Goal: Task Accomplishment & Management: Use online tool/utility

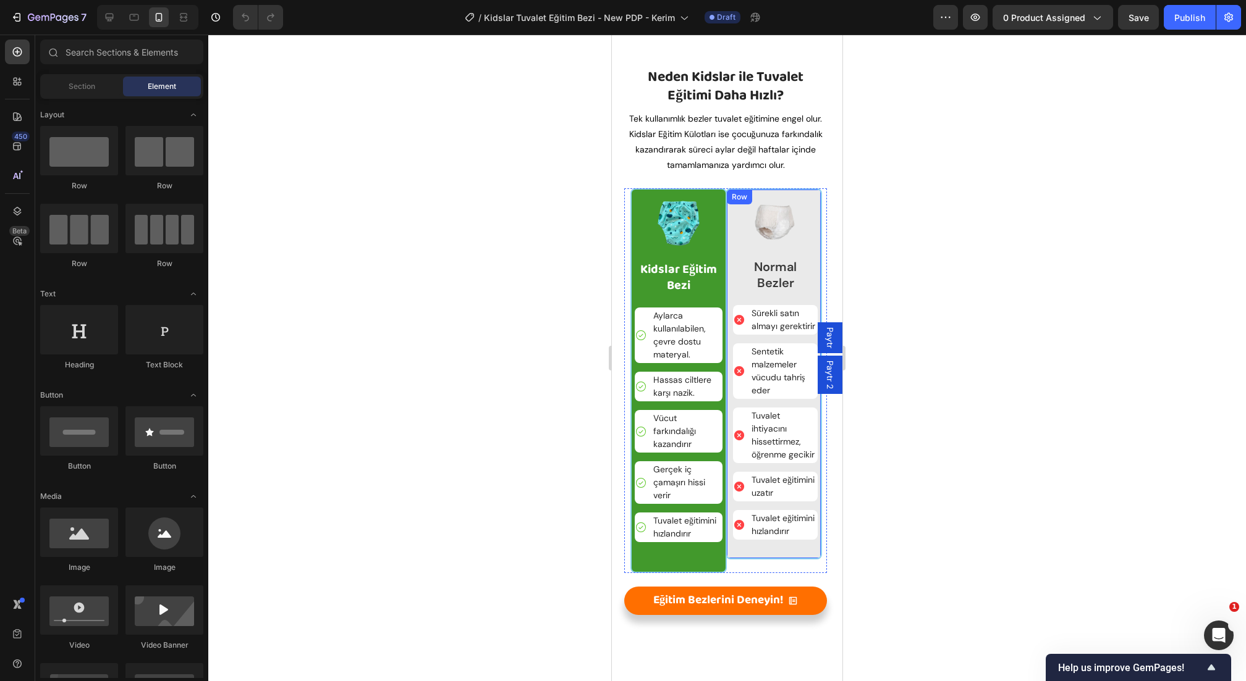
scroll to position [2019, 0]
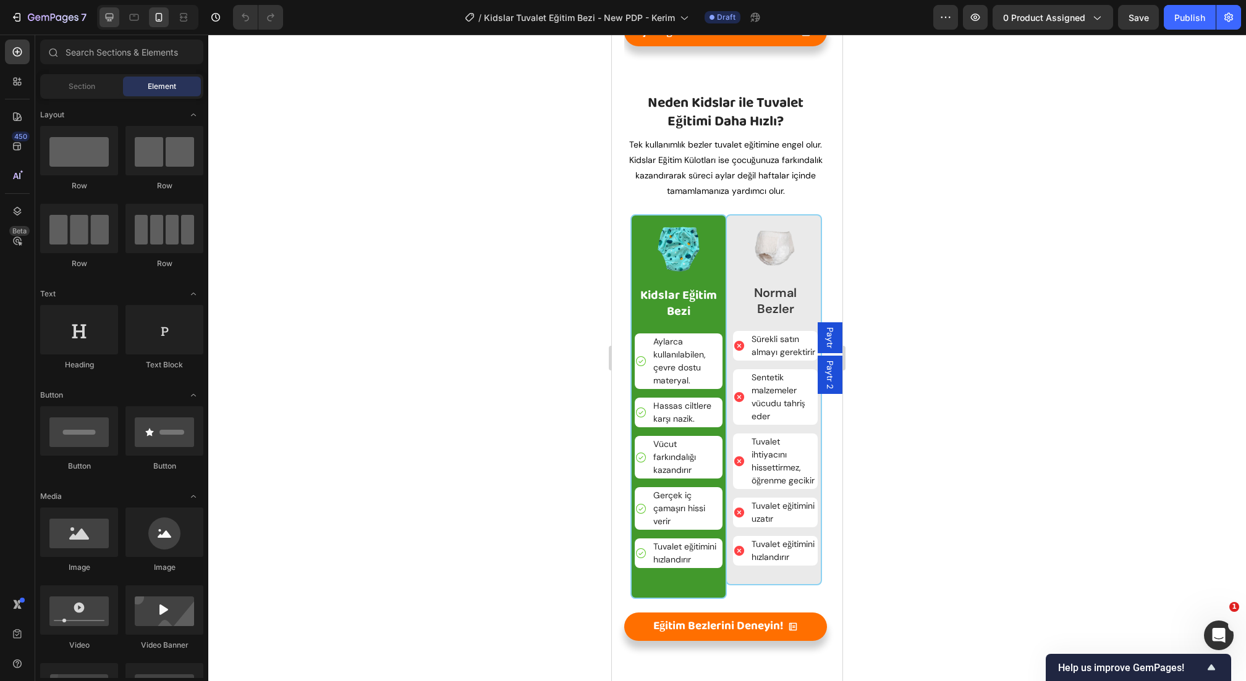
click at [114, 17] on icon at bounding box center [109, 17] width 12 height 12
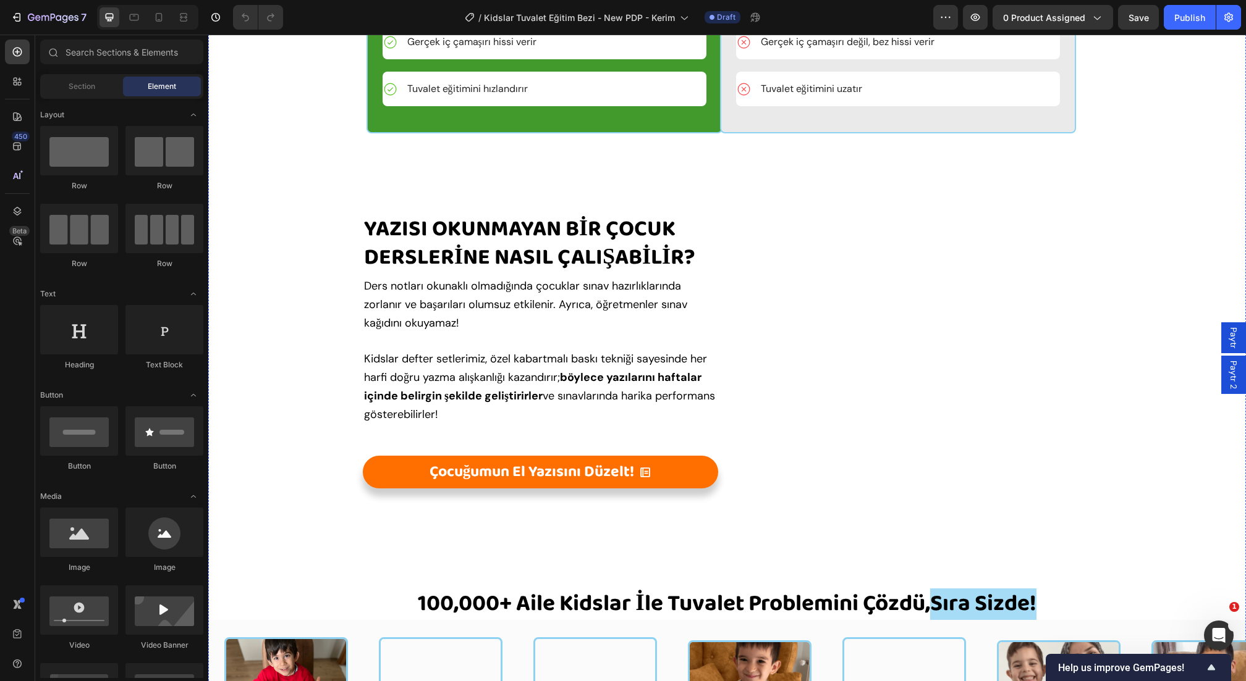
scroll to position [2357, 0]
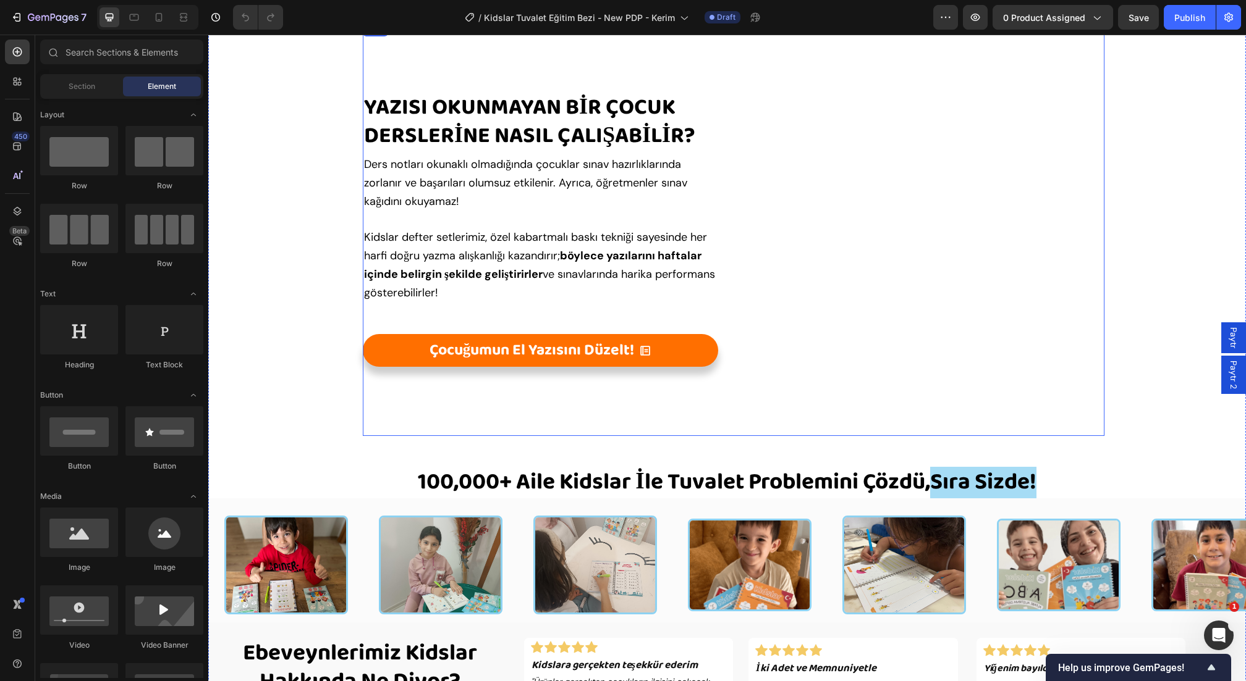
click at [635, 93] on div "yazısı okunmayaN bİR ÇOCUK DERSLERİNE NASIL ÇALIŞABİLİR? Heading Ders notları o…" at bounding box center [733, 229] width 741 height 415
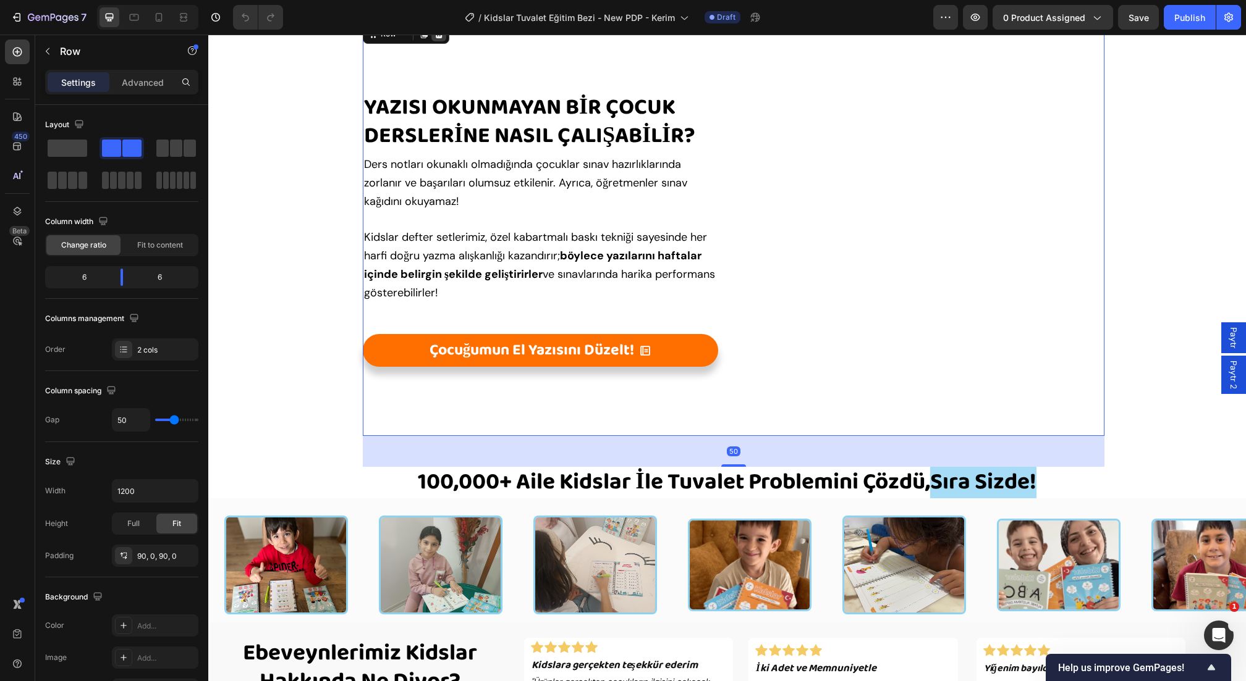
click at [441, 39] on icon at bounding box center [439, 34] width 10 height 10
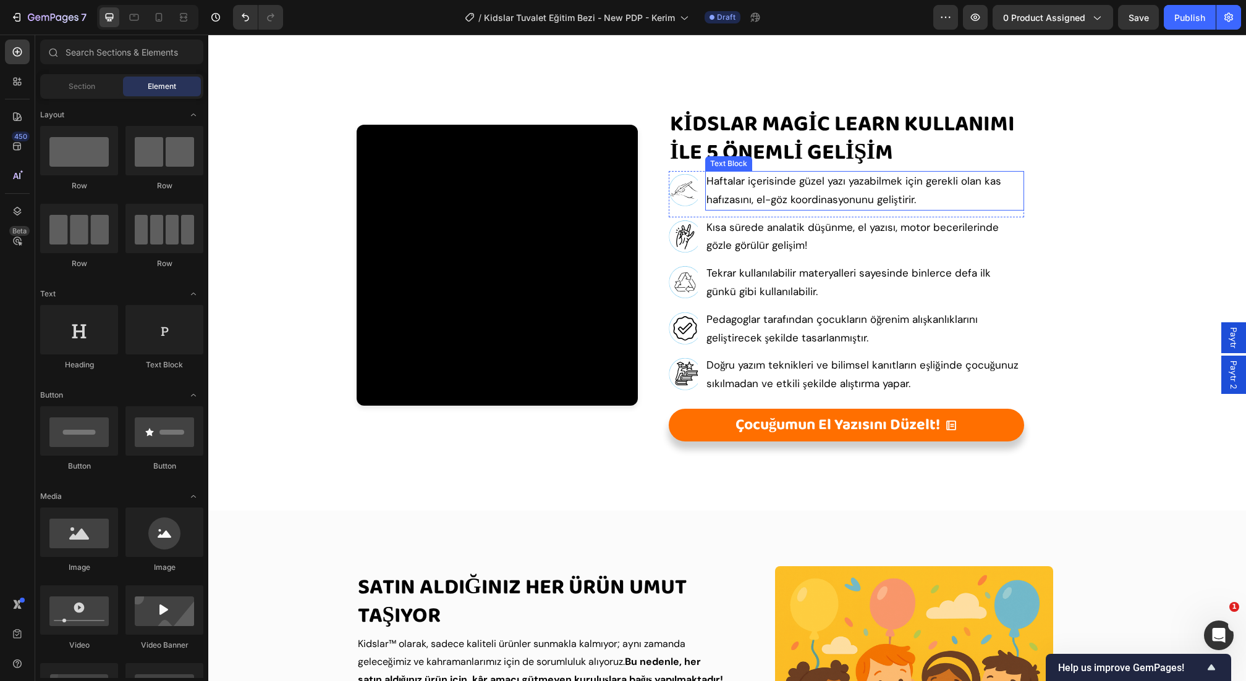
scroll to position [2721, 0]
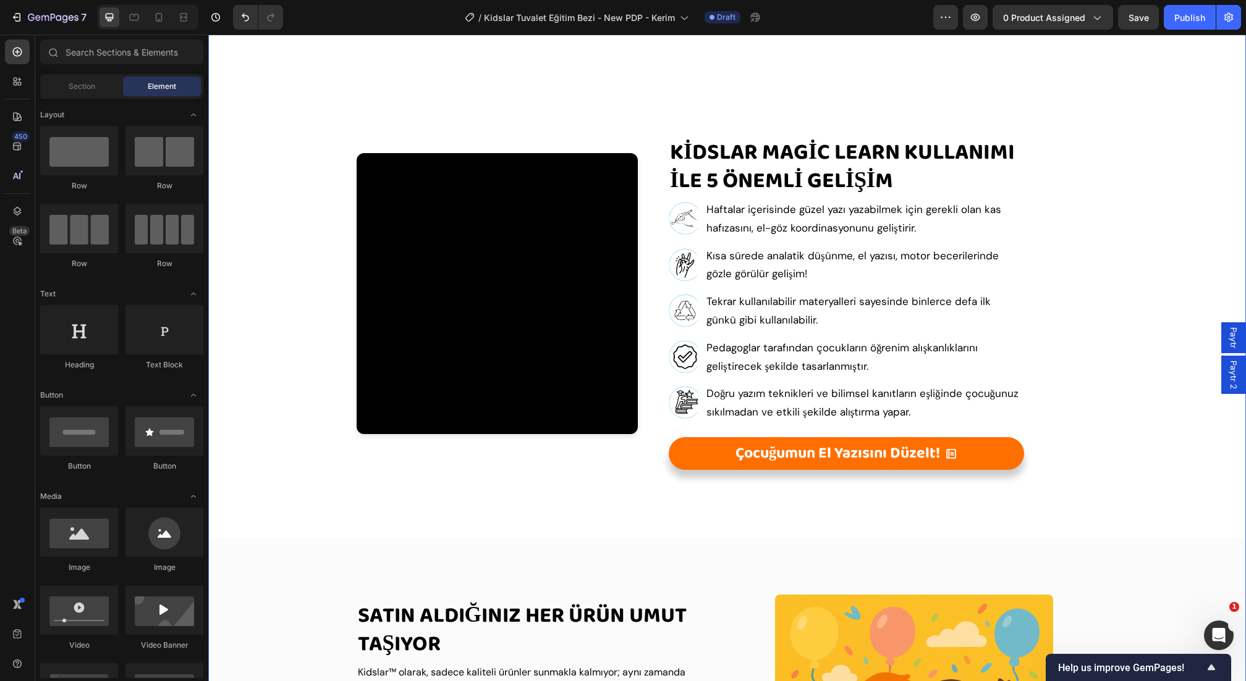
click at [668, 161] on div "KİDSLAR MAGİC LEARN KULLANIMI İLE 5 ÖNEMLİ GelİŞİM Heading Icon Haftalar içeris…" at bounding box center [652, 330] width 741 height 417
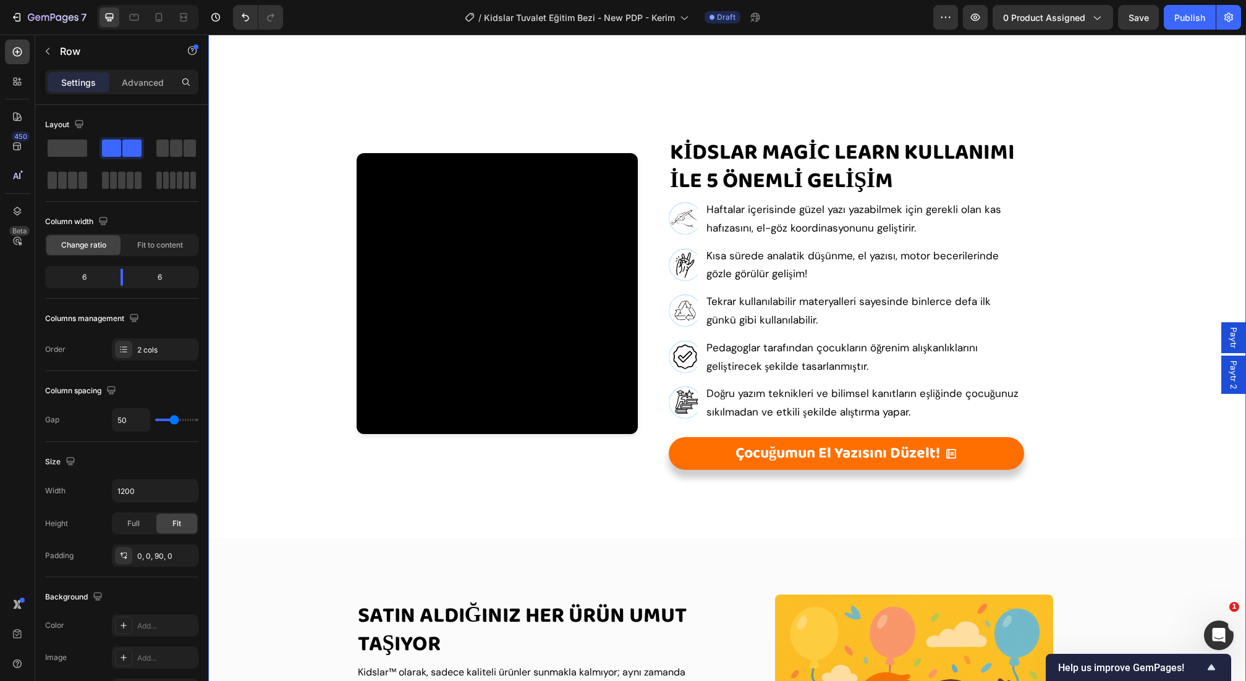
click at [636, 171] on div "Your browser does not support the video tag. Custom Code" at bounding box center [459, 302] width 355 height 361
click at [355, 115] on icon at bounding box center [359, 110] width 8 height 9
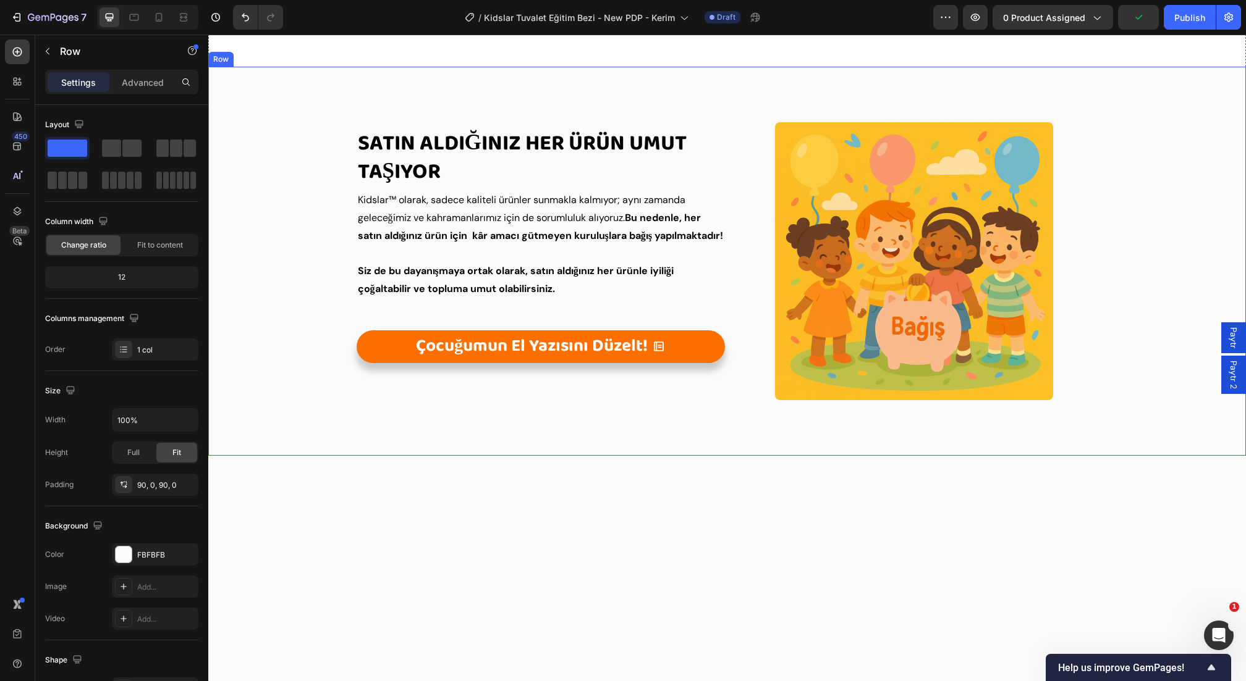
click at [669, 122] on div "Image Satın Aldığınız Her Ürün Umut Taşıyor Heading Kidslar™ olarak, sadece kal…" at bounding box center [726, 261] width 1037 height 389
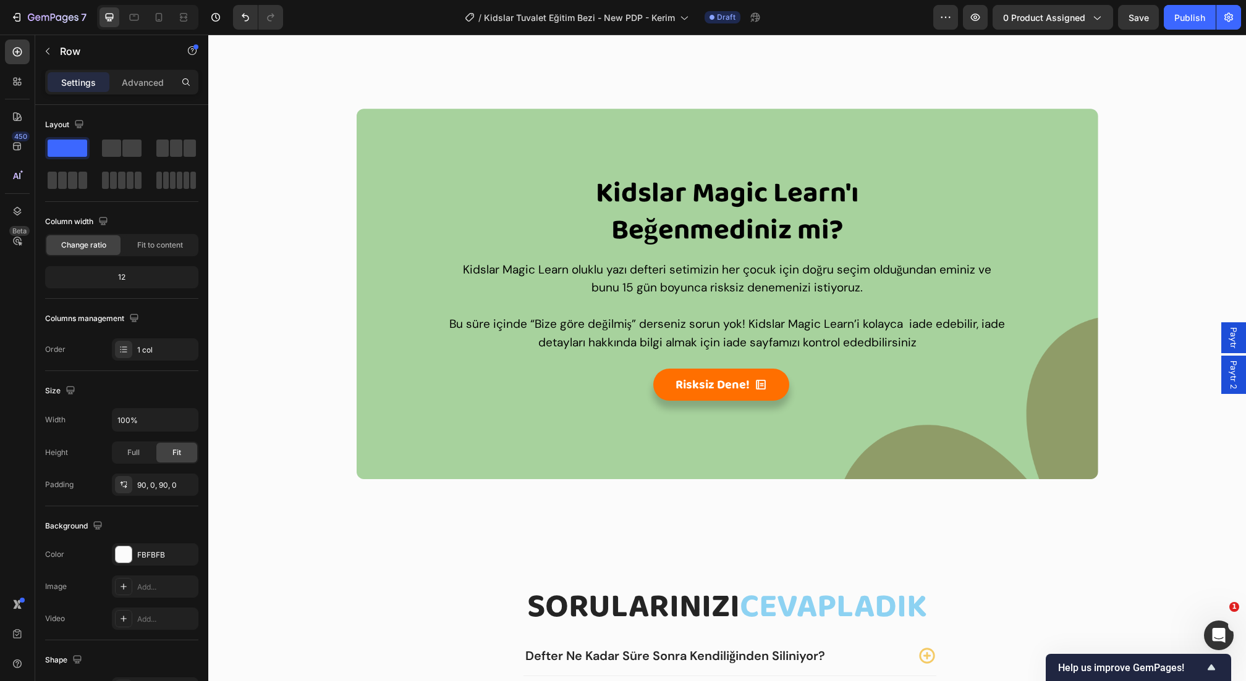
scroll to position [3043, 0]
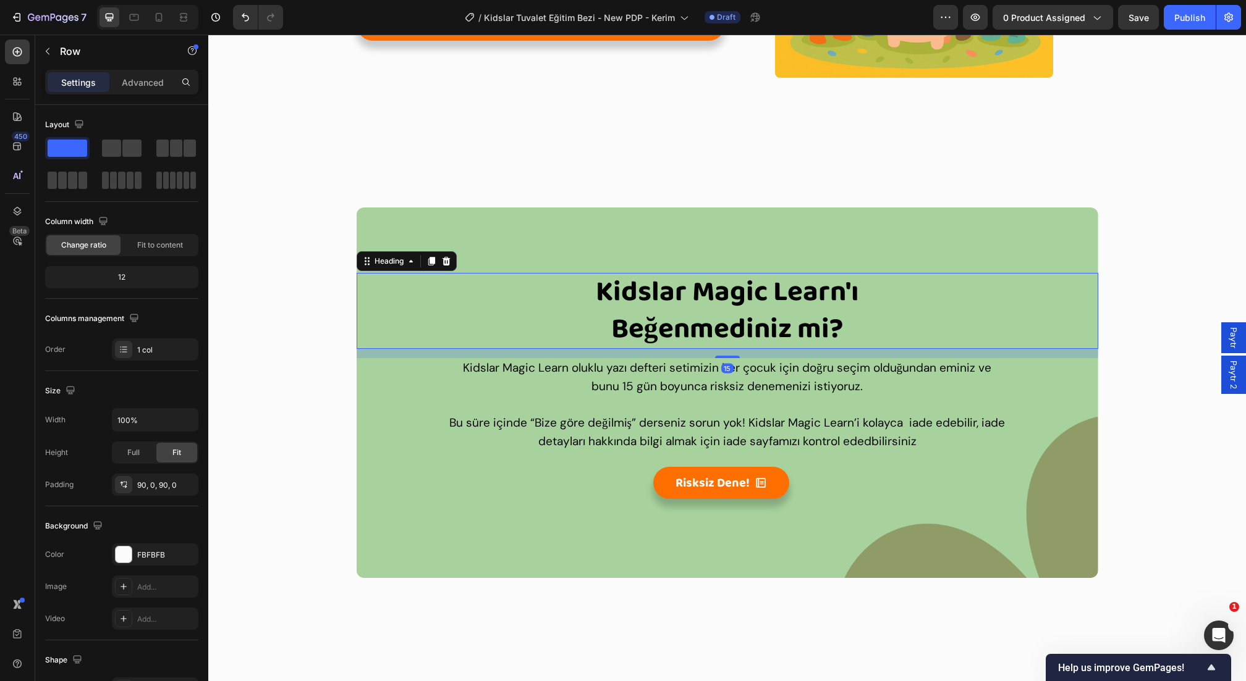
click at [802, 315] on strong "Kidslar Magic Learn'ı" at bounding box center [727, 292] width 263 height 46
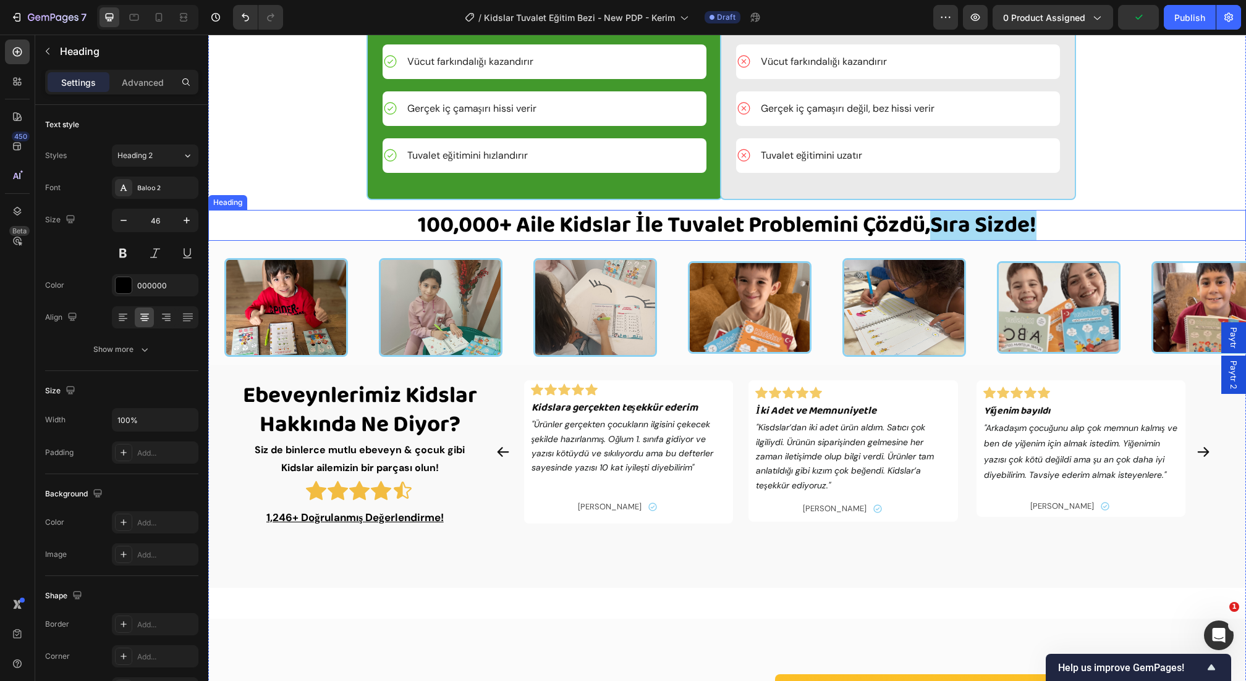
scroll to position [2109, 0]
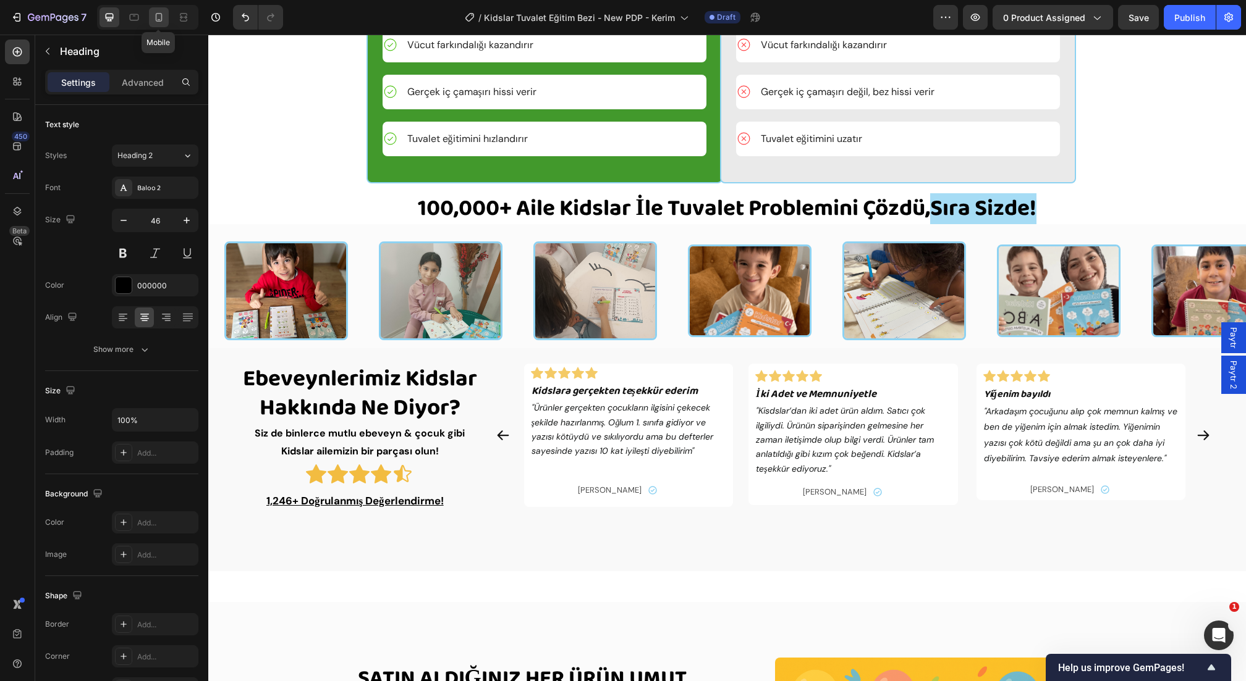
click at [158, 17] on icon at bounding box center [159, 17] width 12 height 12
type input "41"
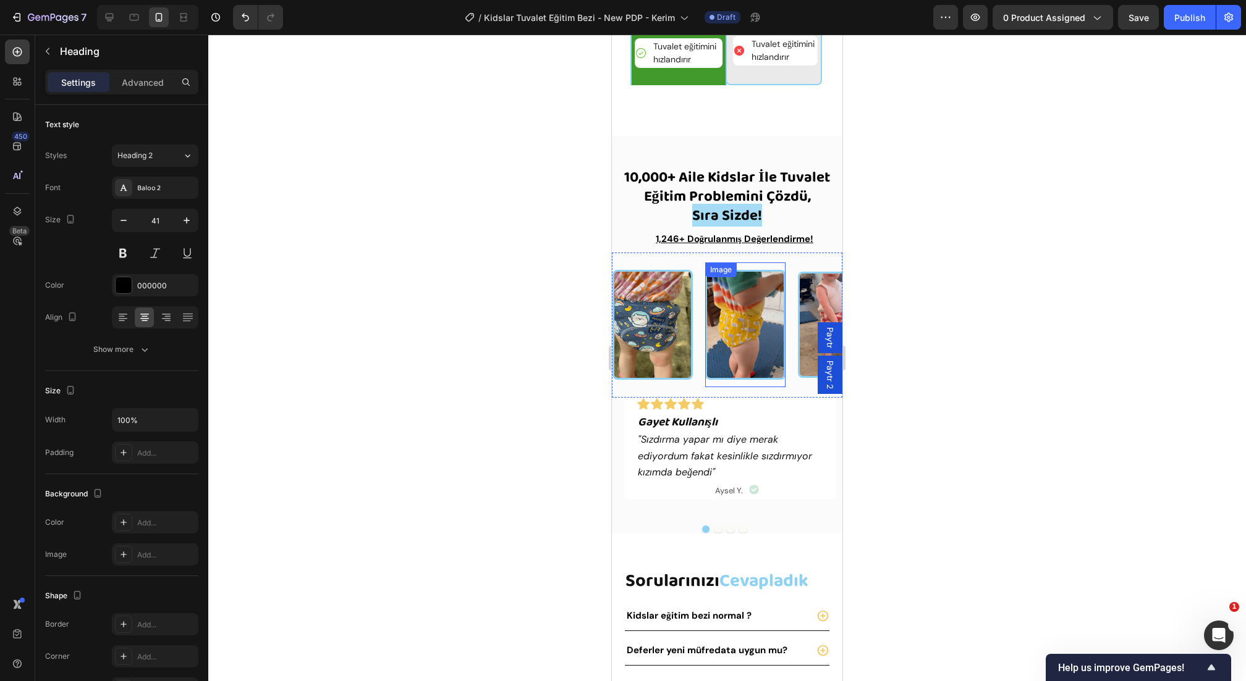
scroll to position [2222, 0]
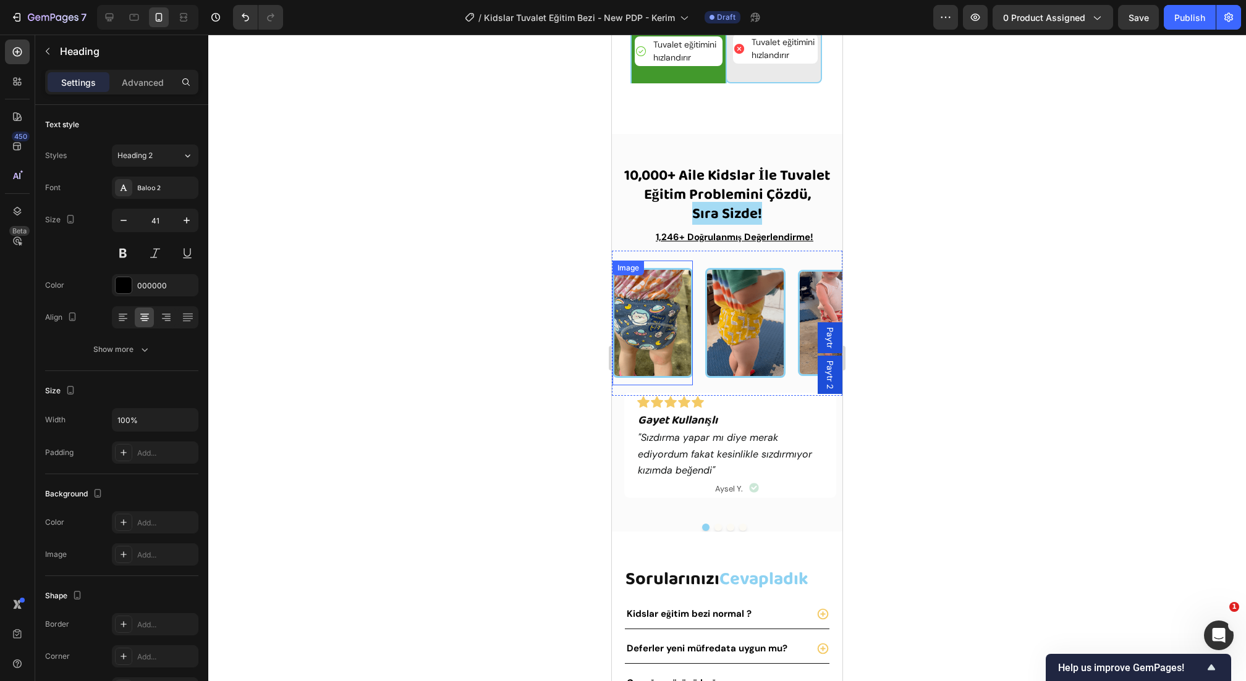
click at [633, 290] on img at bounding box center [652, 322] width 80 height 109
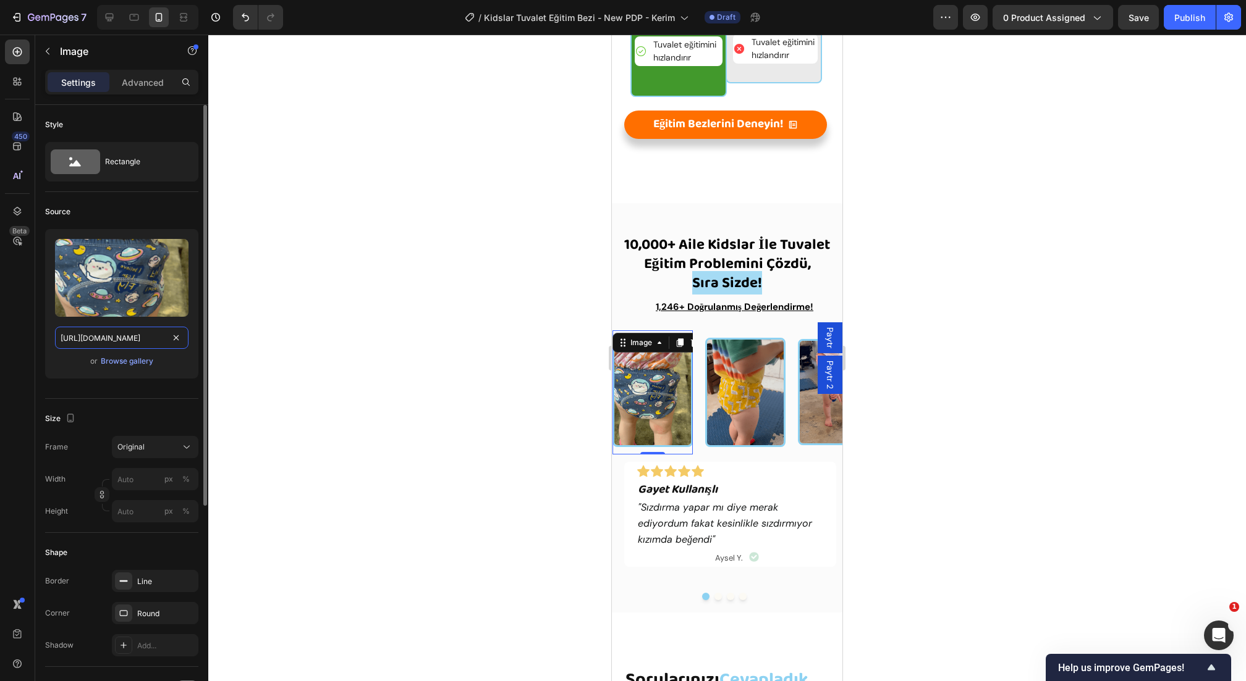
click at [135, 342] on input "[URL][DOMAIN_NAME]" at bounding box center [121, 338] width 133 height 22
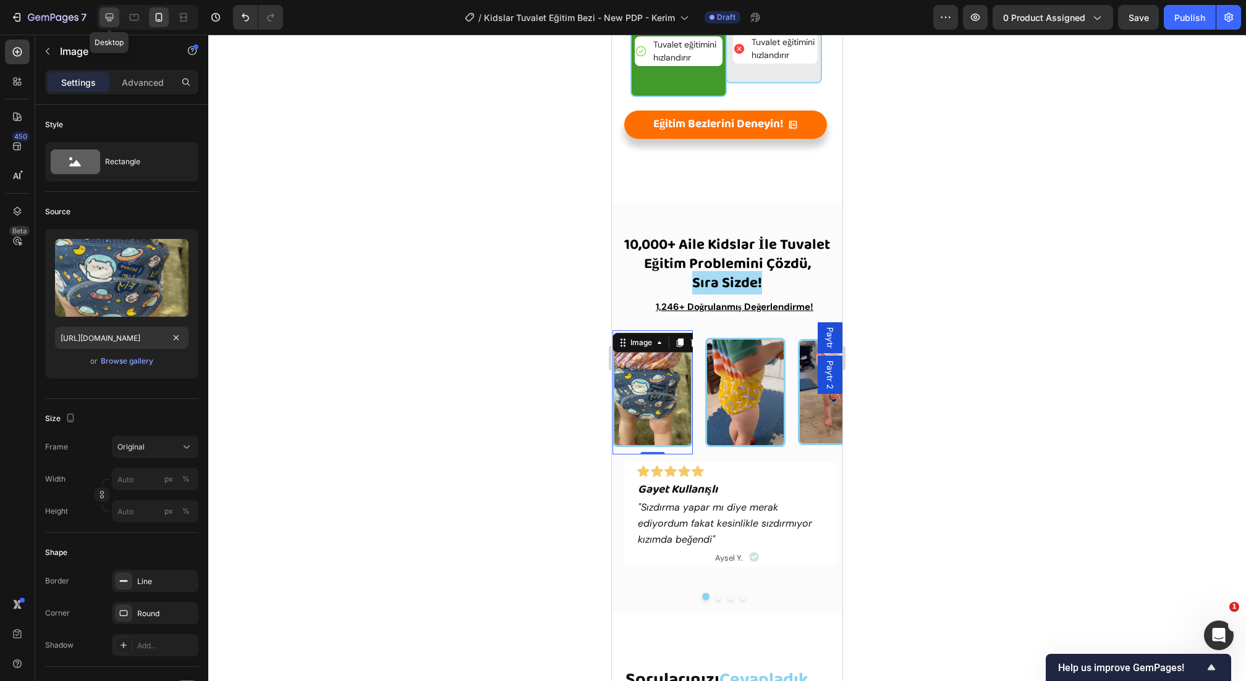
click at [107, 19] on icon at bounding box center [109, 17] width 12 height 12
type input "200"
type input "160"
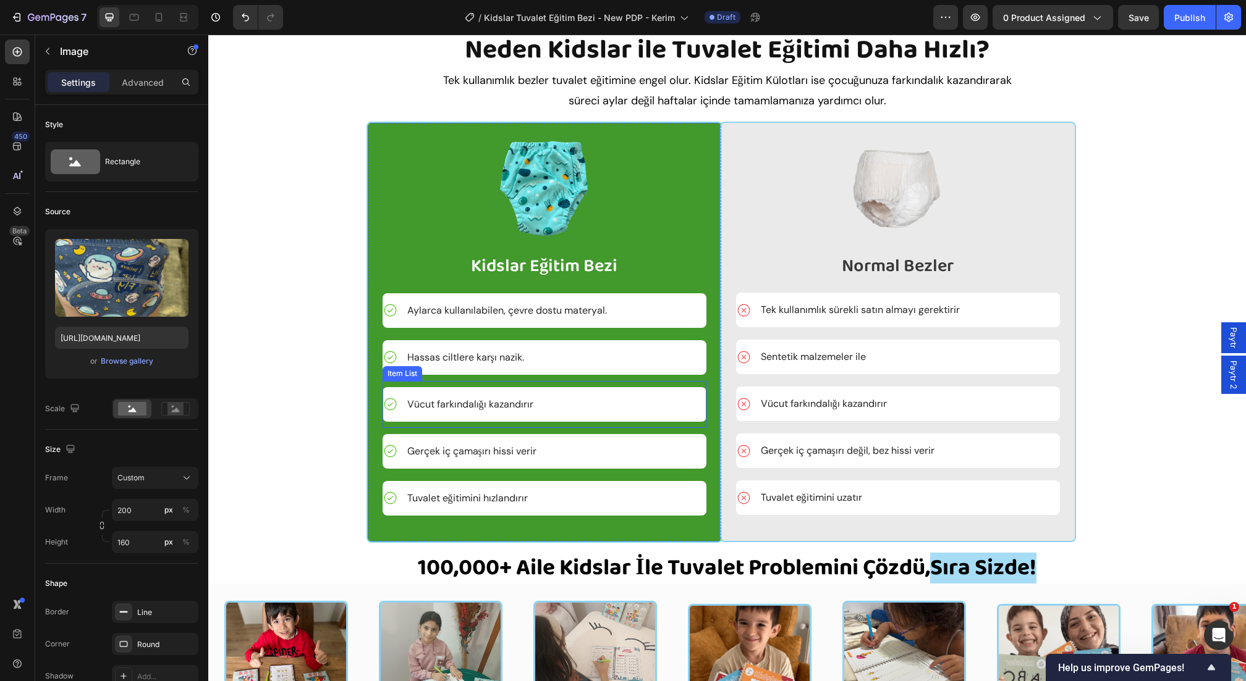
scroll to position [2227, 0]
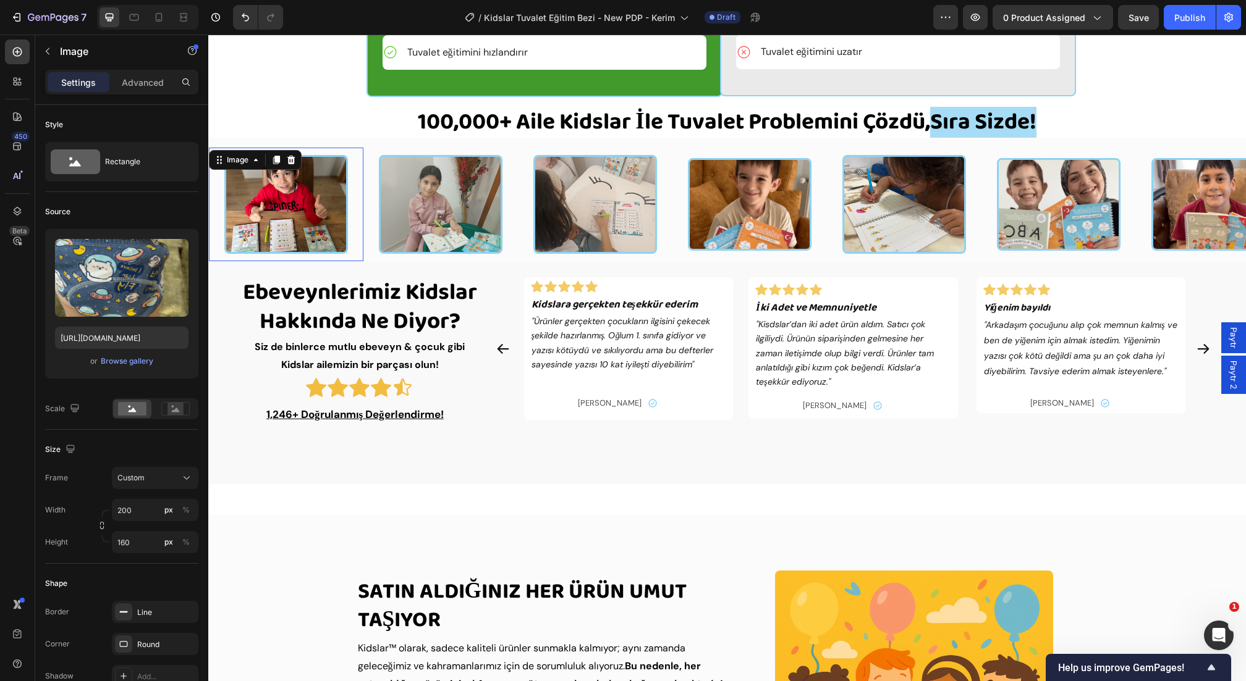
click at [282, 254] on img at bounding box center [286, 204] width 124 height 99
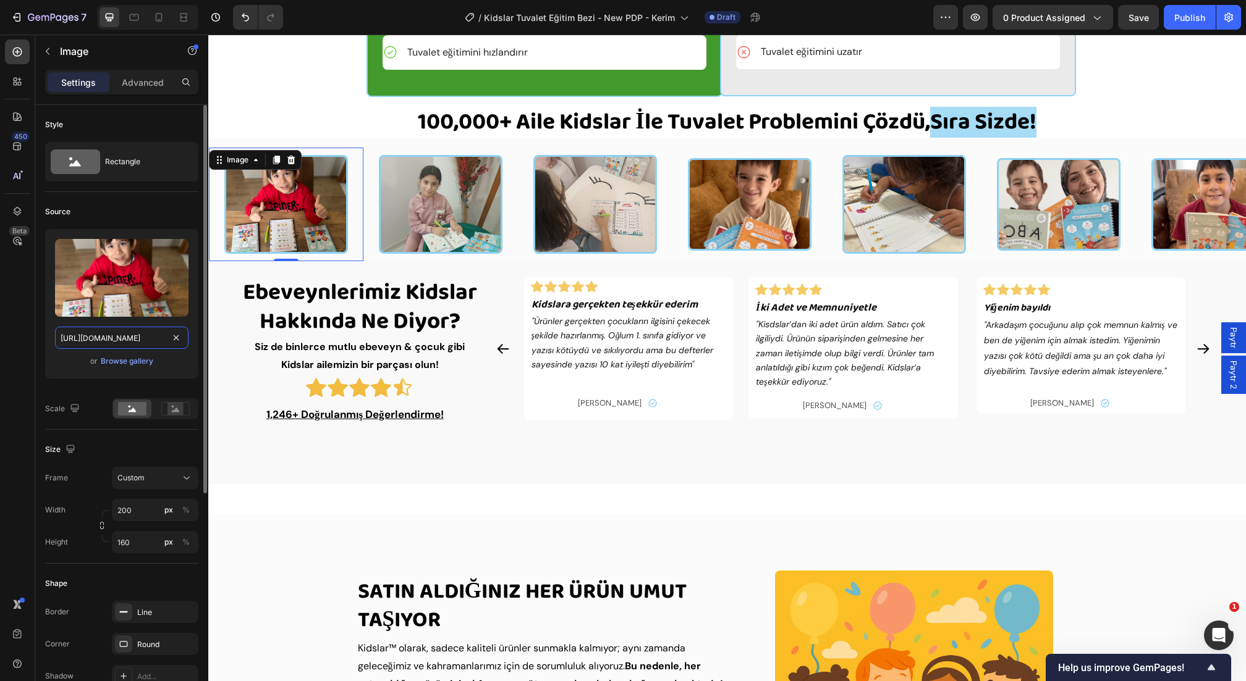
click at [145, 343] on input "[URL][DOMAIN_NAME]" at bounding box center [121, 338] width 133 height 22
paste input "[DOMAIN_NAME][URL]"
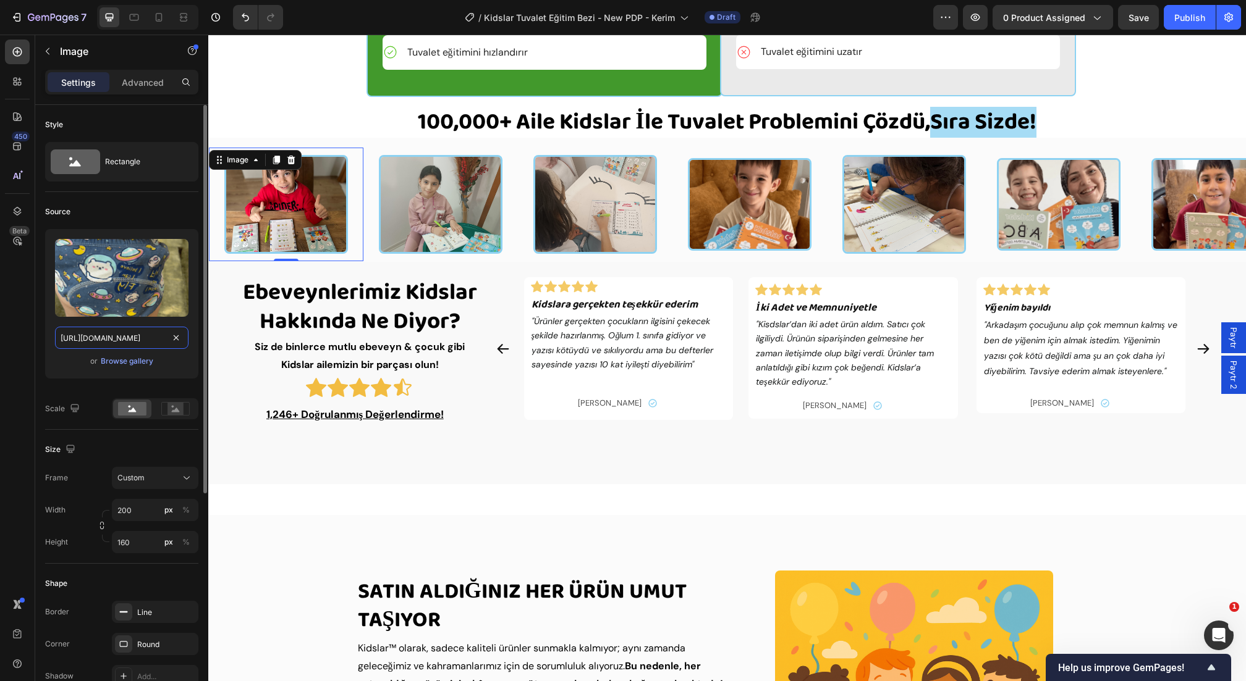
scroll to position [0, 424]
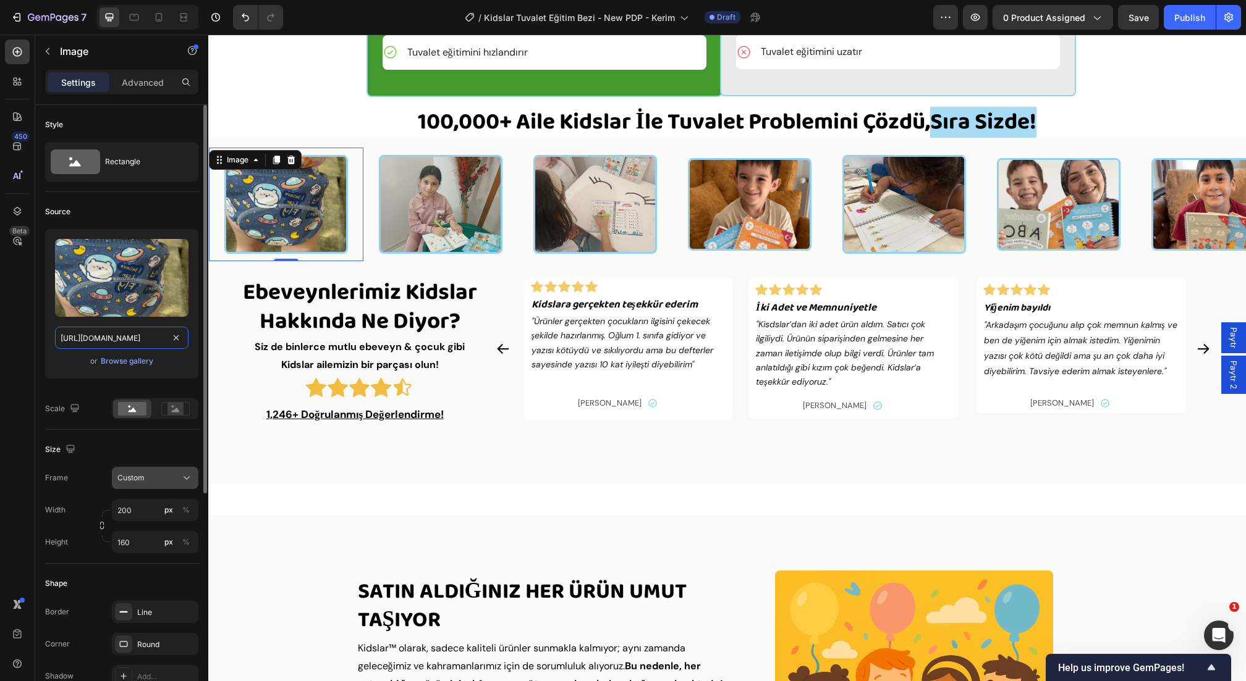
type input "[URL][DOMAIN_NAME]"
click at [141, 477] on span "Custom" at bounding box center [130, 478] width 27 height 11
click at [141, 578] on span "Original" at bounding box center [130, 578] width 27 height 11
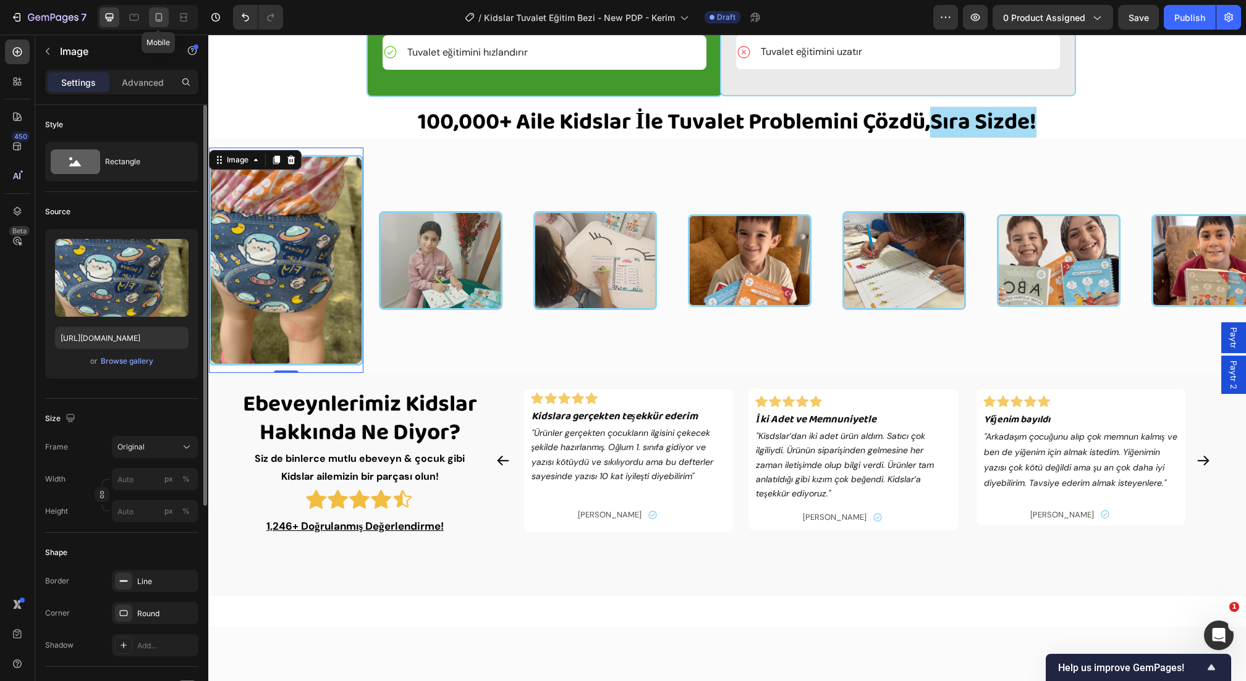
click at [153, 27] on div at bounding box center [159, 17] width 20 height 20
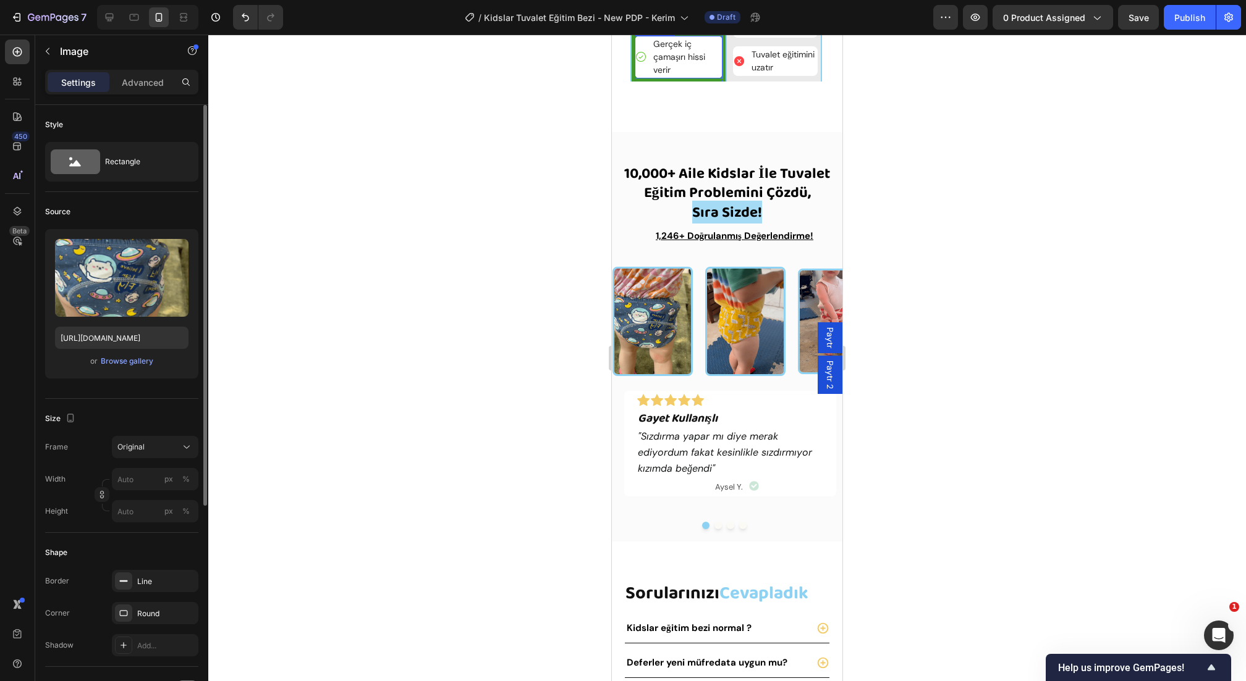
scroll to position [2152, 0]
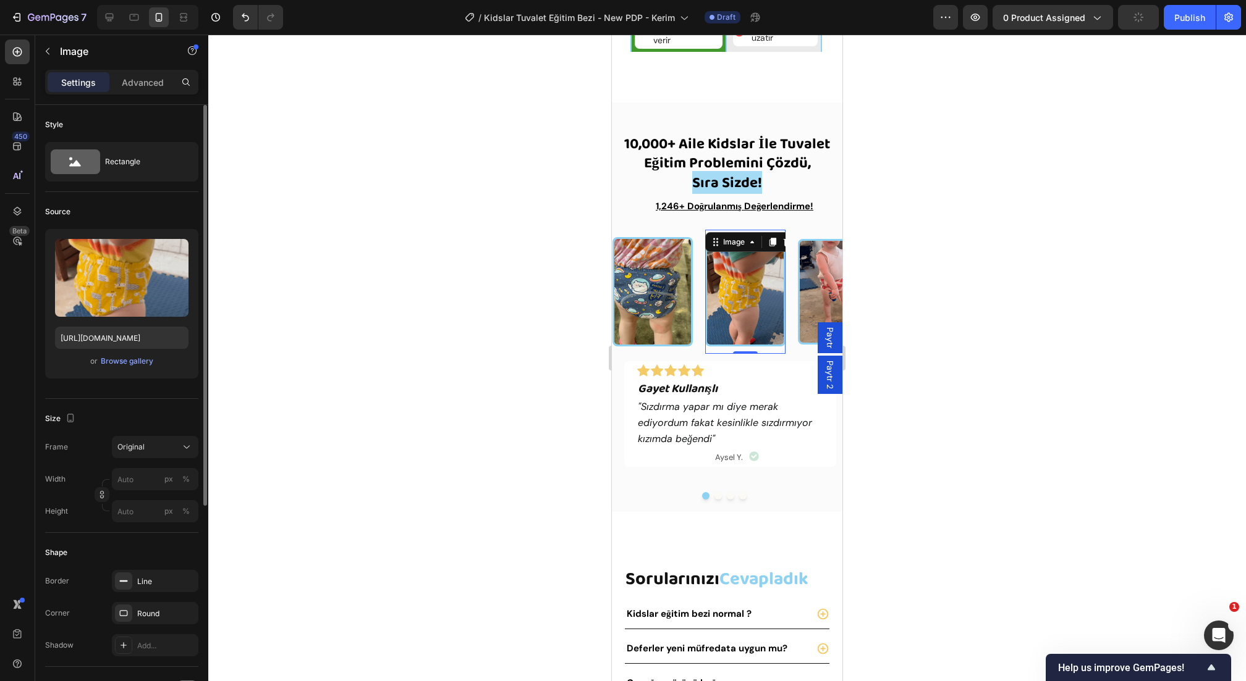
click at [734, 311] on img at bounding box center [745, 291] width 80 height 109
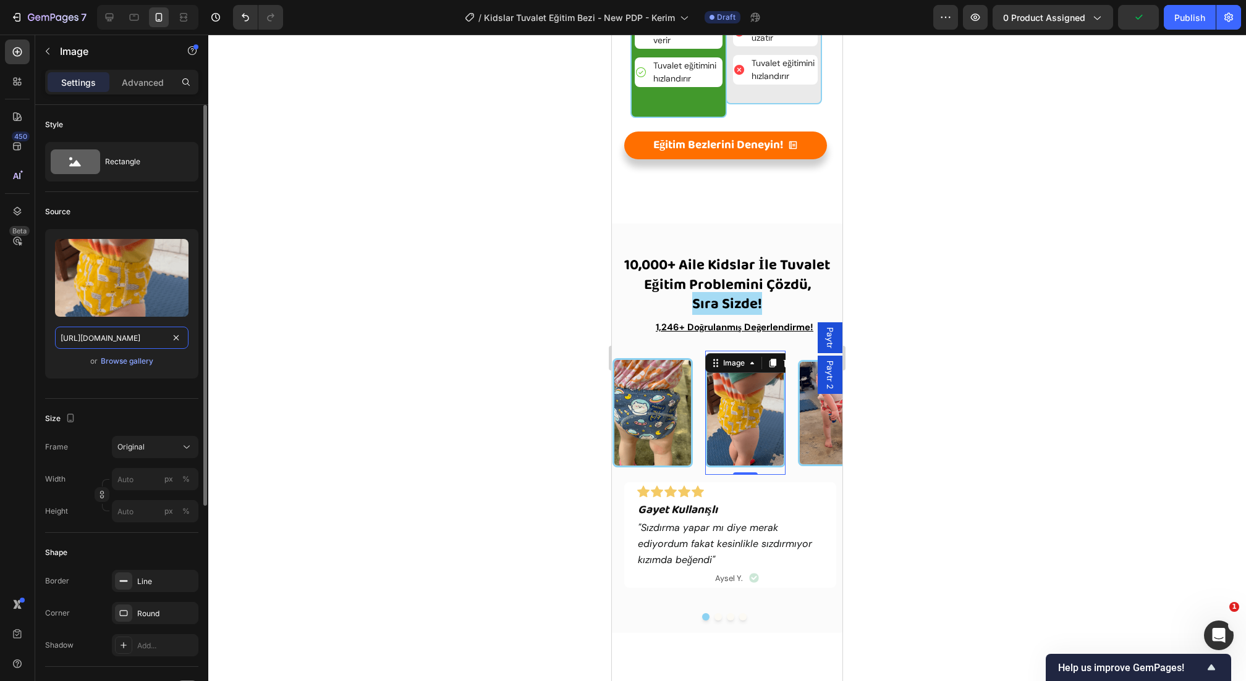
click at [126, 342] on input "[URL][DOMAIN_NAME]" at bounding box center [121, 338] width 133 height 22
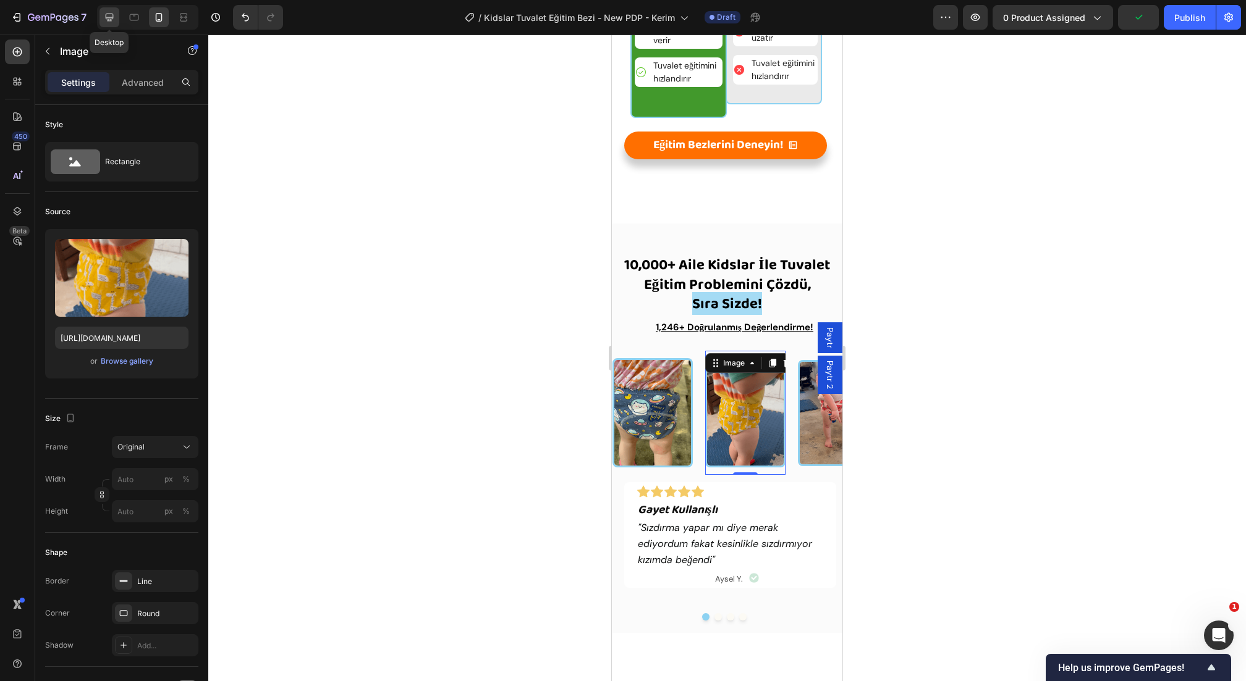
click at [113, 18] on icon at bounding box center [109, 17] width 12 height 12
type input "200"
type input "160"
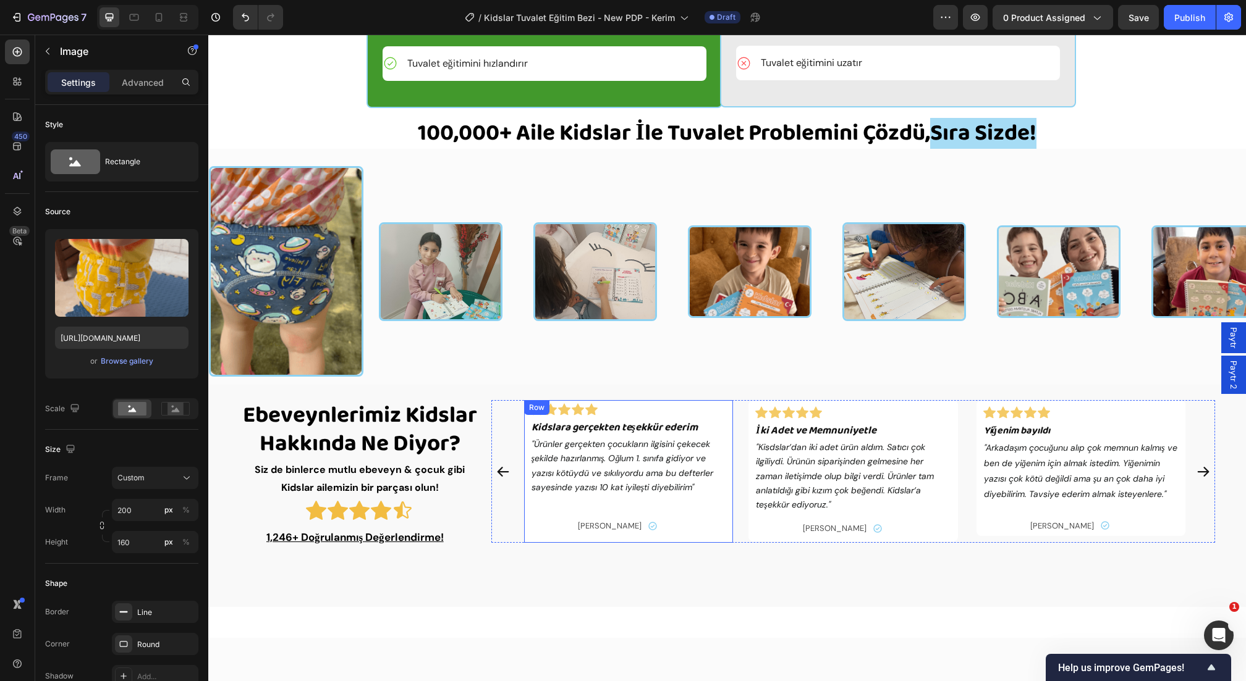
scroll to position [2272, 0]
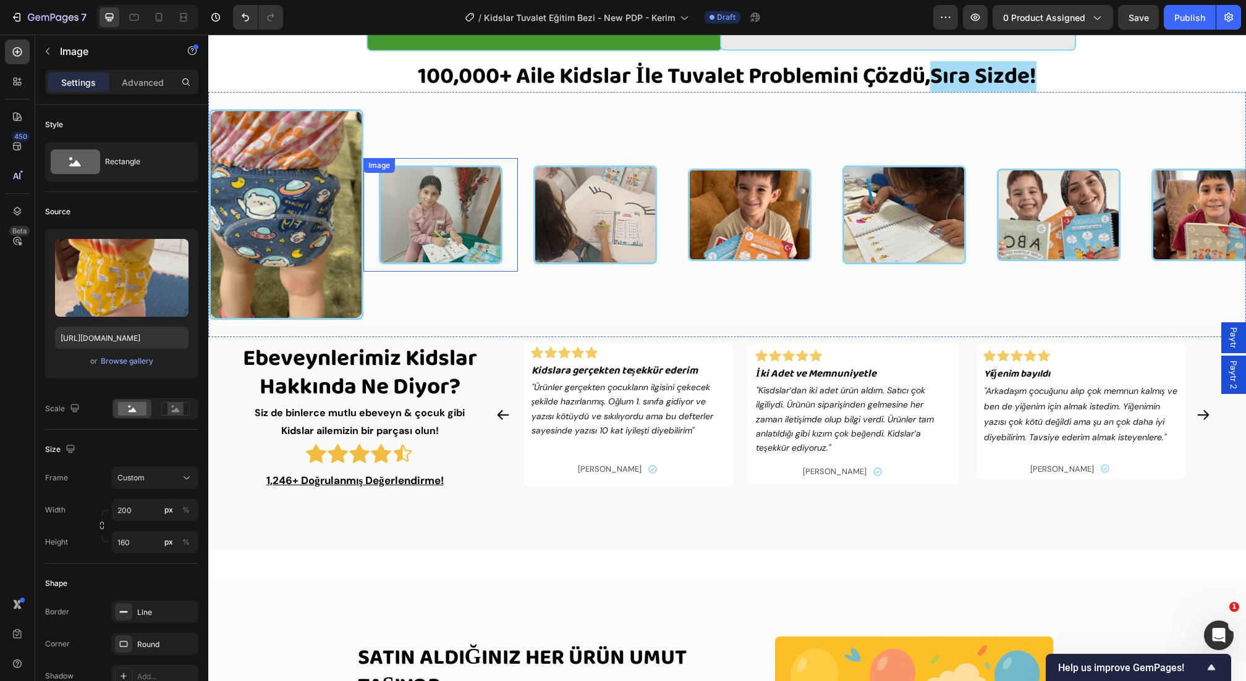
click at [477, 259] on img at bounding box center [441, 215] width 124 height 99
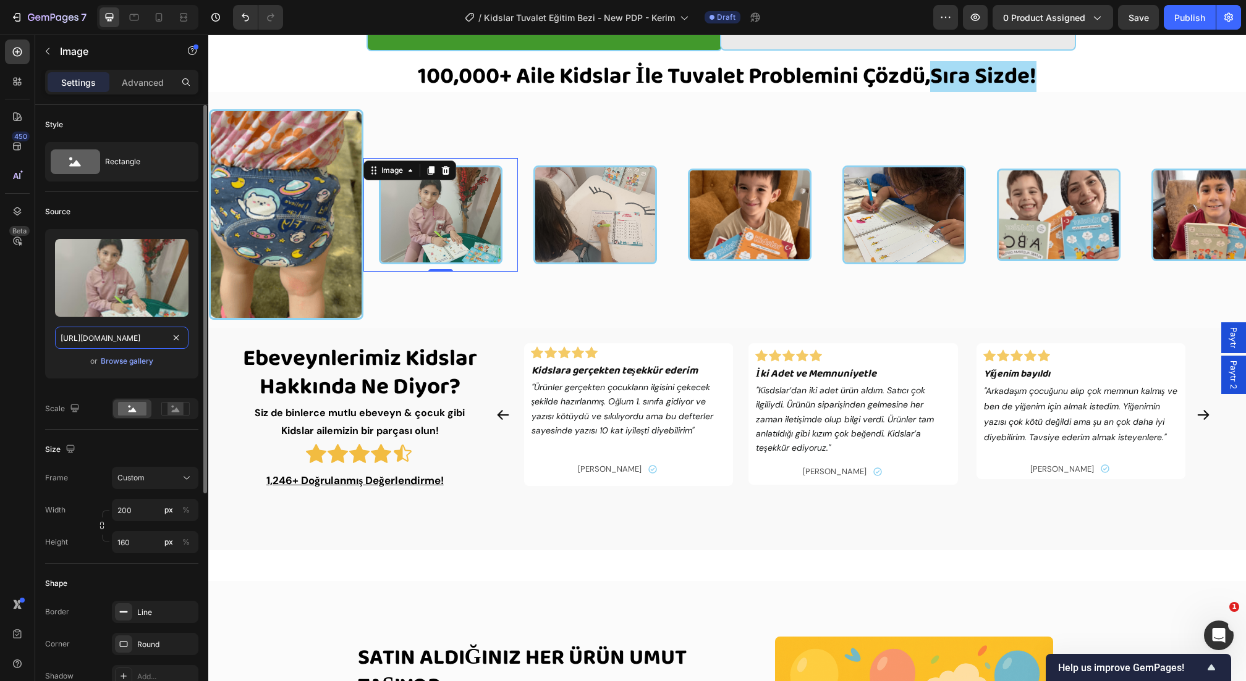
click at [132, 332] on input "[URL][DOMAIN_NAME]" at bounding box center [121, 338] width 133 height 22
paste input "[DOMAIN_NAME][URL]"
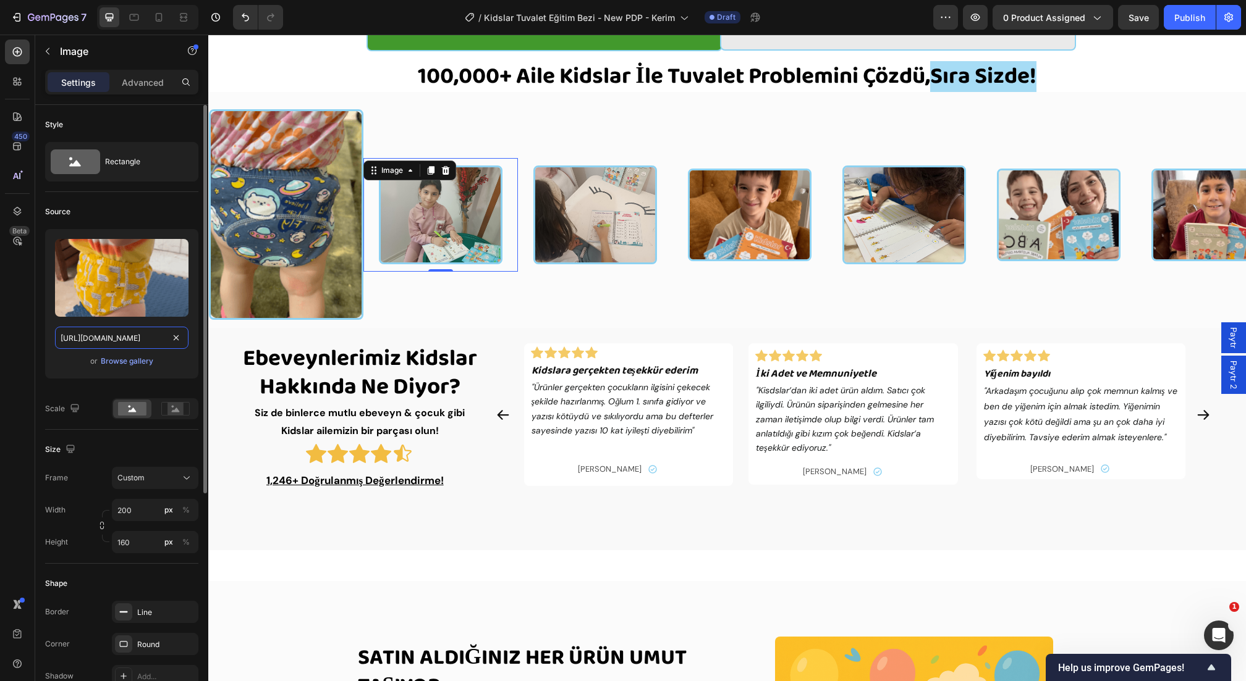
scroll to position [0, 415]
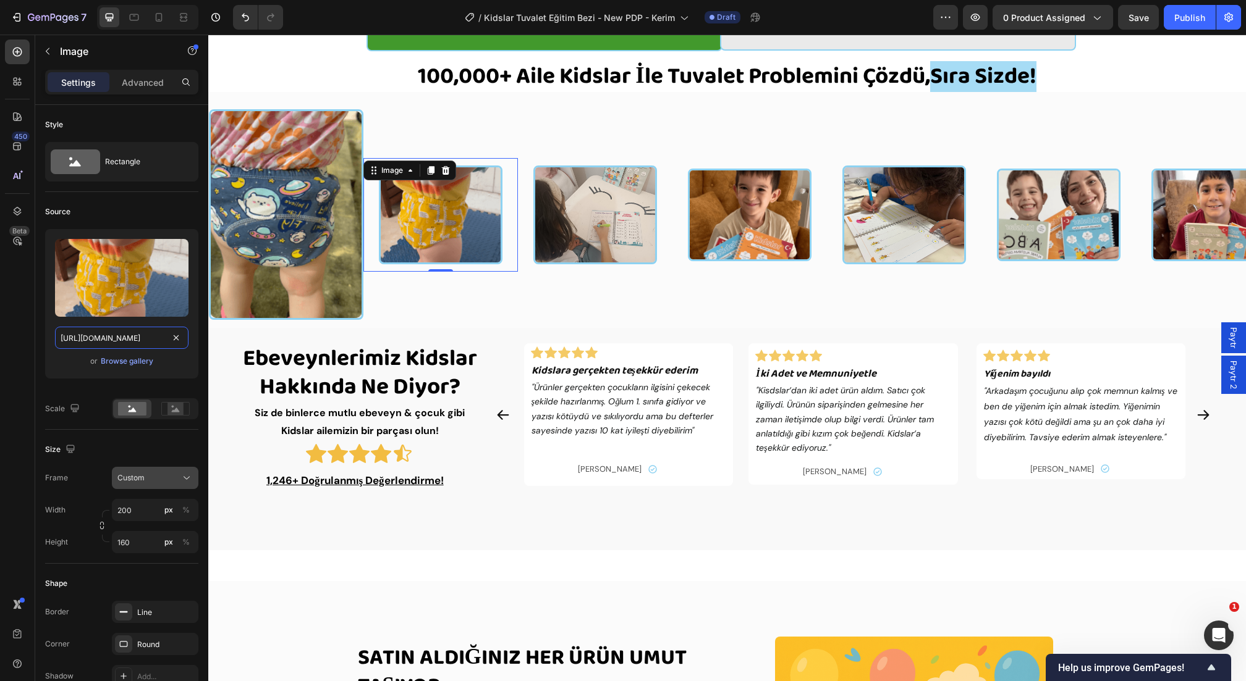
type input "[URL][DOMAIN_NAME]"
click at [130, 478] on span "Custom" at bounding box center [130, 478] width 27 height 11
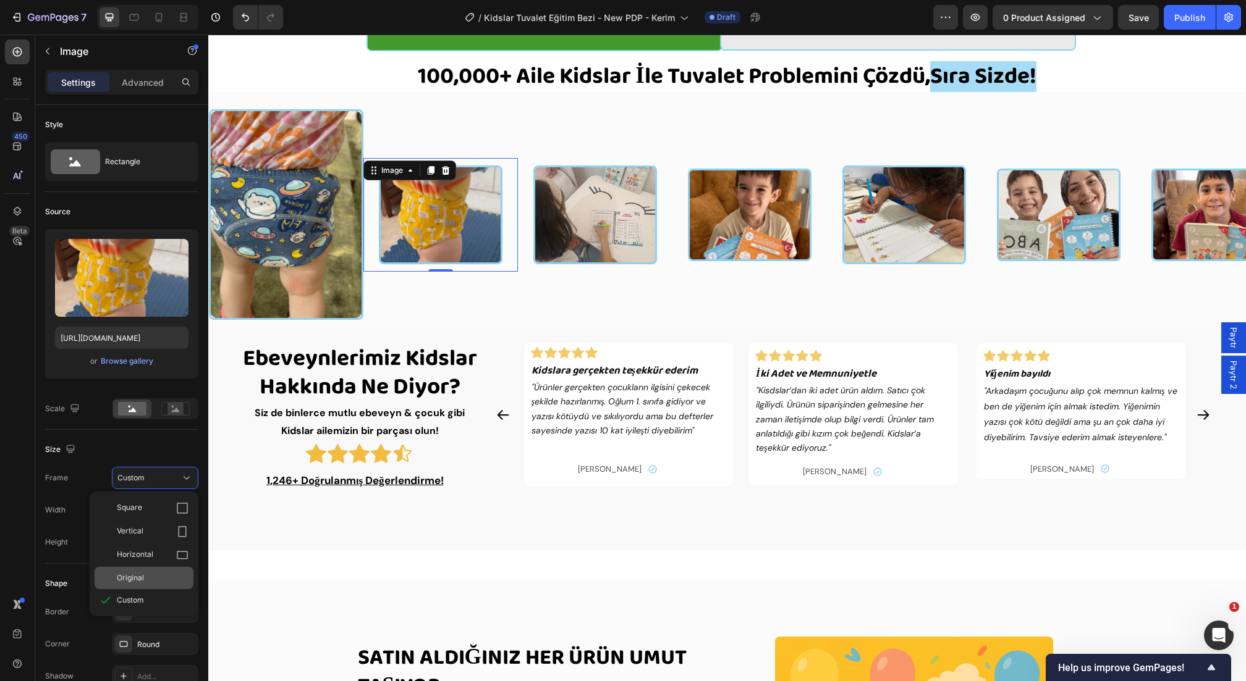
click at [133, 573] on span "Original" at bounding box center [130, 578] width 27 height 11
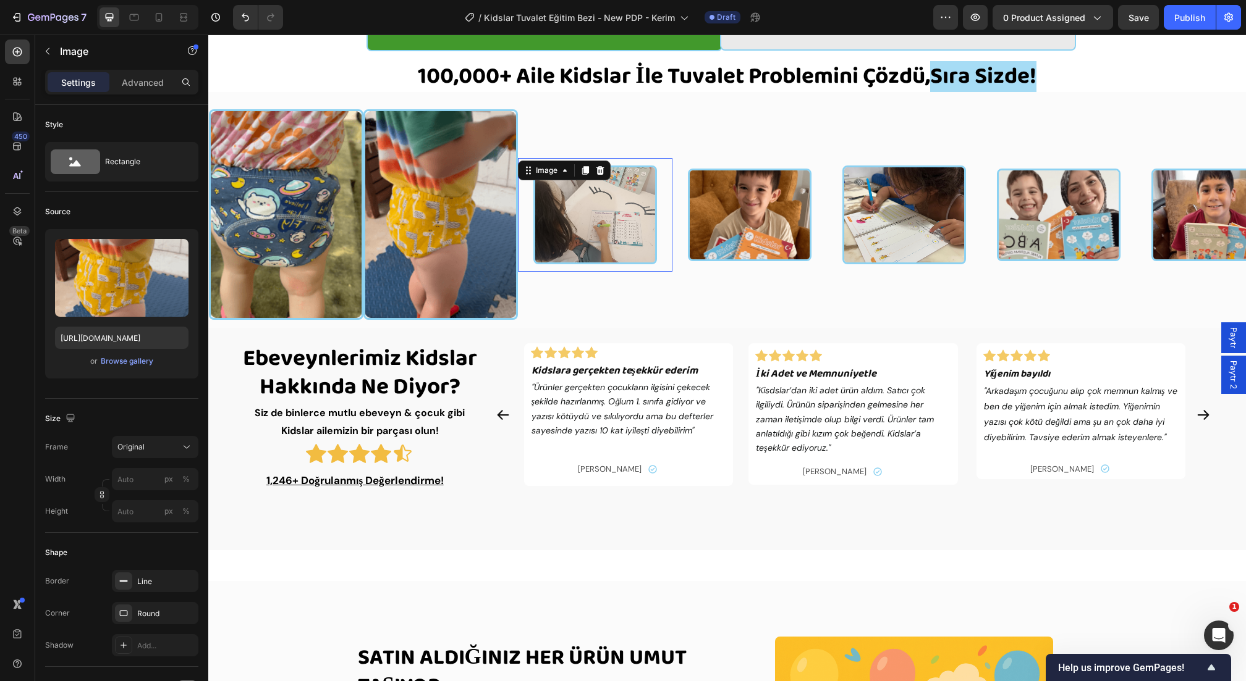
click at [659, 264] on div at bounding box center [595, 215] width 154 height 99
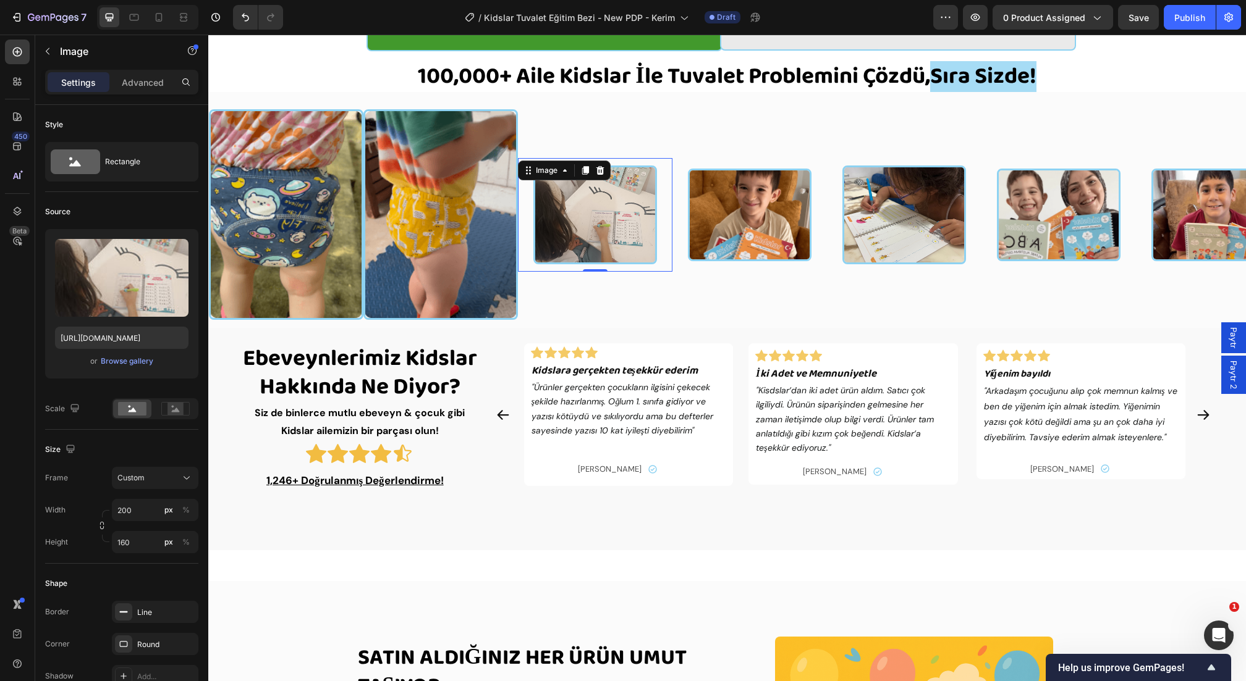
click at [609, 264] on img at bounding box center [595, 215] width 124 height 99
click at [111, 341] on input "[URL][DOMAIN_NAME]" at bounding box center [121, 338] width 133 height 22
paste input "[DOMAIN_NAME][URL]"
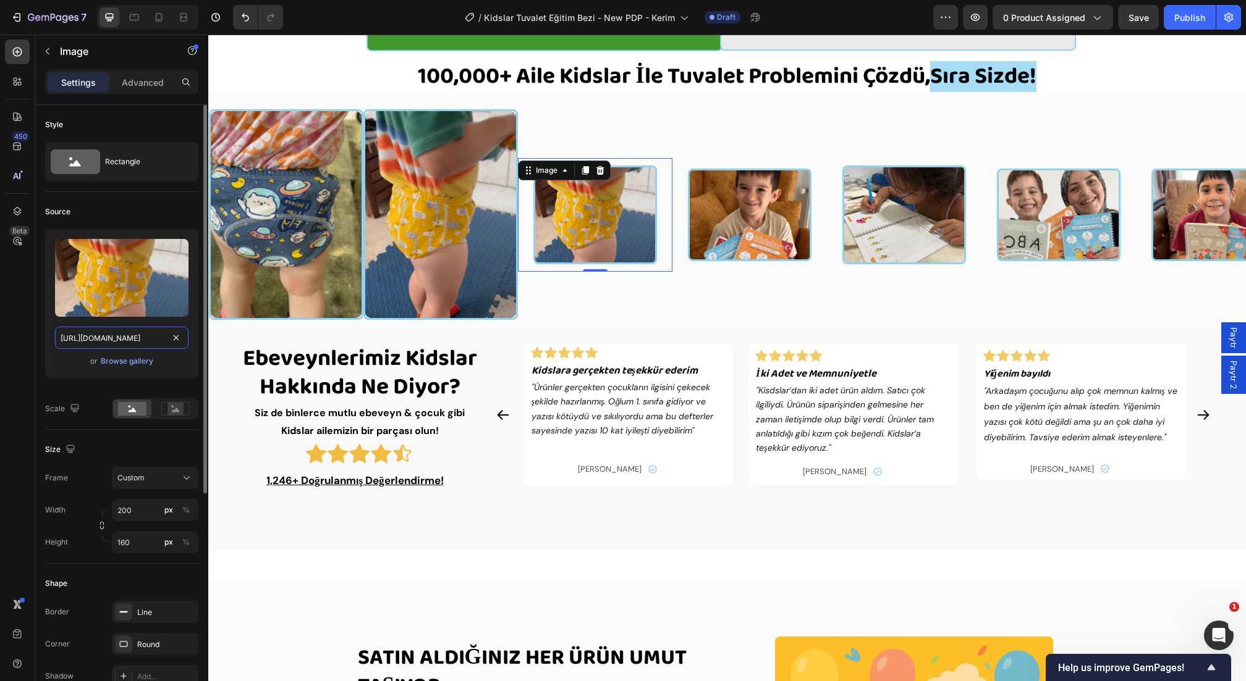
scroll to position [0, 415]
type input "[URL][DOMAIN_NAME]"
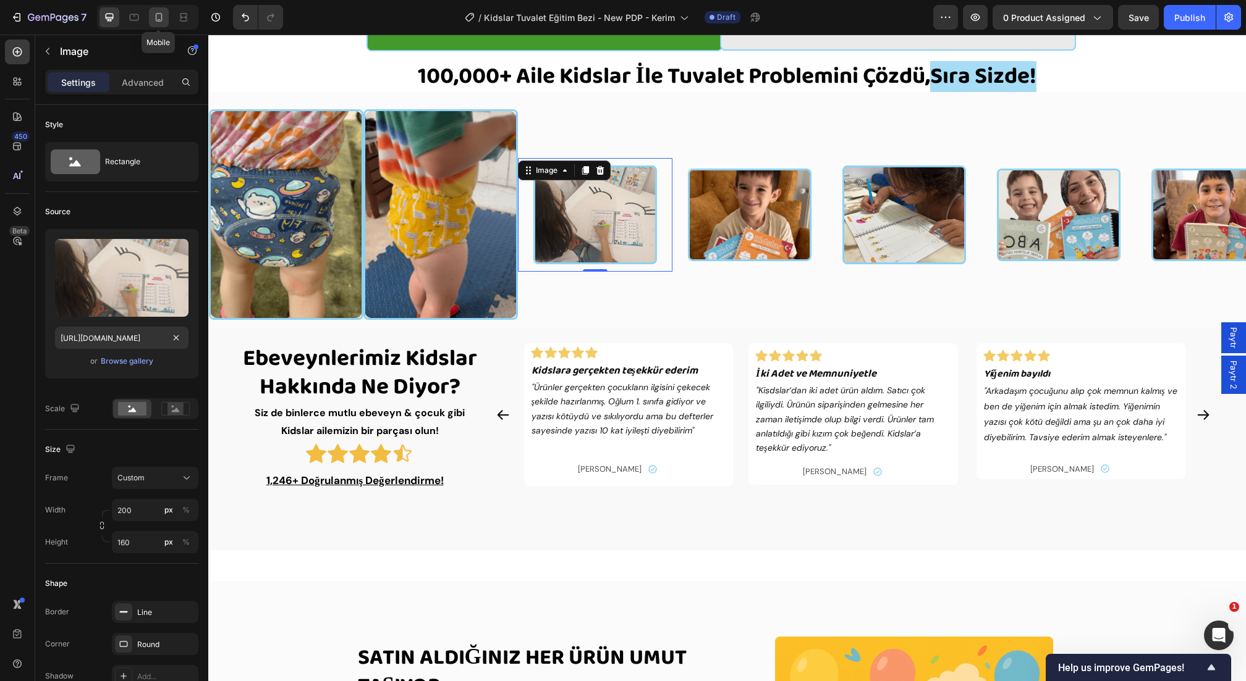
scroll to position [0, 0]
click at [163, 19] on icon at bounding box center [159, 17] width 12 height 12
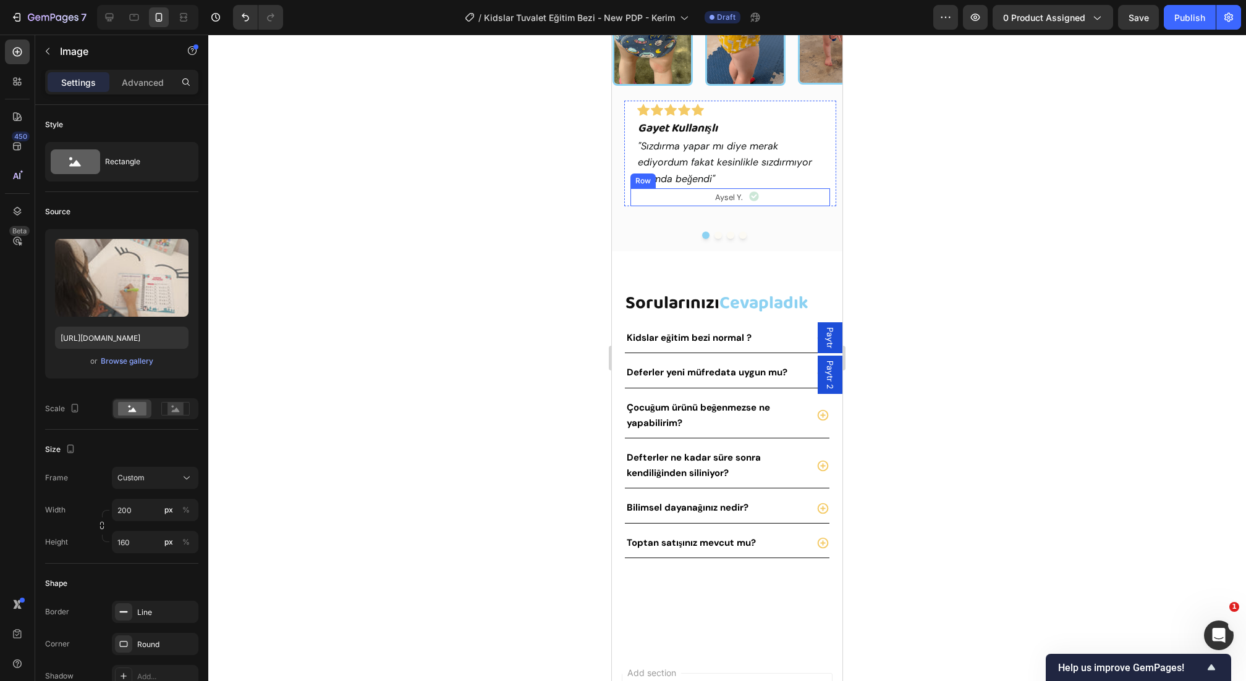
scroll to position [2371, 0]
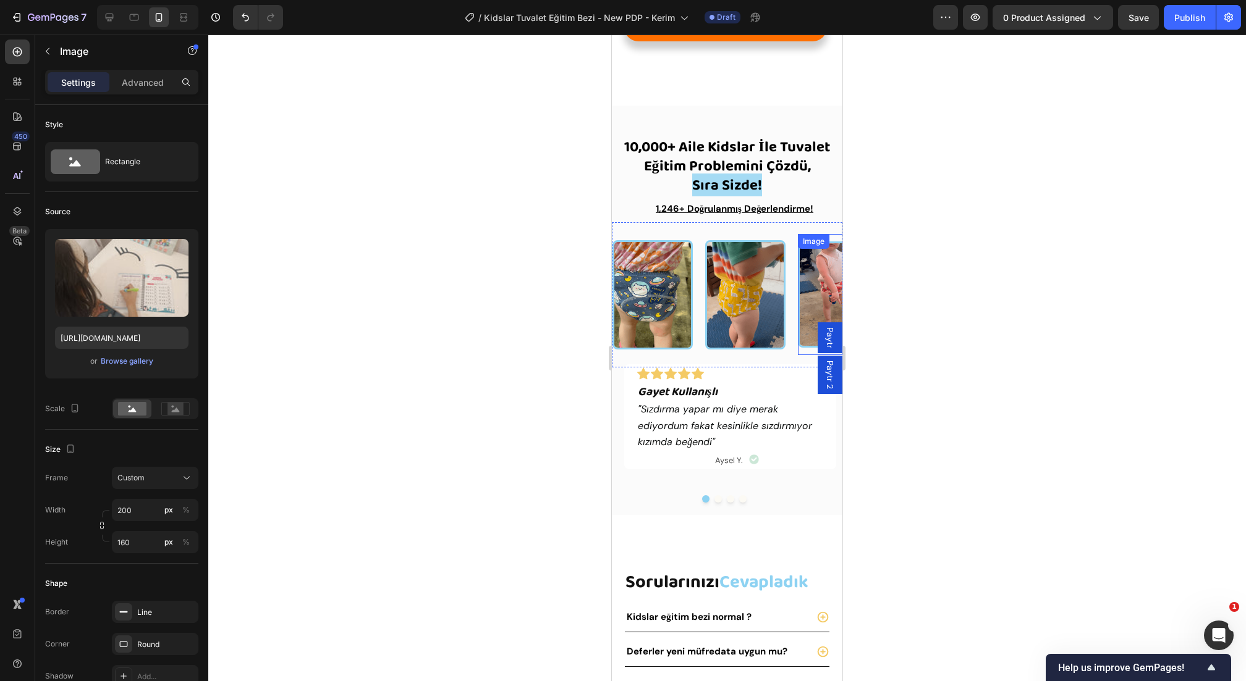
click at [829, 277] on img at bounding box center [838, 295] width 80 height 106
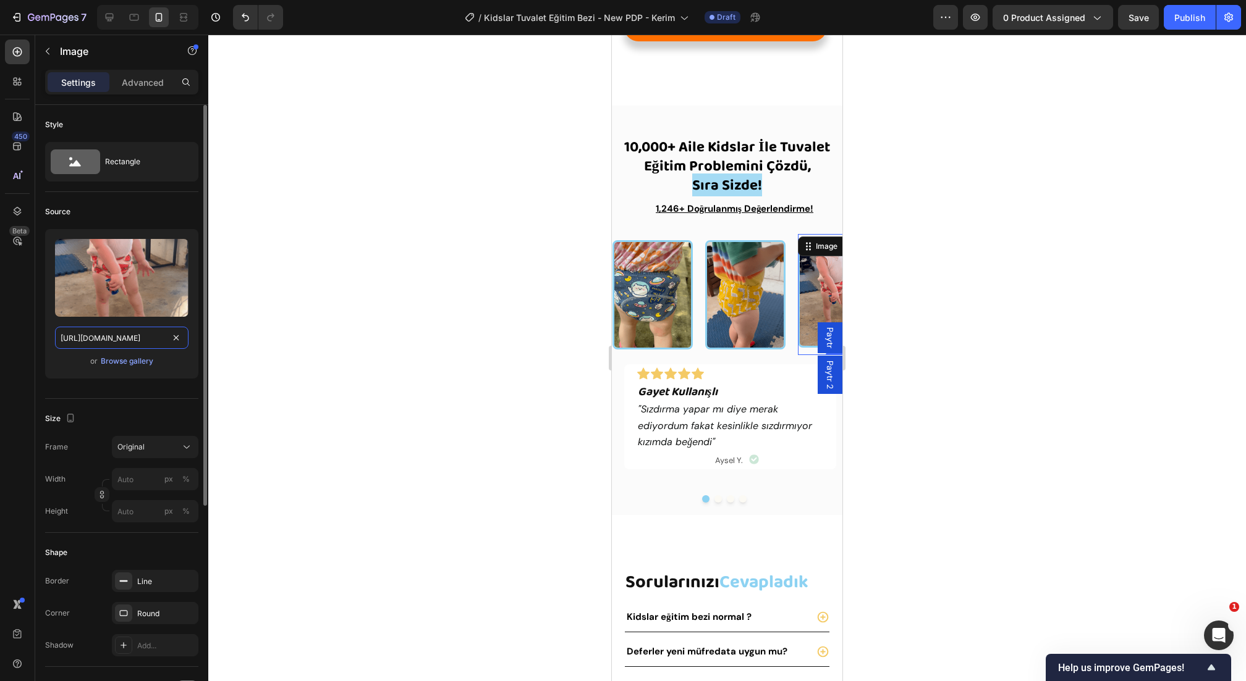
click at [150, 331] on input "[URL][DOMAIN_NAME]" at bounding box center [121, 338] width 133 height 22
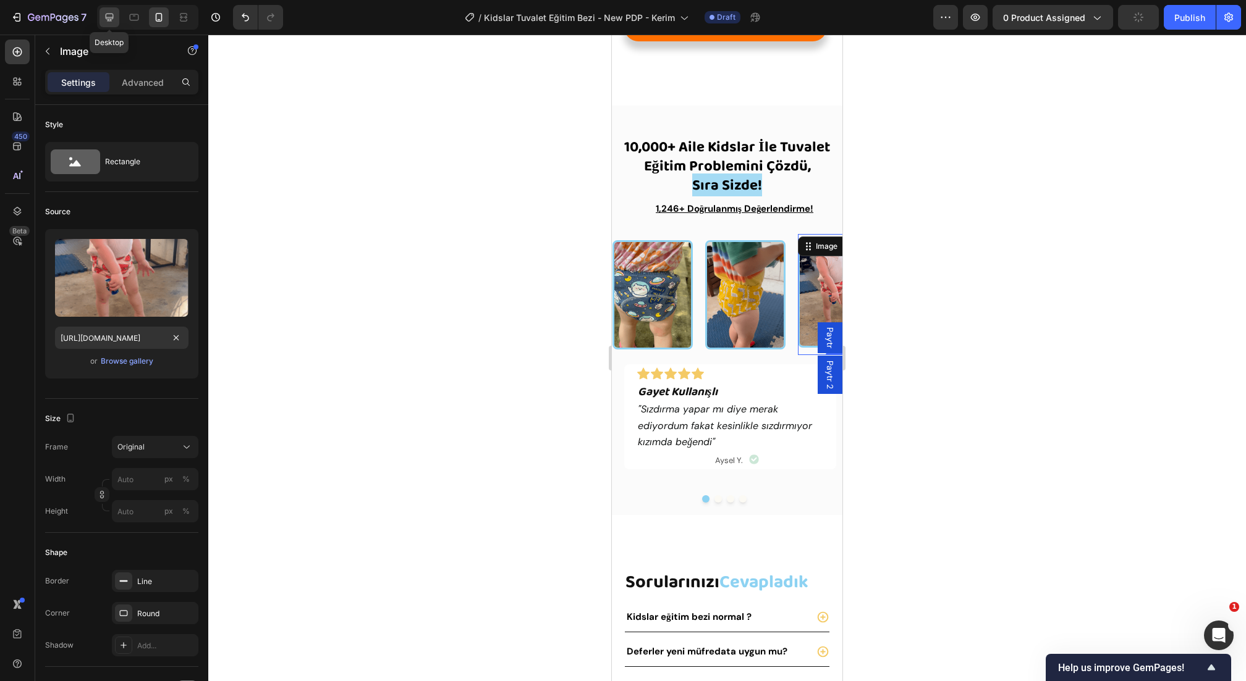
click at [109, 19] on icon at bounding box center [110, 18] width 8 height 8
type input "200"
type input "160"
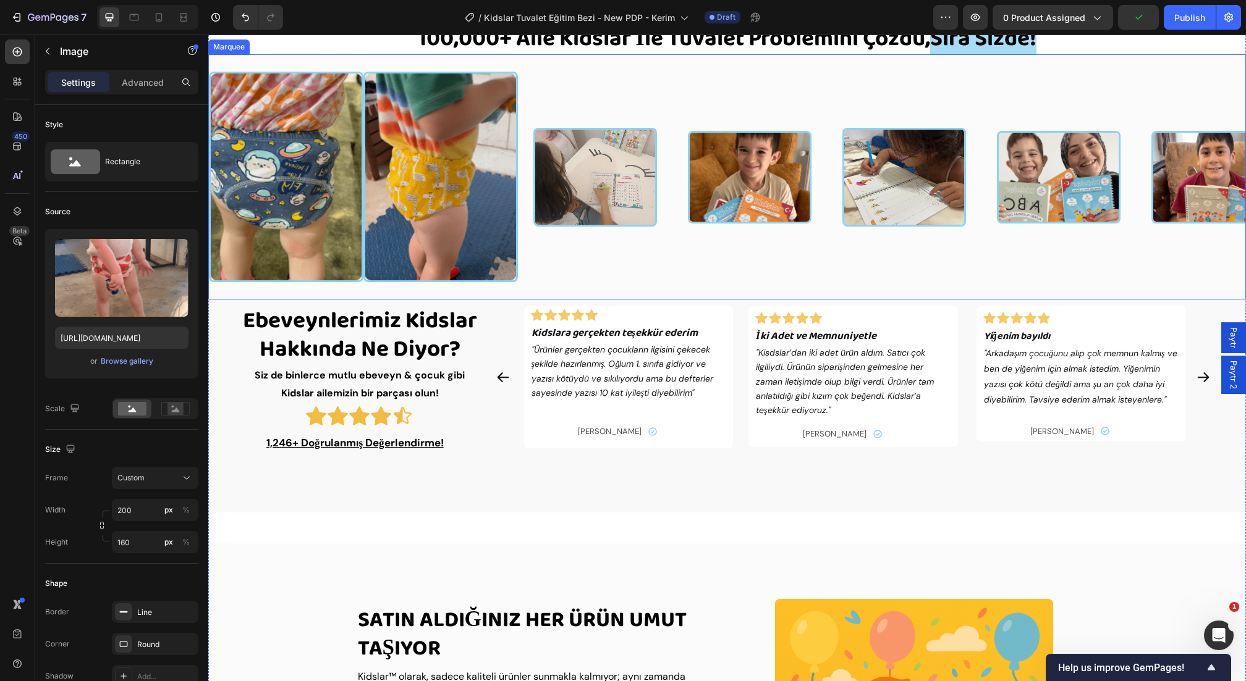
scroll to position [2086, 0]
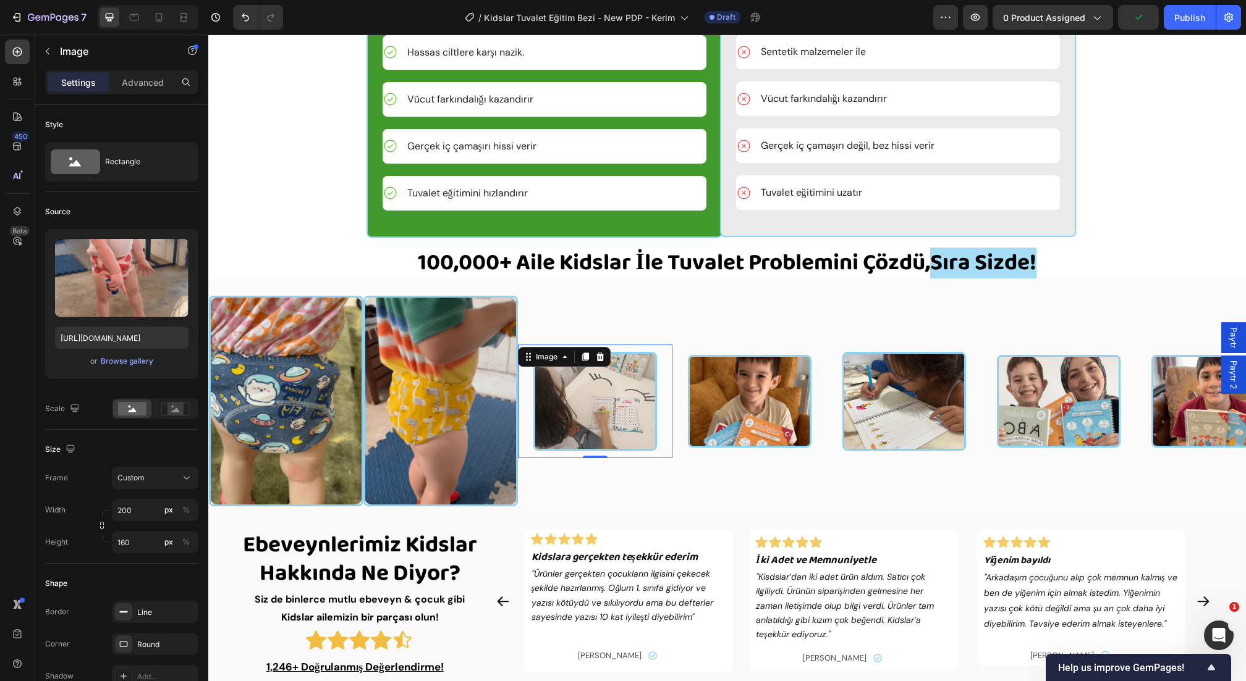
click at [616, 433] on img at bounding box center [595, 401] width 124 height 99
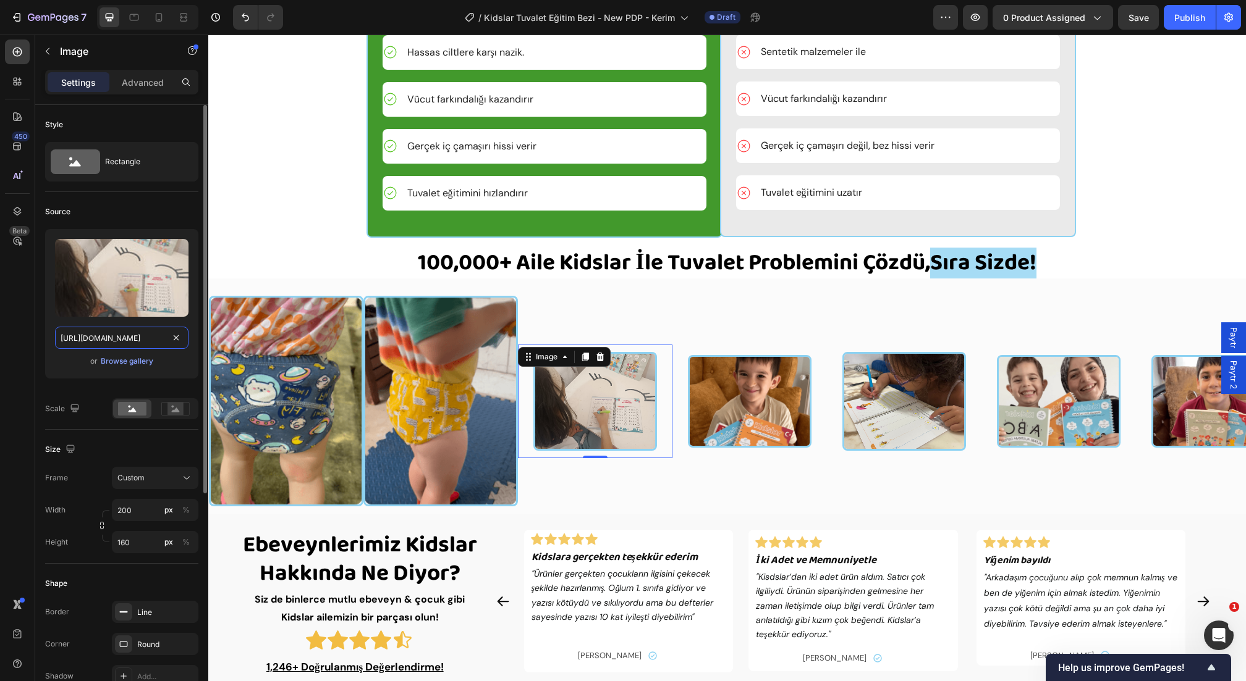
click at [107, 332] on input "[URL][DOMAIN_NAME]" at bounding box center [121, 338] width 133 height 22
paste input "[DOMAIN_NAME][URL]"
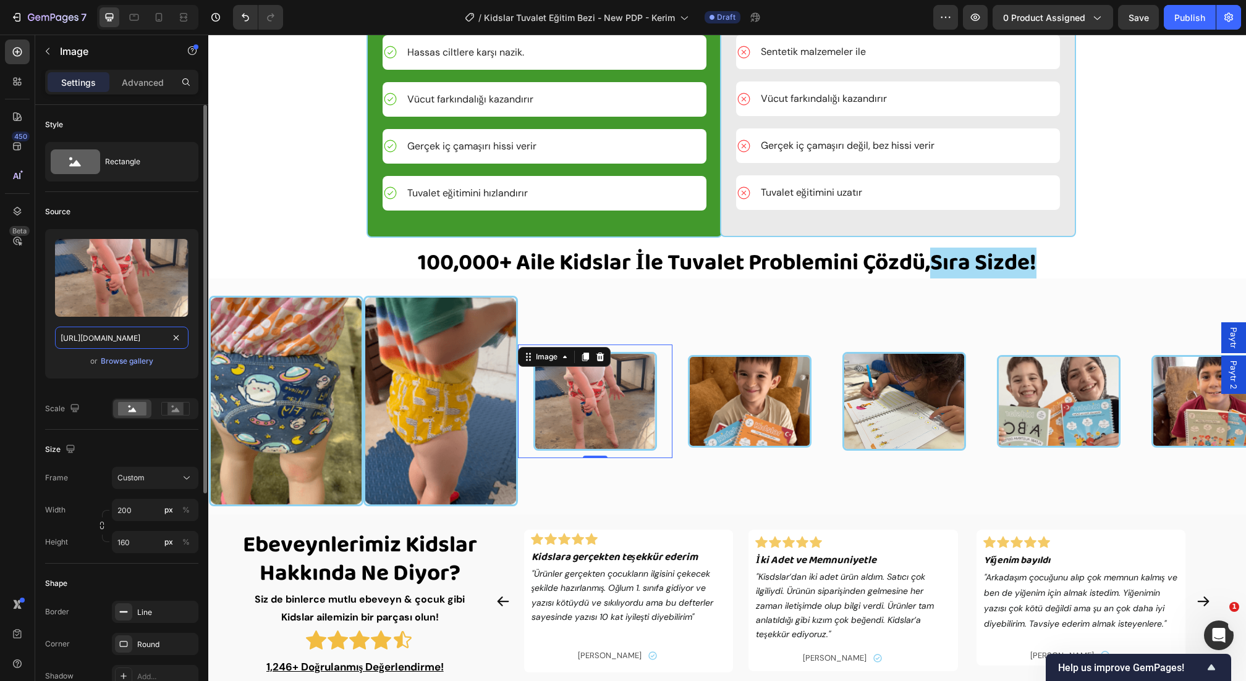
scroll to position [0, 426]
type input "[URL][DOMAIN_NAME]"
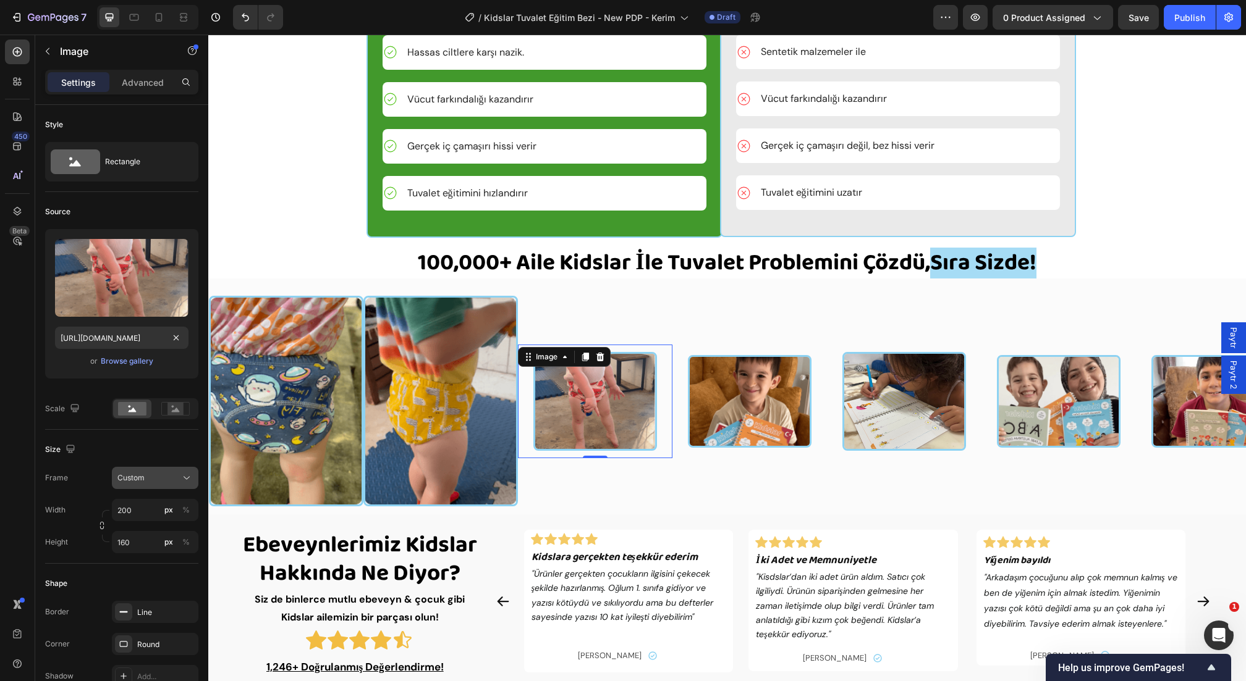
scroll to position [0, 0]
click at [138, 468] on button "Custom" at bounding box center [155, 478] width 86 height 22
click at [137, 576] on span "Original" at bounding box center [130, 578] width 27 height 11
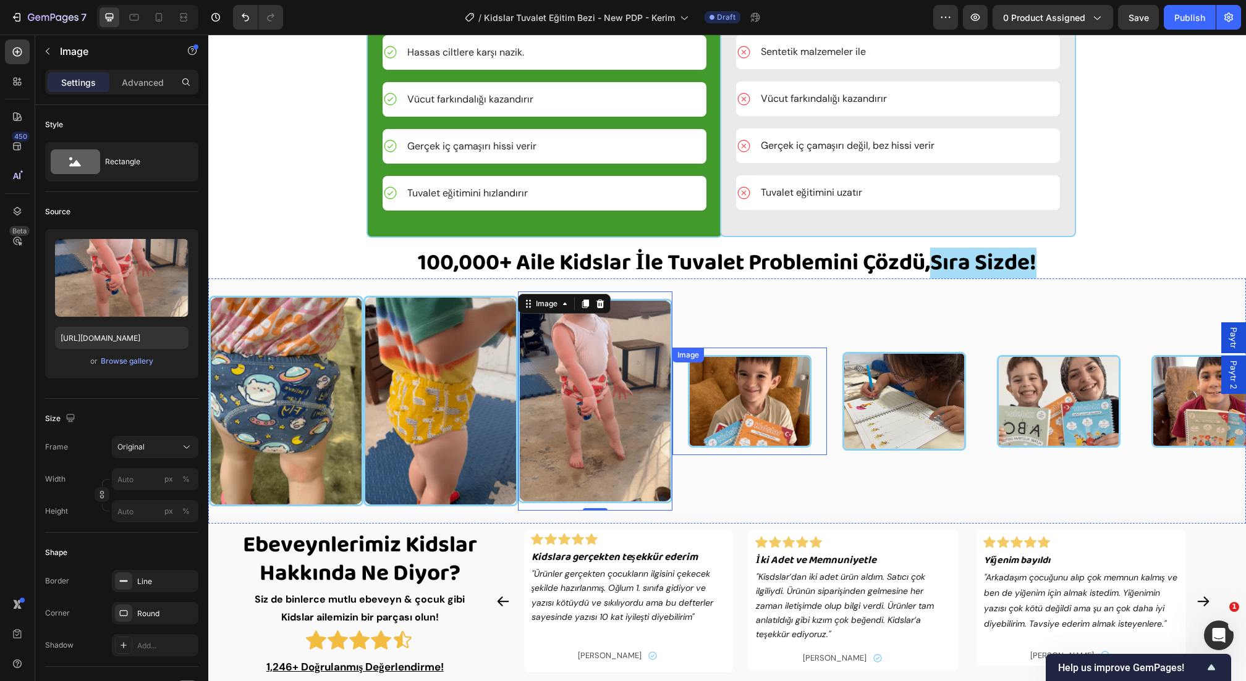
click at [749, 448] on img at bounding box center [750, 401] width 124 height 93
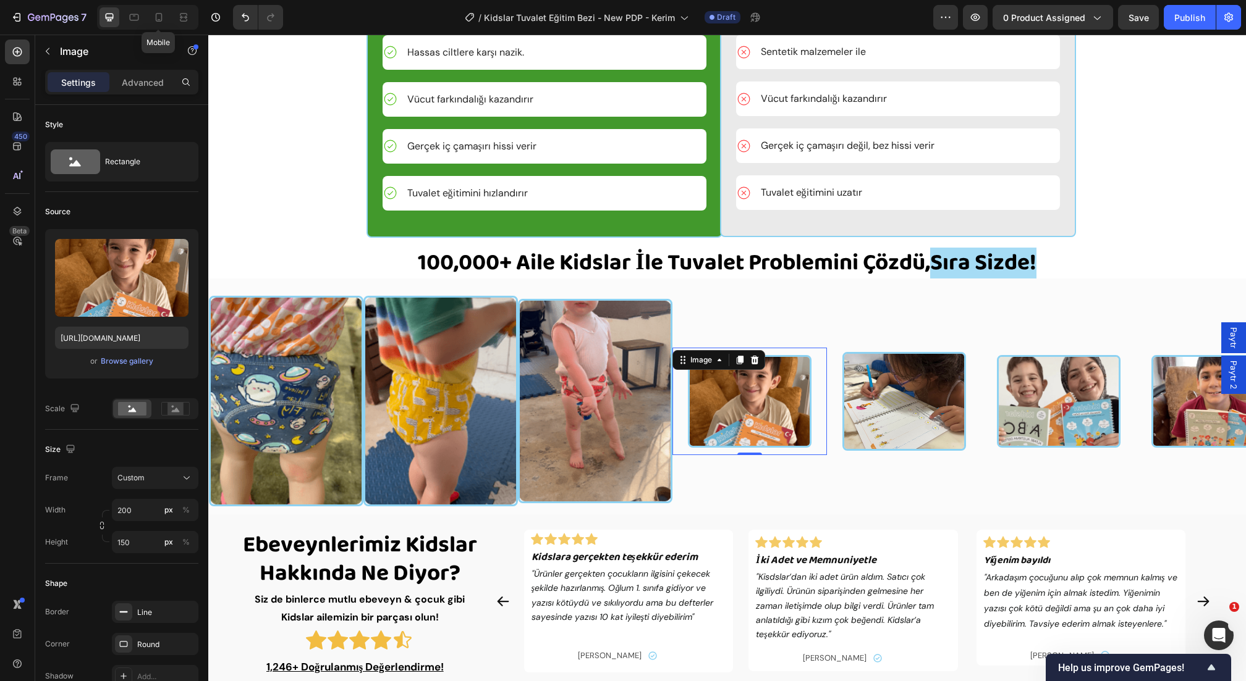
click at [158, 27] on div at bounding box center [159, 17] width 20 height 20
click at [161, 17] on icon at bounding box center [159, 17] width 7 height 9
type input "160"
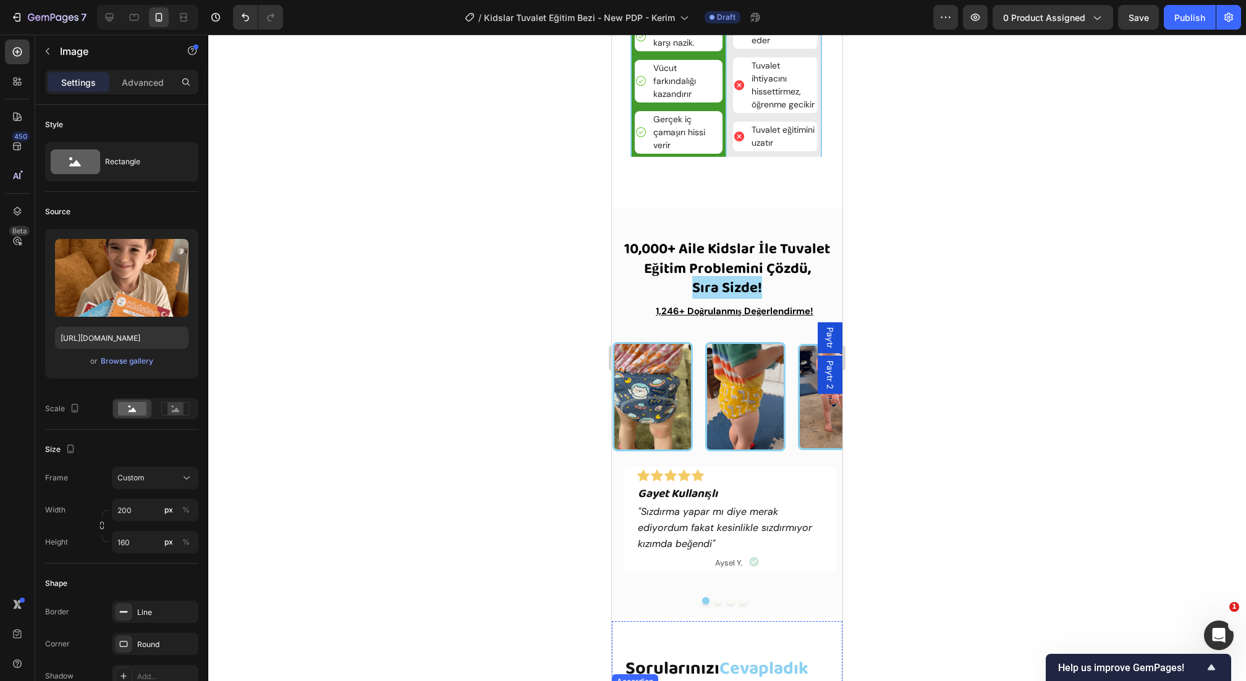
scroll to position [2044, 0]
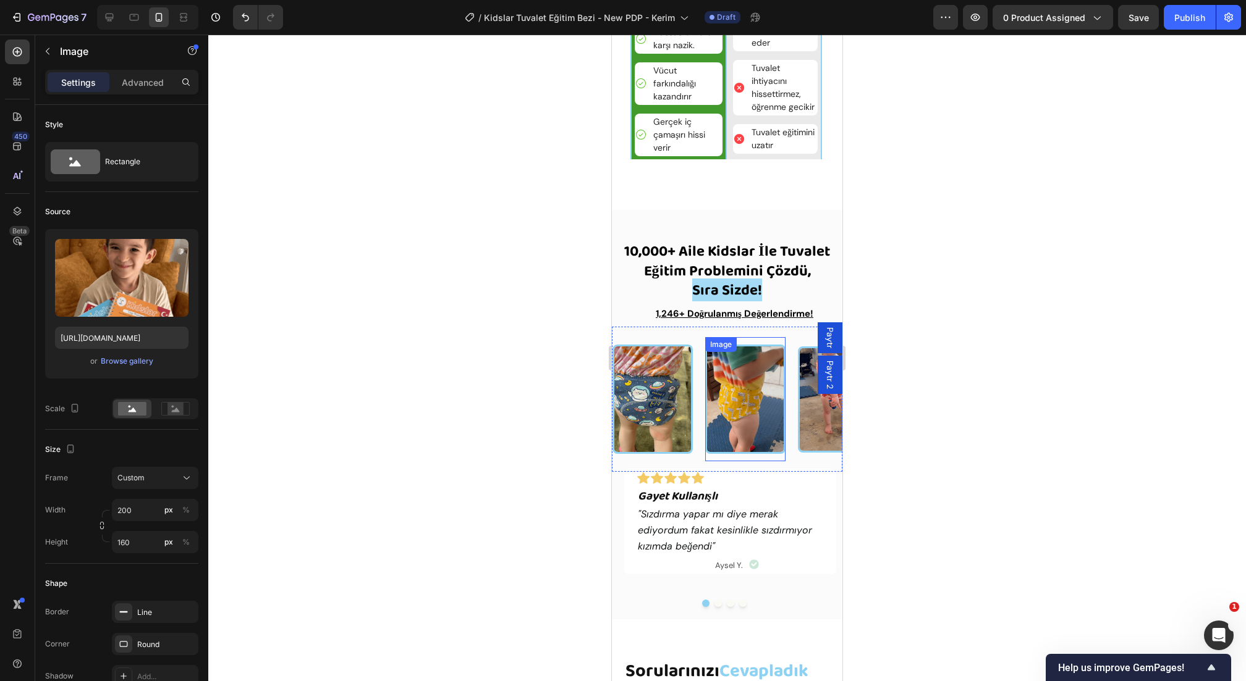
click at [738, 447] on img at bounding box center [745, 399] width 80 height 109
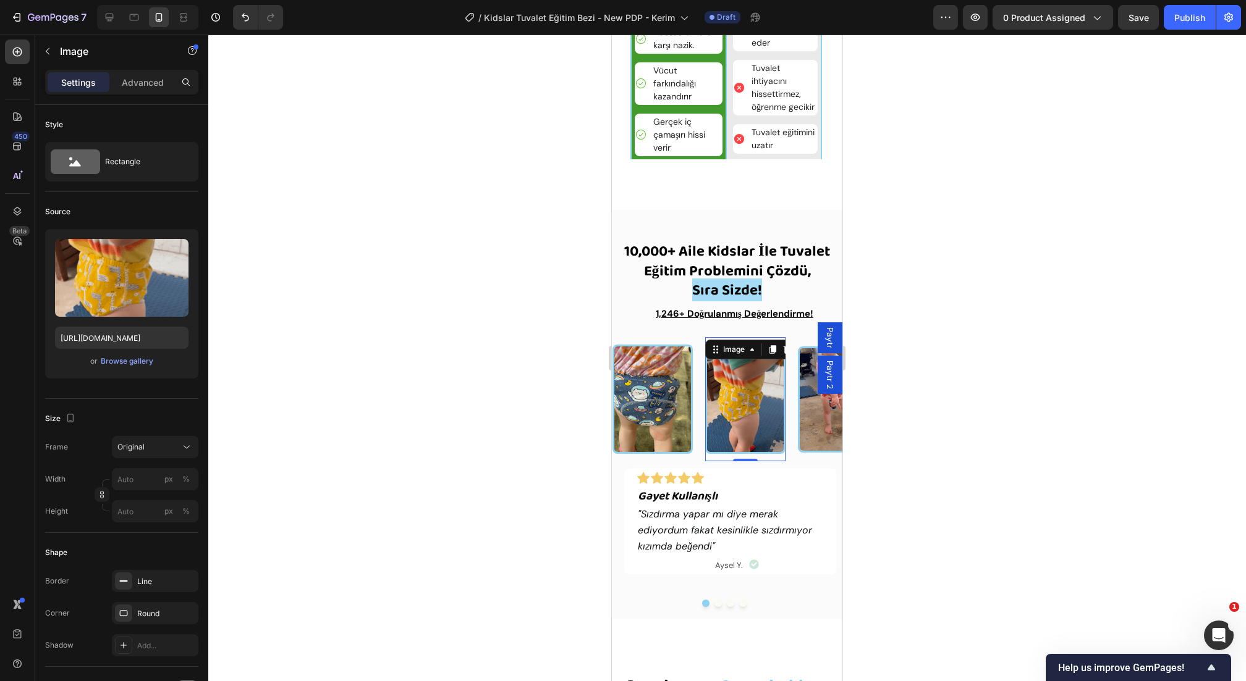
click at [705, 458] on div "Image 0" at bounding box center [745, 399] width 80 height 124
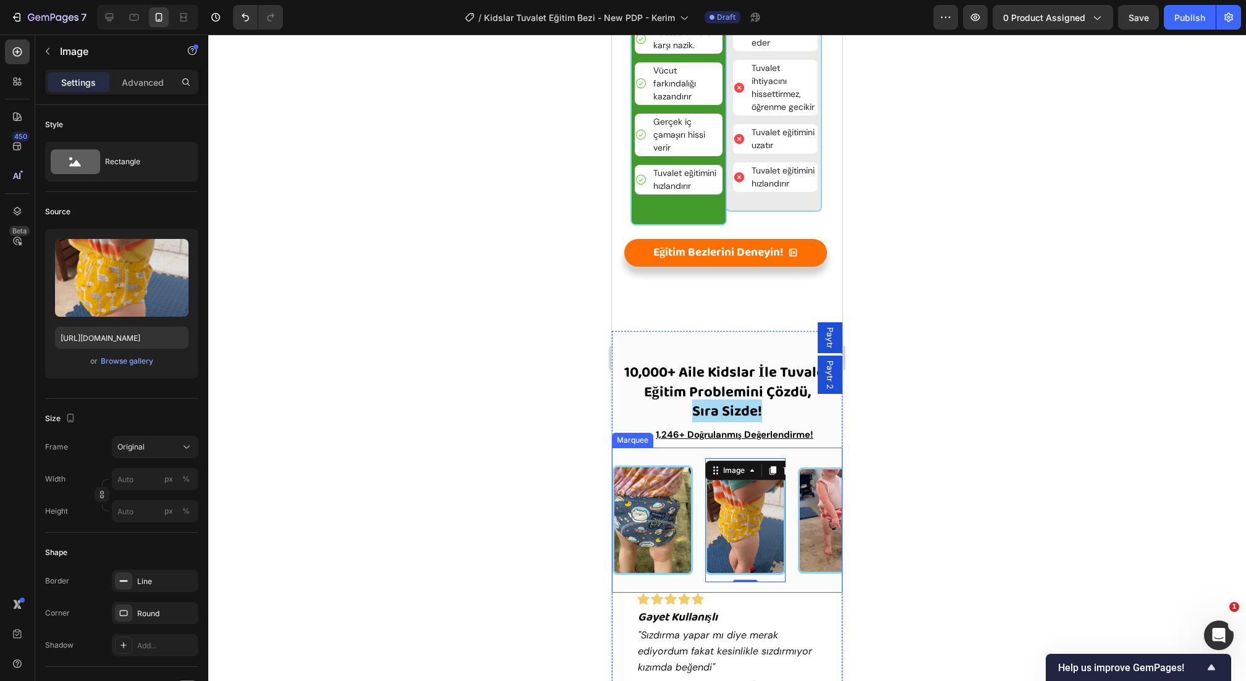
click at [698, 462] on div "Image" at bounding box center [658, 520] width 93 height 124
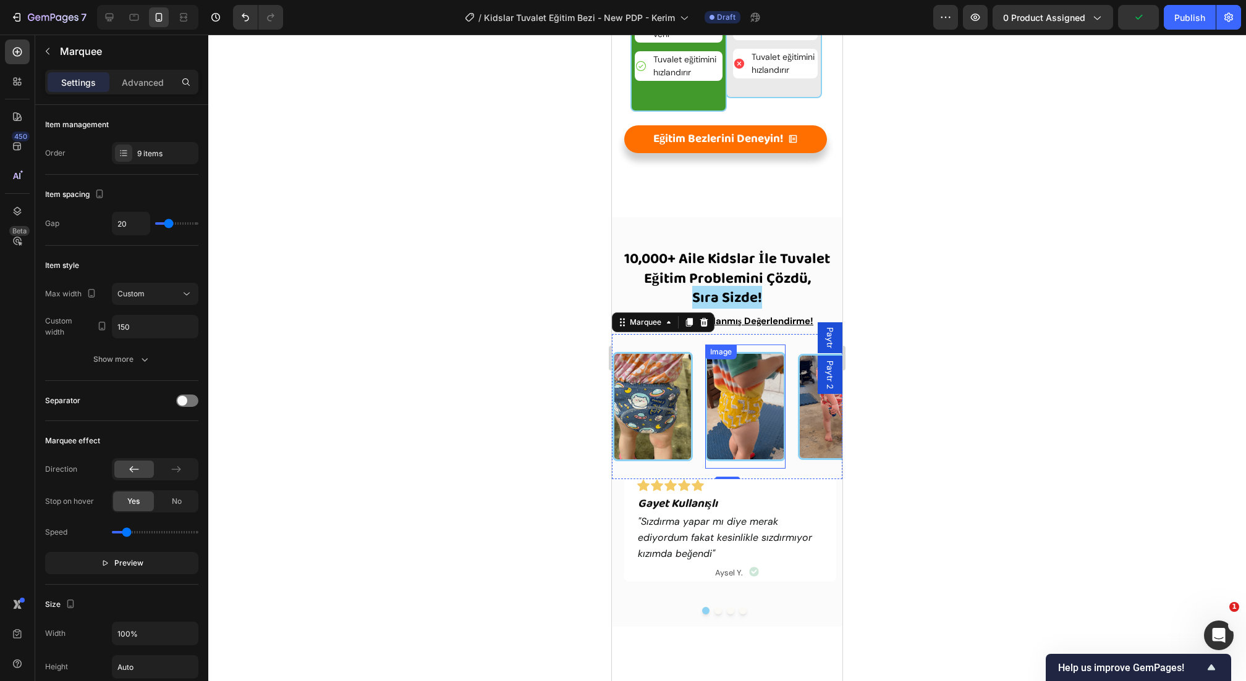
scroll to position [2160, 0]
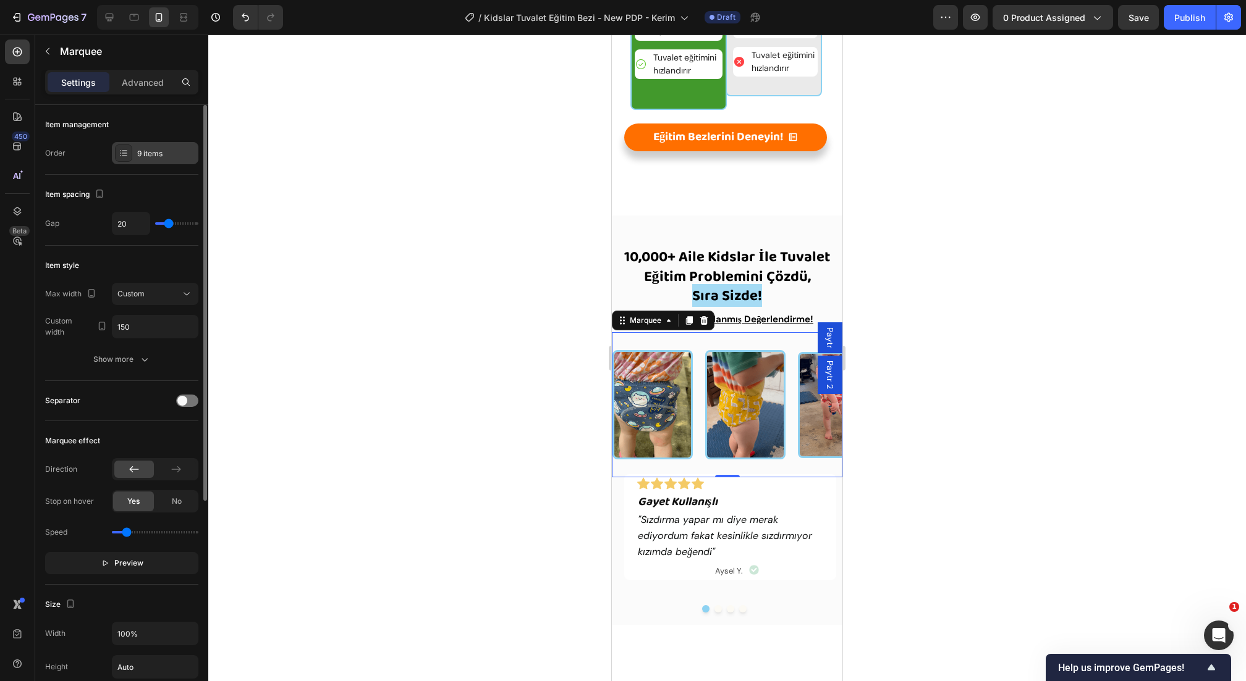
click at [179, 159] on div "9 items" at bounding box center [155, 153] width 86 height 22
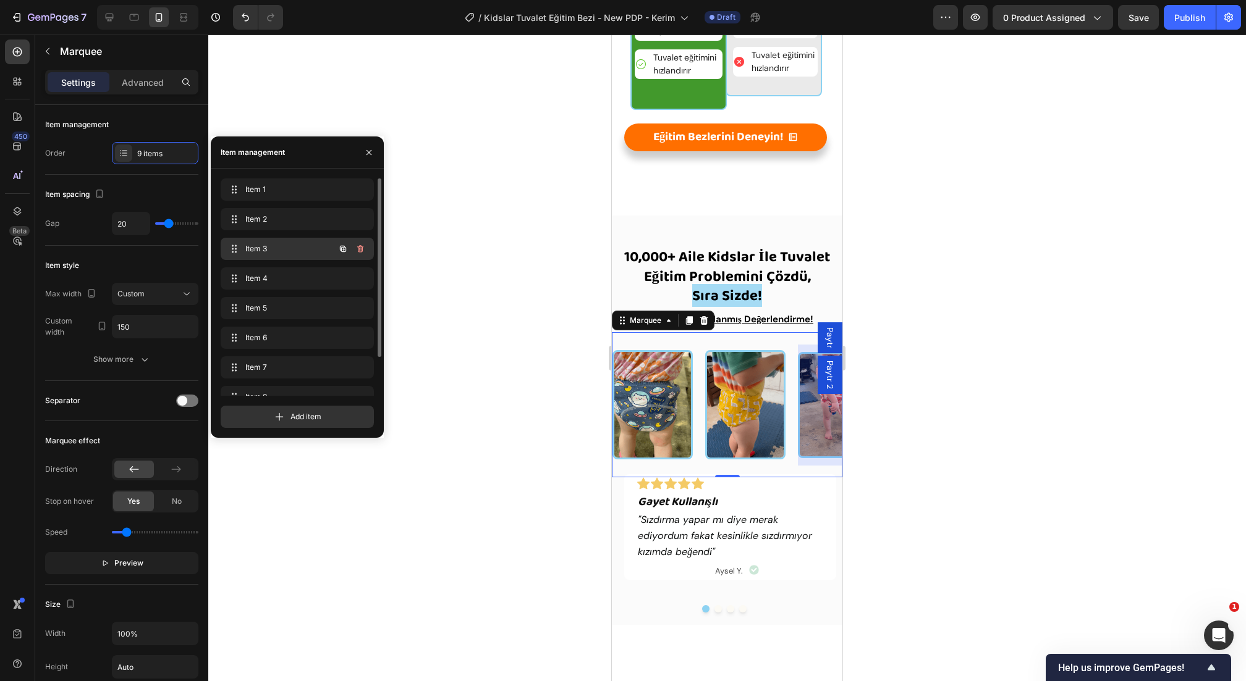
click at [265, 256] on div "Item 3 Item 3" at bounding box center [280, 248] width 109 height 17
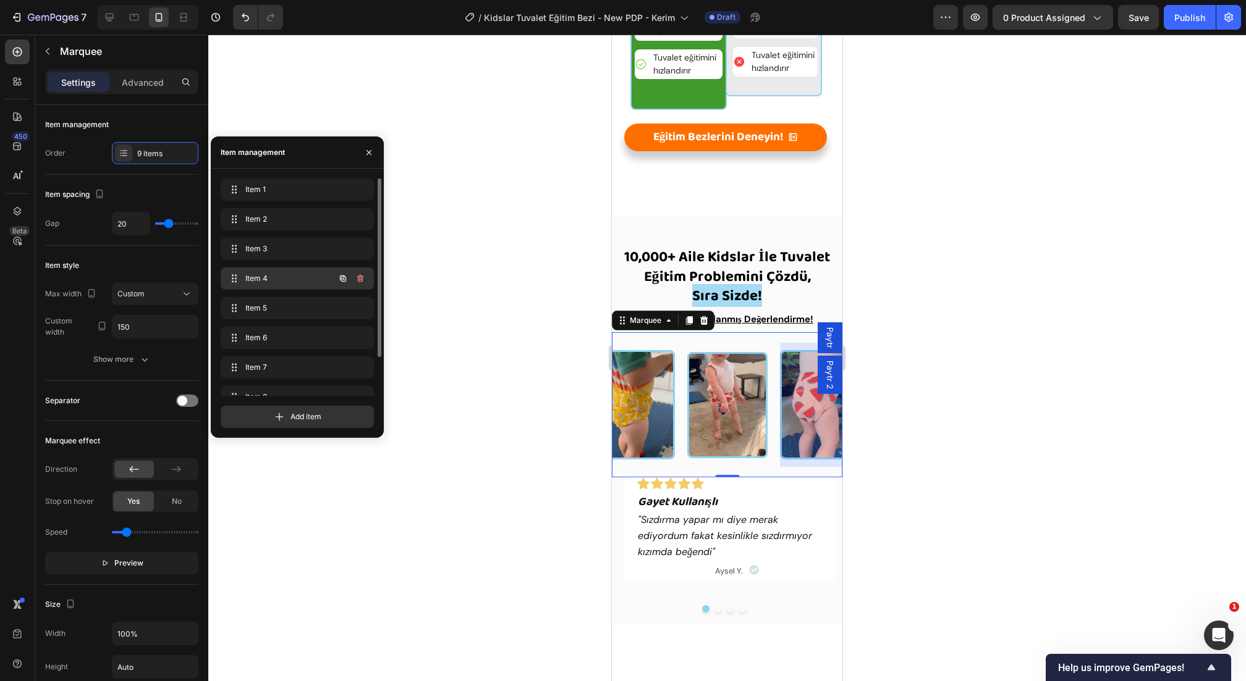
click at [265, 271] on div "Item 4 Item 4" at bounding box center [280, 278] width 109 height 17
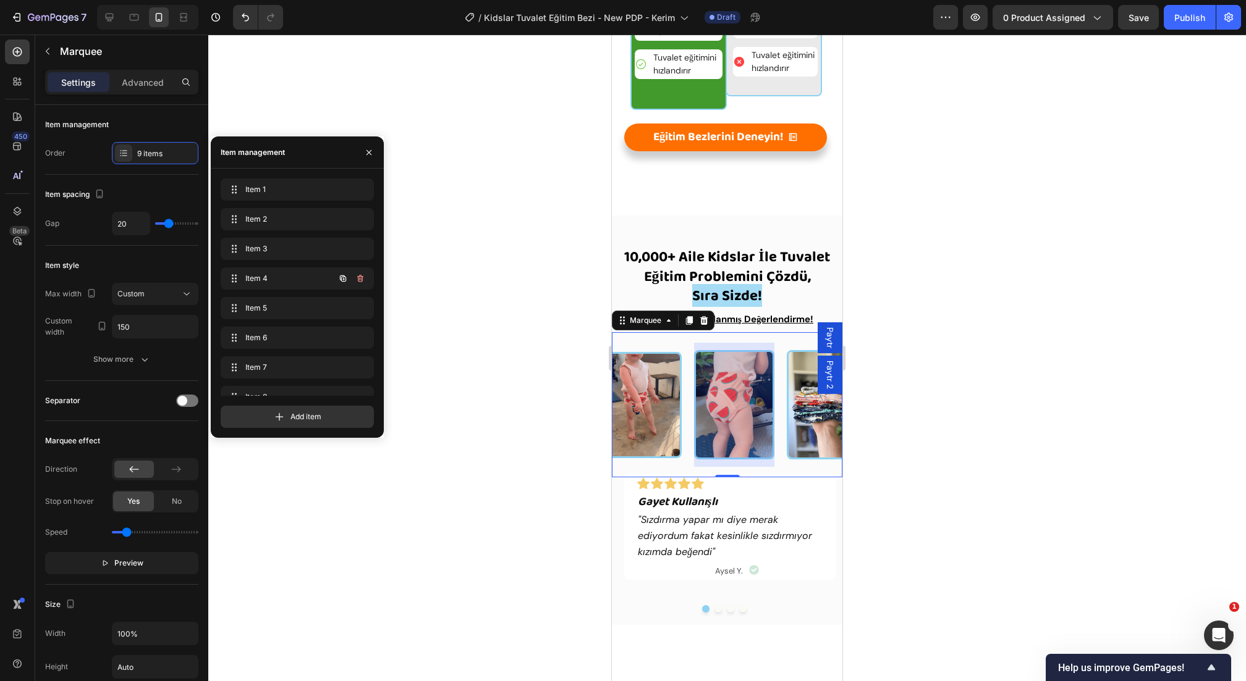
scroll to position [0, 203]
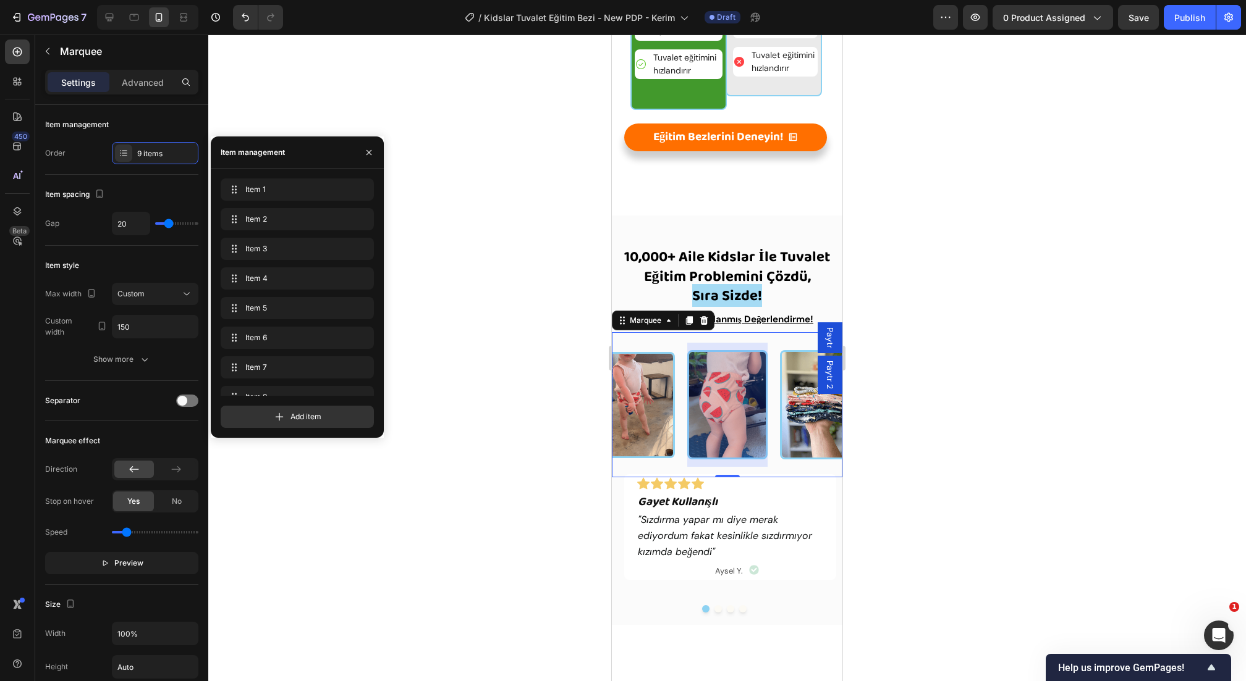
click at [768, 437] on div "Image" at bounding box center [733, 405] width 93 height 124
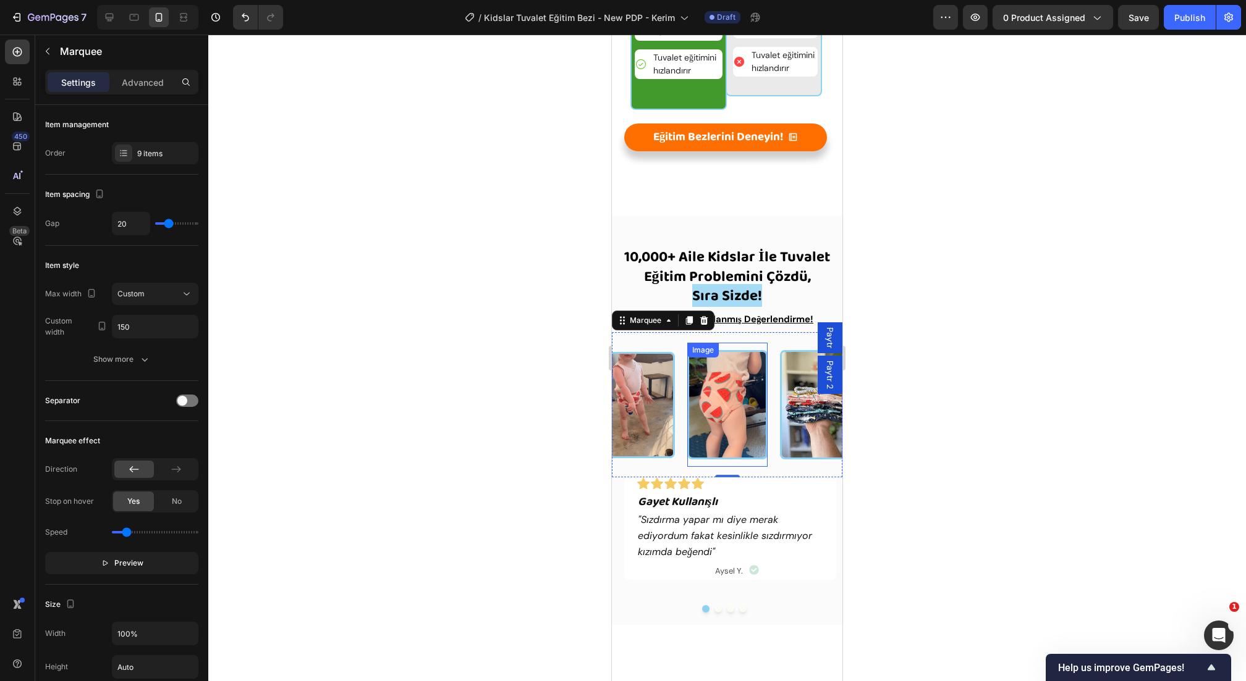
click at [757, 435] on img at bounding box center [727, 404] width 80 height 109
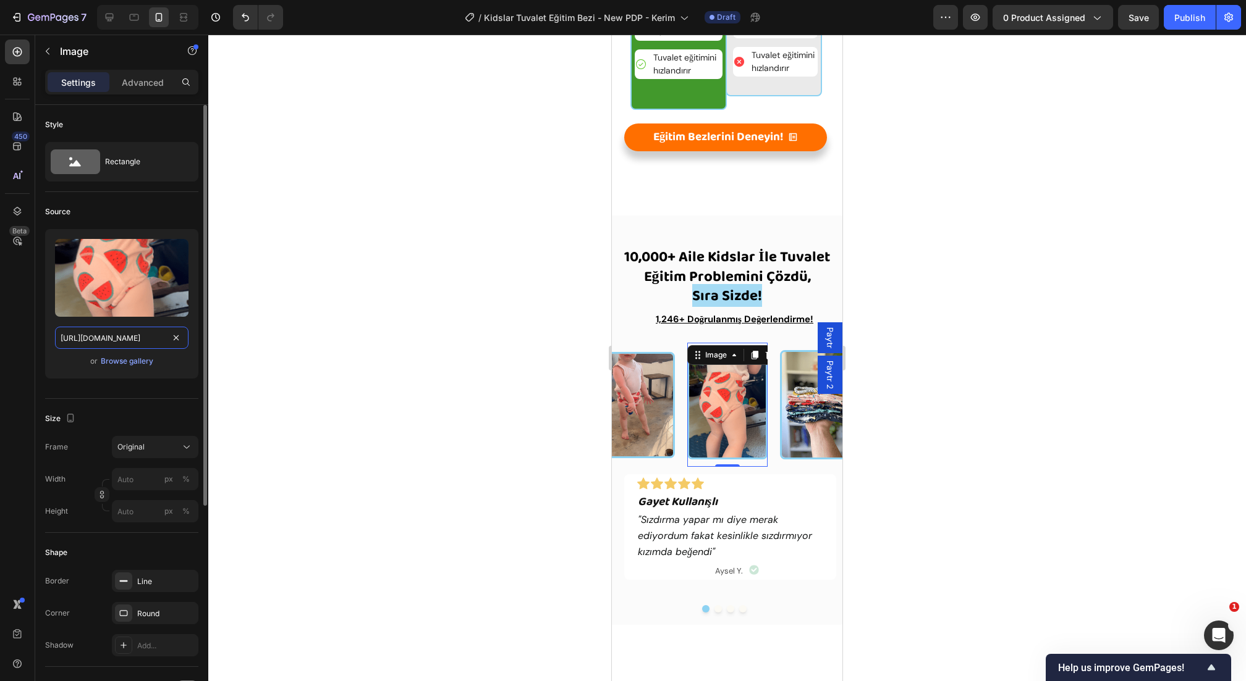
click at [93, 331] on input "[URL][DOMAIN_NAME]" at bounding box center [121, 338] width 133 height 22
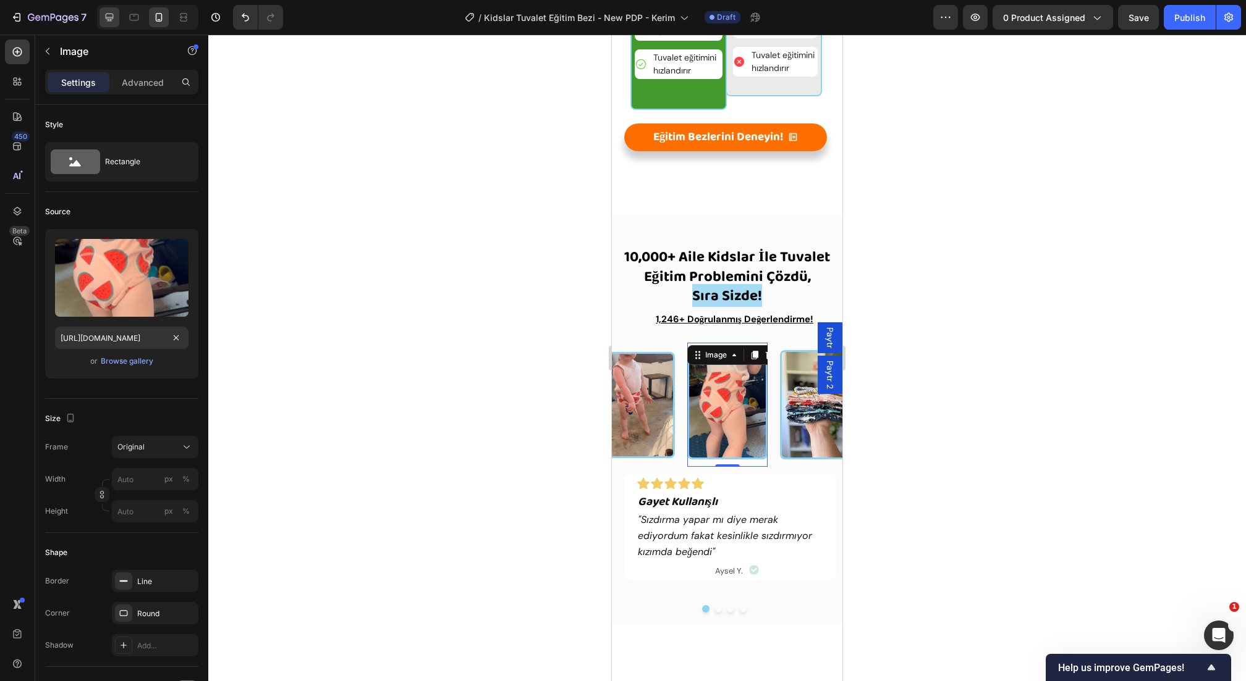
click at [112, 16] on icon at bounding box center [110, 18] width 8 height 8
type input "200"
type input "150"
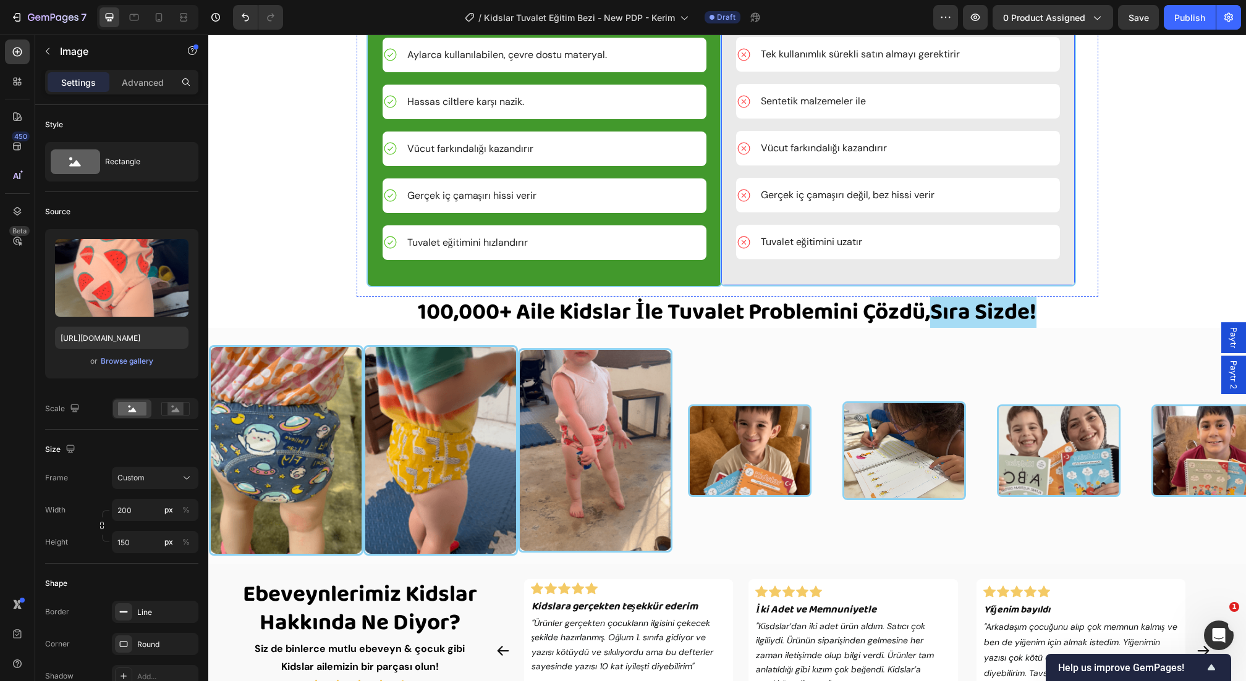
scroll to position [2107, 0]
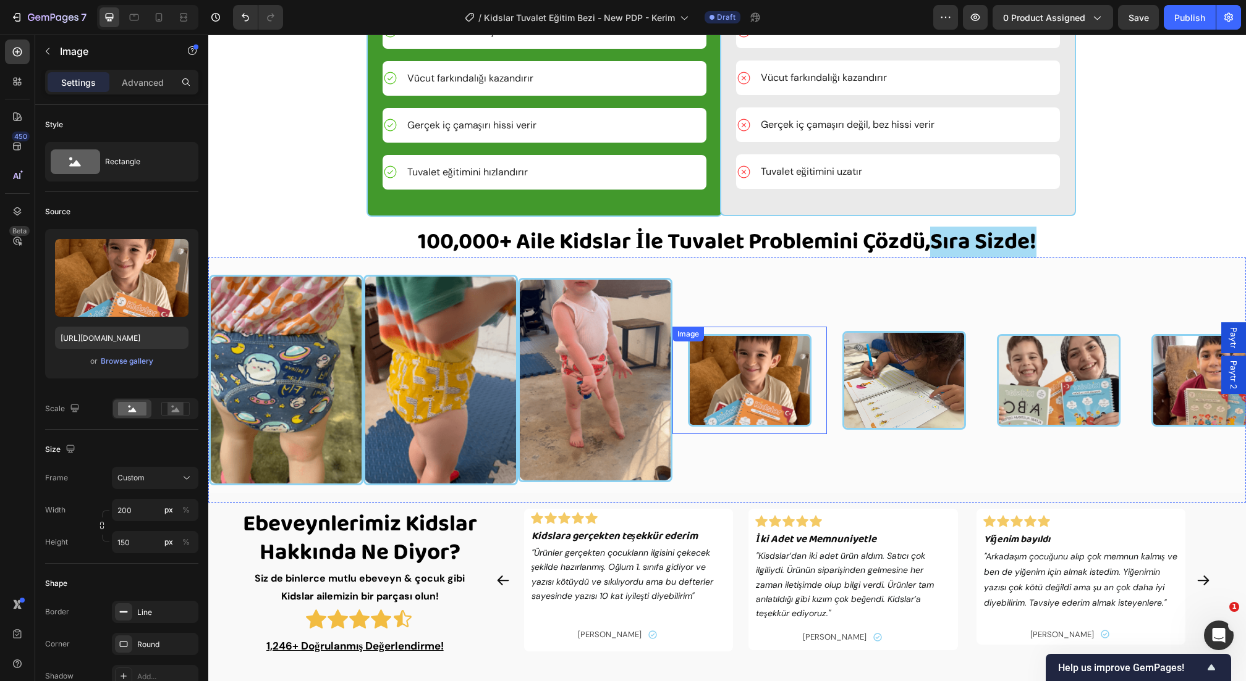
click at [767, 427] on img at bounding box center [750, 380] width 124 height 93
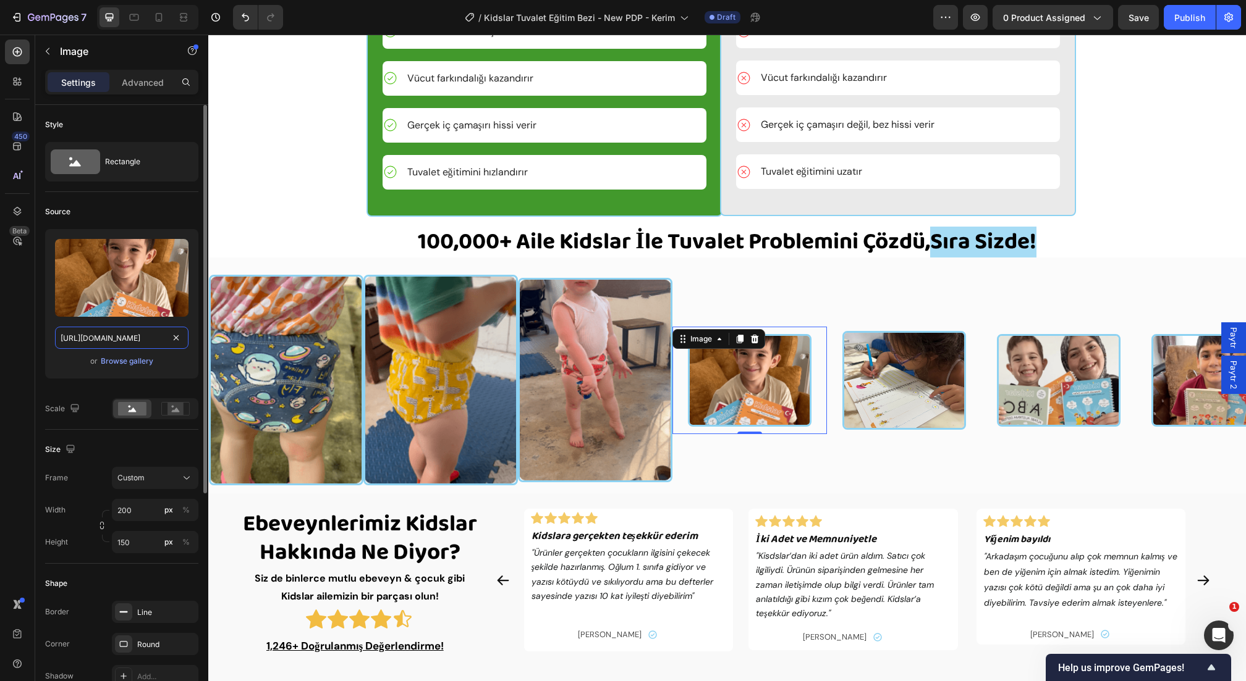
click at [134, 340] on input "[URL][DOMAIN_NAME]" at bounding box center [121, 338] width 133 height 22
paste input "[DOMAIN_NAME][URL]"
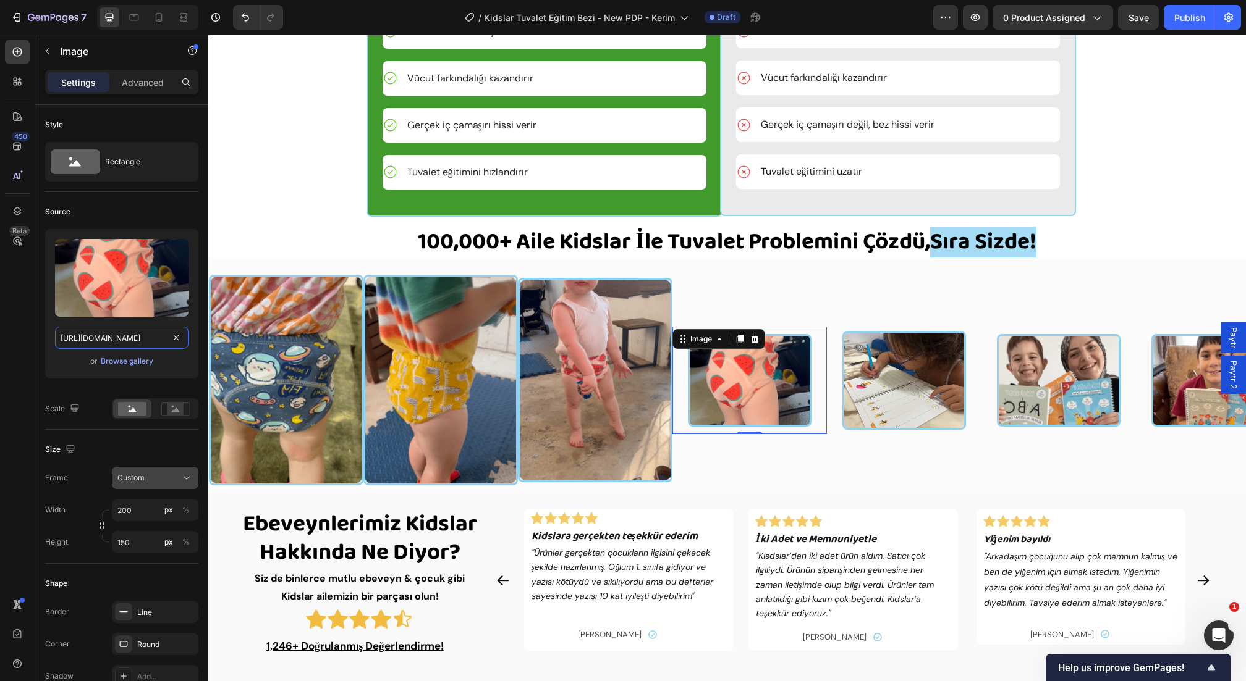
type input "[URL][DOMAIN_NAME]"
click at [161, 486] on button "Custom" at bounding box center [155, 478] width 86 height 22
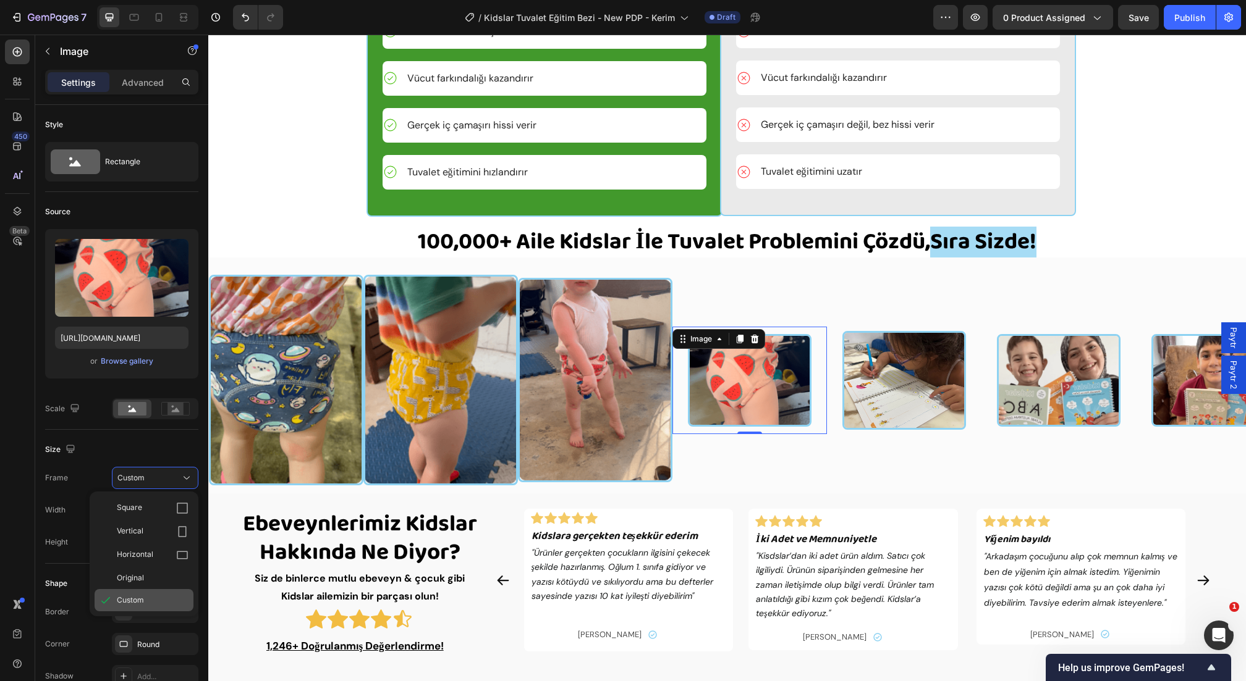
click at [130, 604] on span "Custom" at bounding box center [130, 600] width 27 height 11
click at [150, 476] on div "Custom" at bounding box center [147, 478] width 61 height 11
click at [146, 582] on div "Original" at bounding box center [153, 578] width 72 height 11
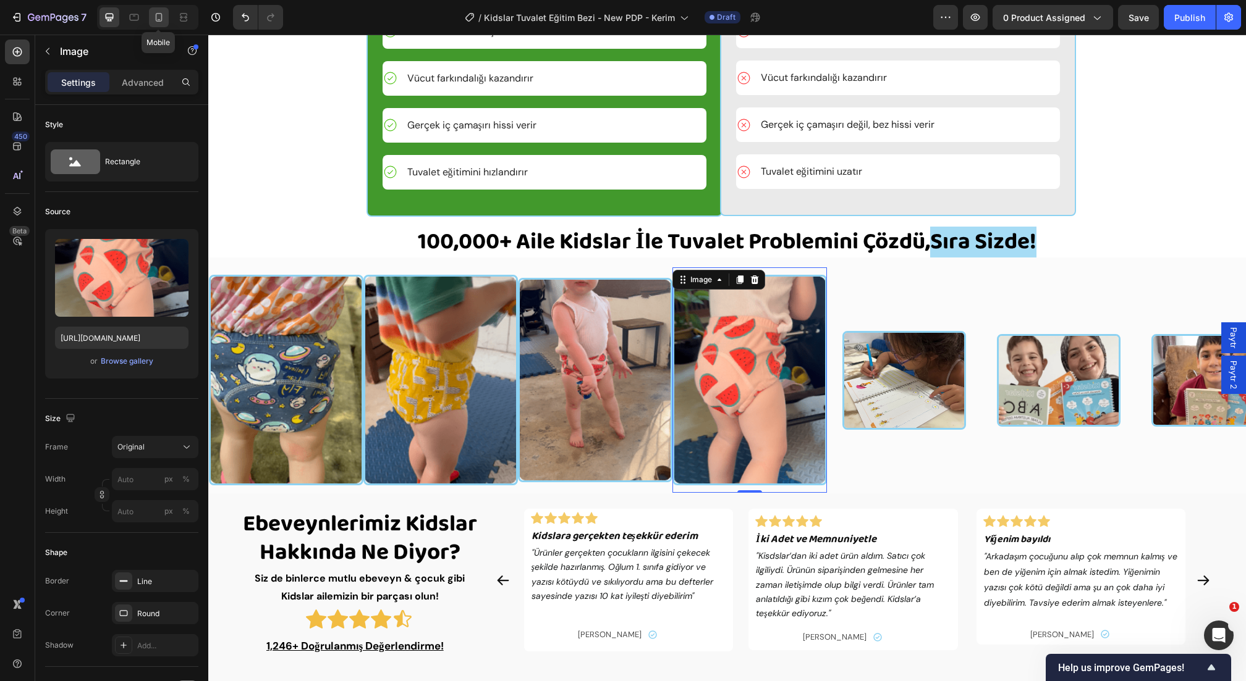
click at [149, 23] on div at bounding box center [159, 17] width 20 height 20
type input "200"
type input "160"
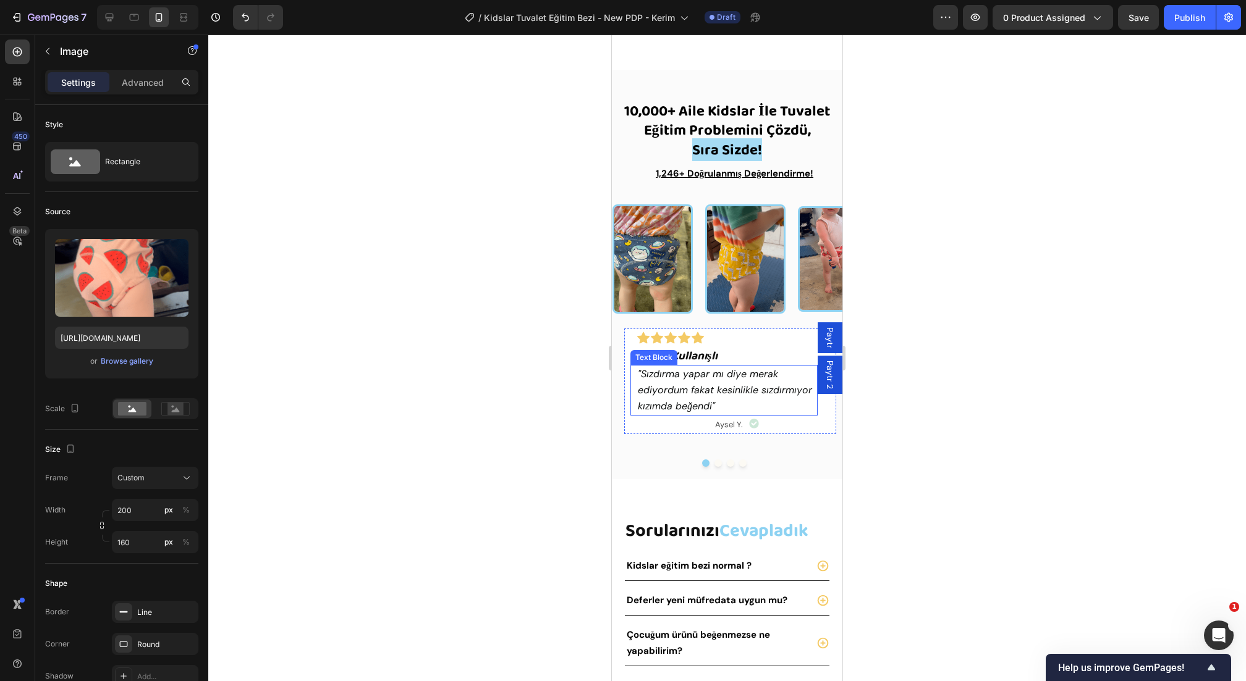
scroll to position [2008, 0]
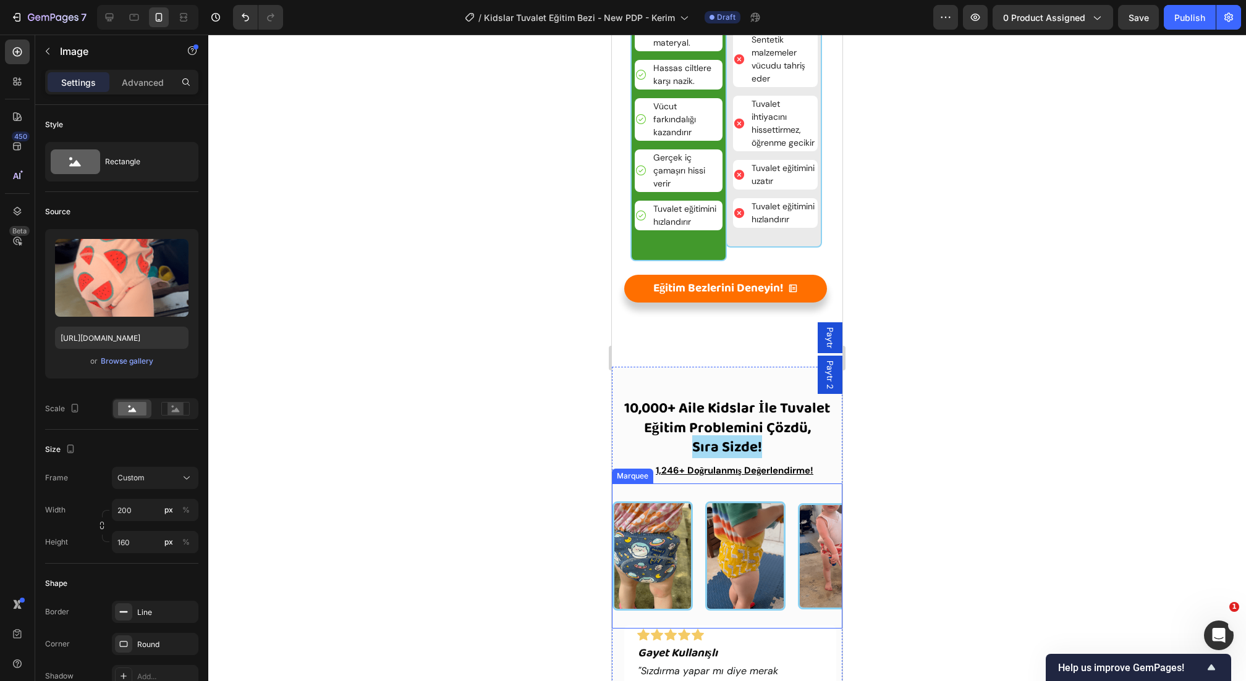
click at [693, 497] on div "Image" at bounding box center [658, 556] width 93 height 124
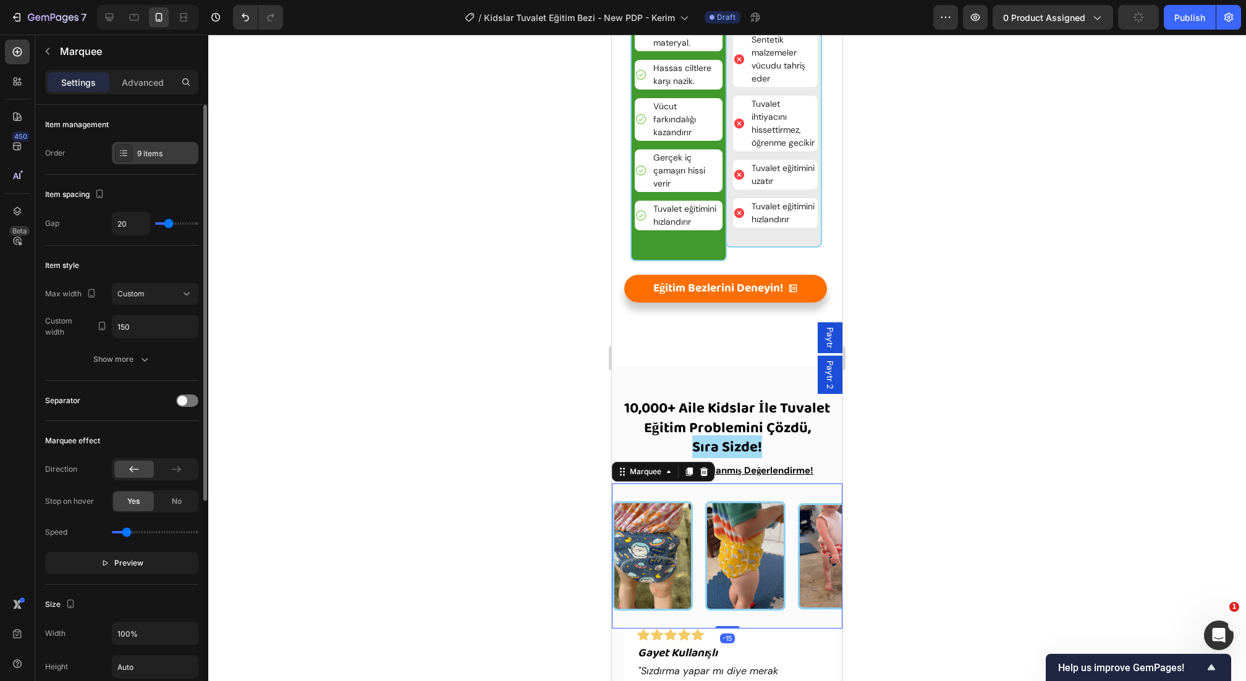
click at [146, 151] on div "9 items" at bounding box center [166, 153] width 58 height 11
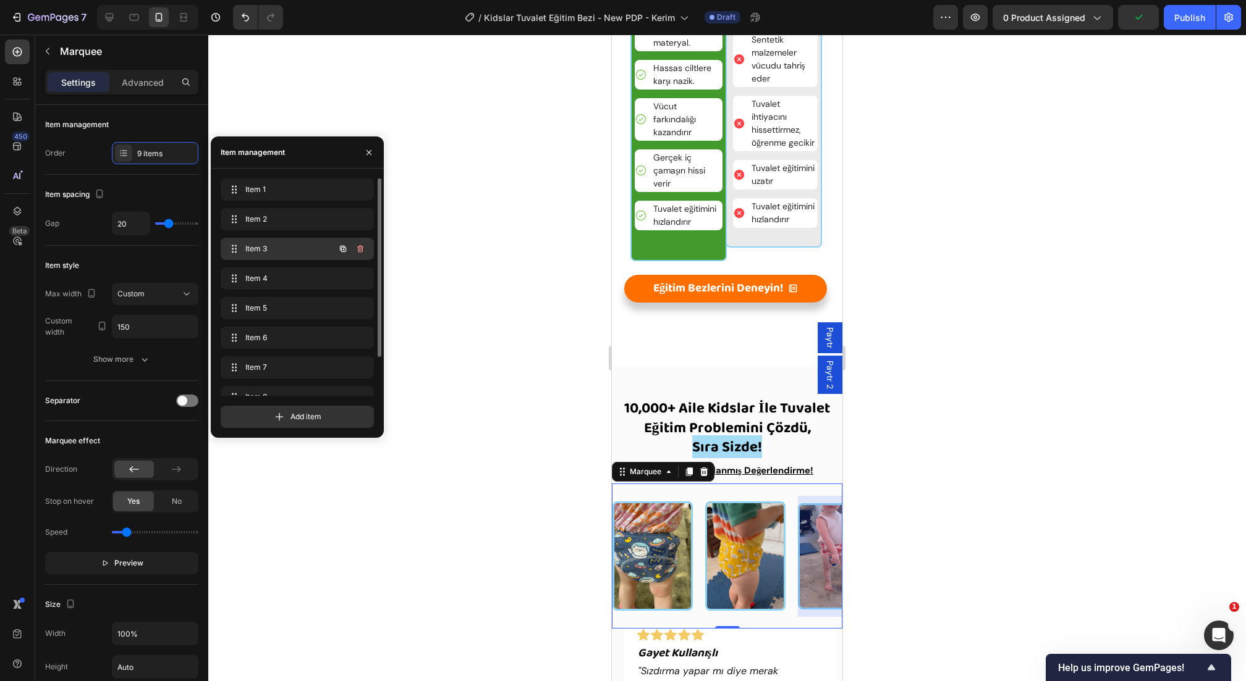
click at [261, 255] on div "Item 3 Item 3" at bounding box center [280, 248] width 109 height 17
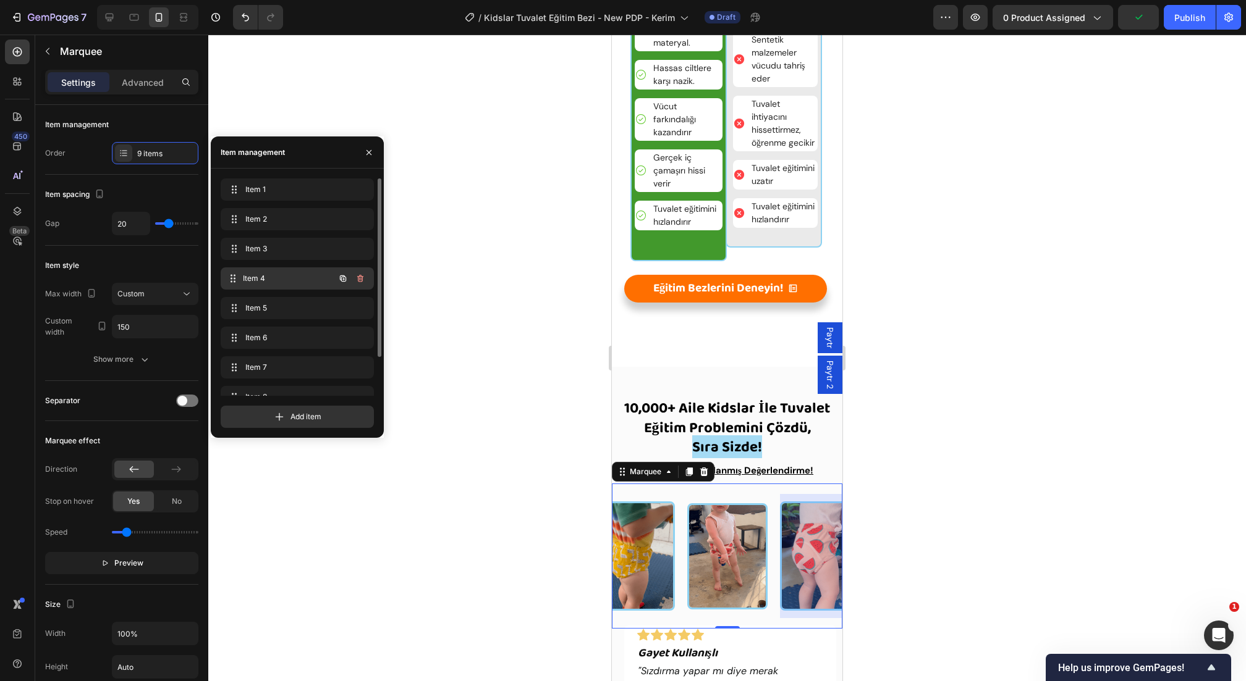
click at [259, 274] on span "Item 4" at bounding box center [288, 278] width 91 height 11
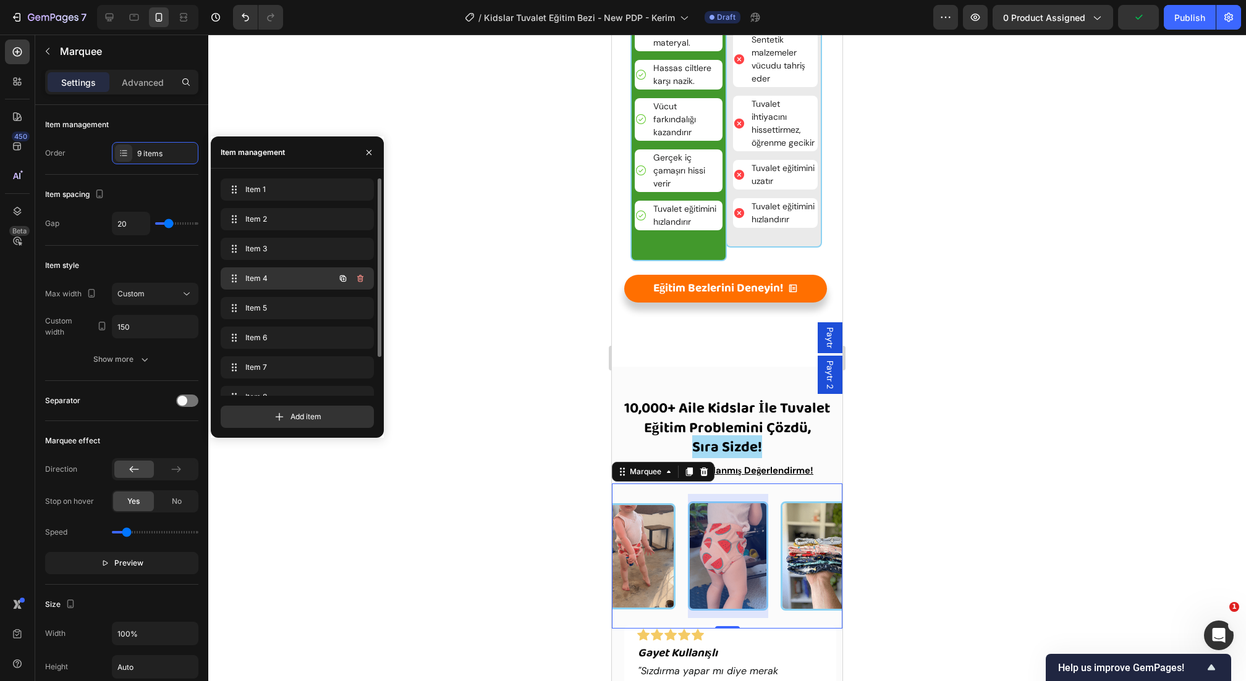
scroll to position [0, 203]
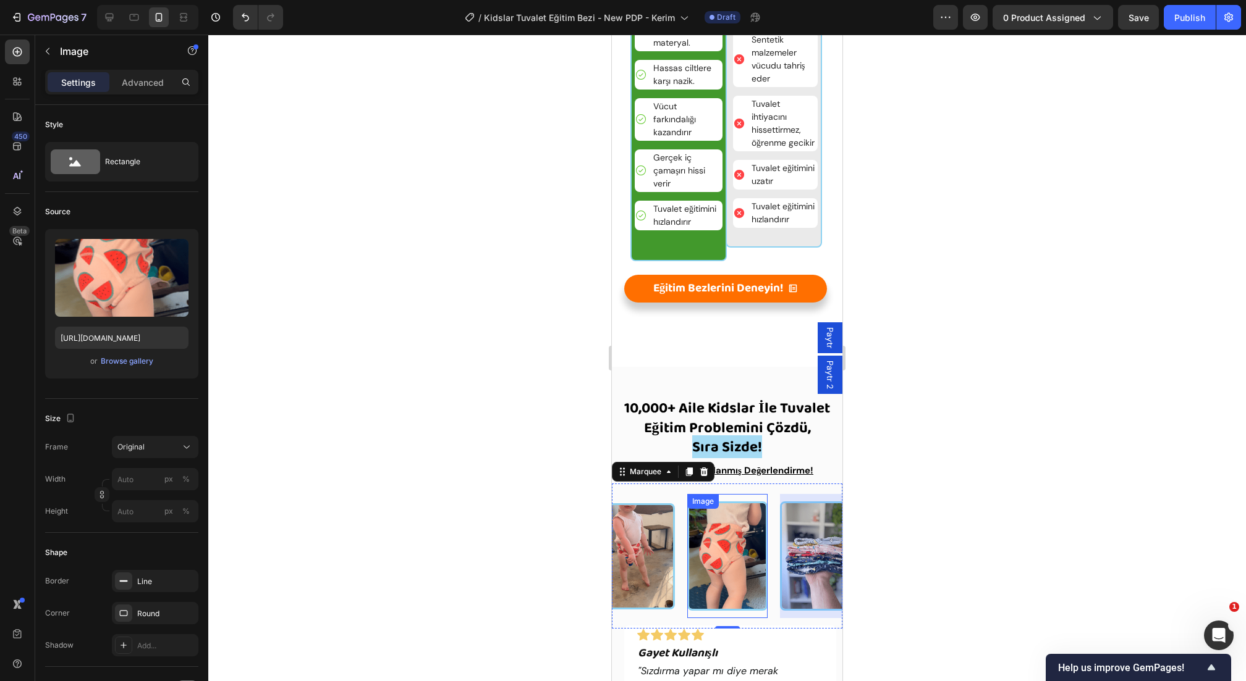
click at [741, 570] on img at bounding box center [727, 556] width 80 height 109
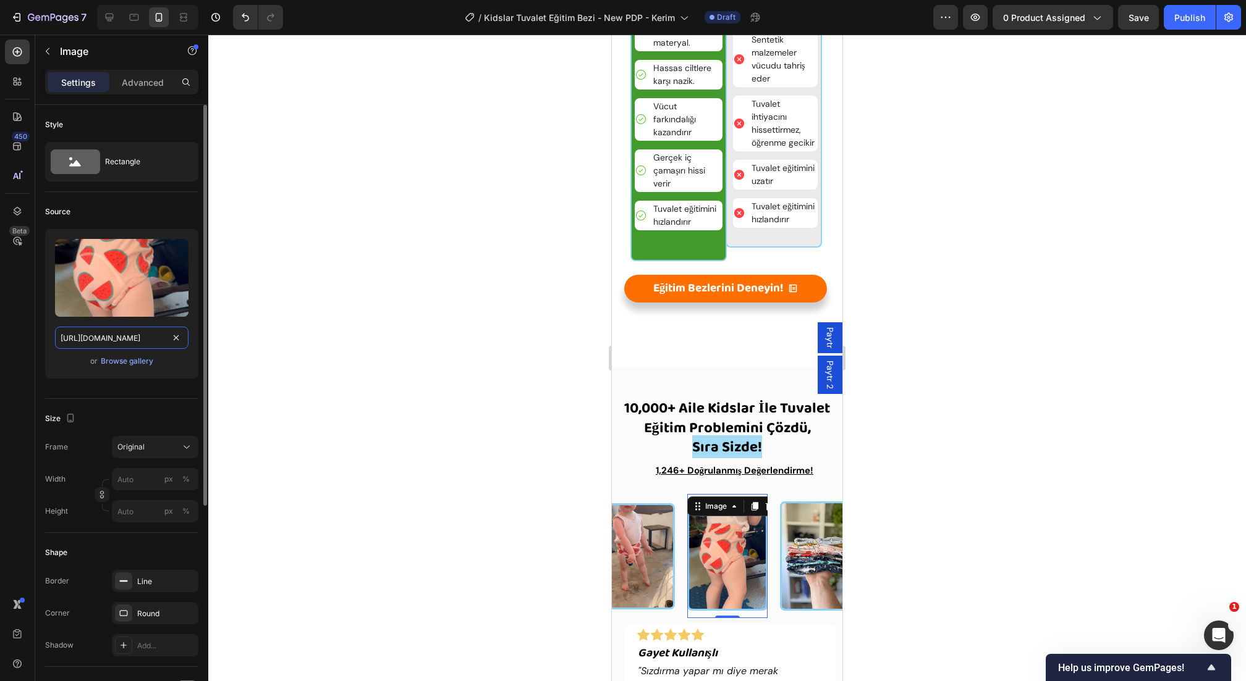
click at [127, 344] on input "[URL][DOMAIN_NAME]" at bounding box center [121, 338] width 133 height 22
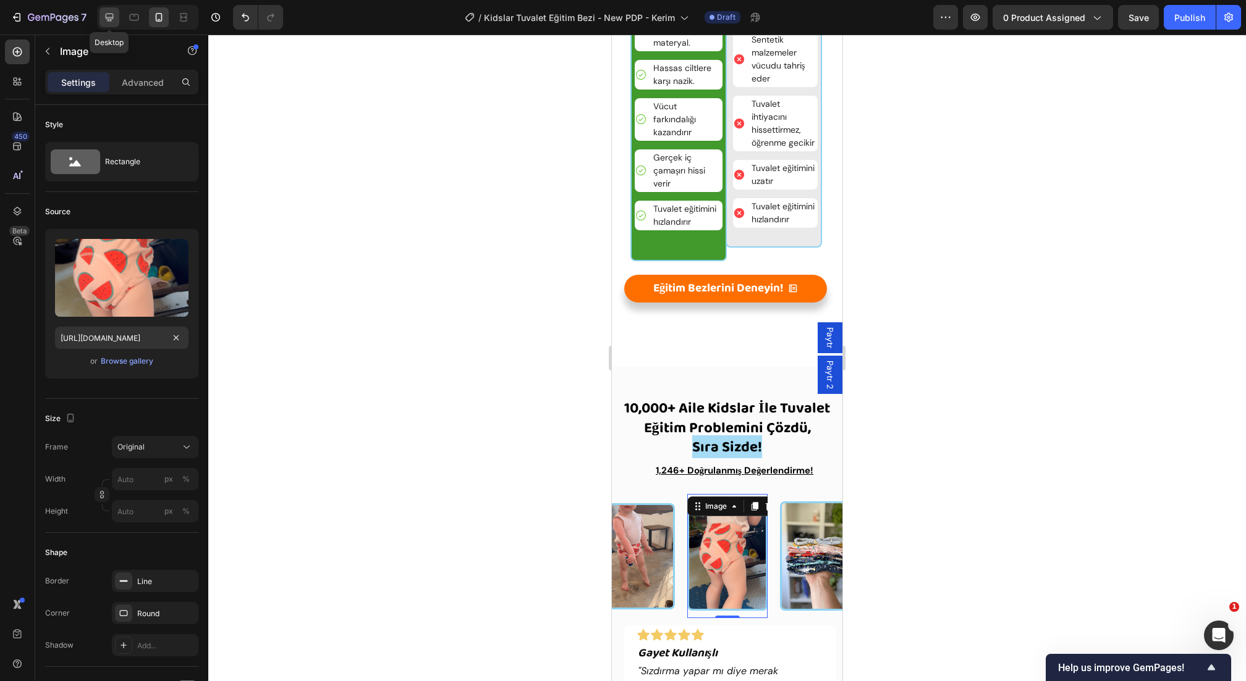
click at [109, 17] on icon at bounding box center [110, 18] width 8 height 8
type input "200"
type input "150"
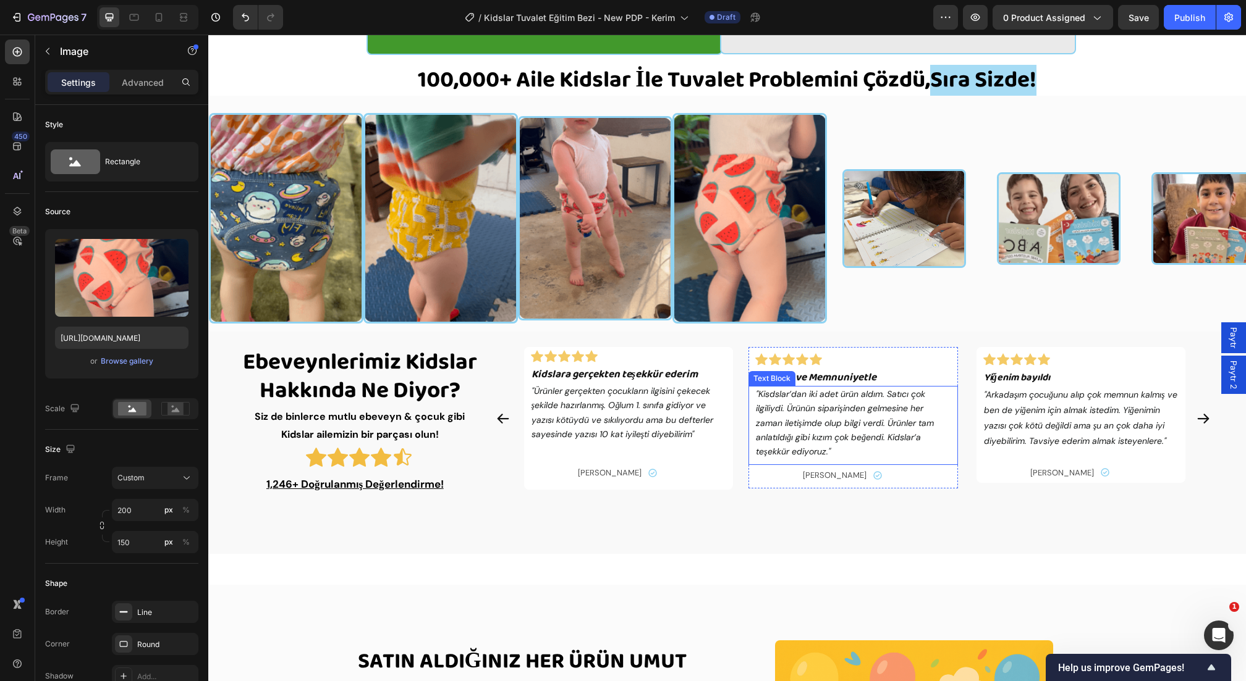
scroll to position [2252, 0]
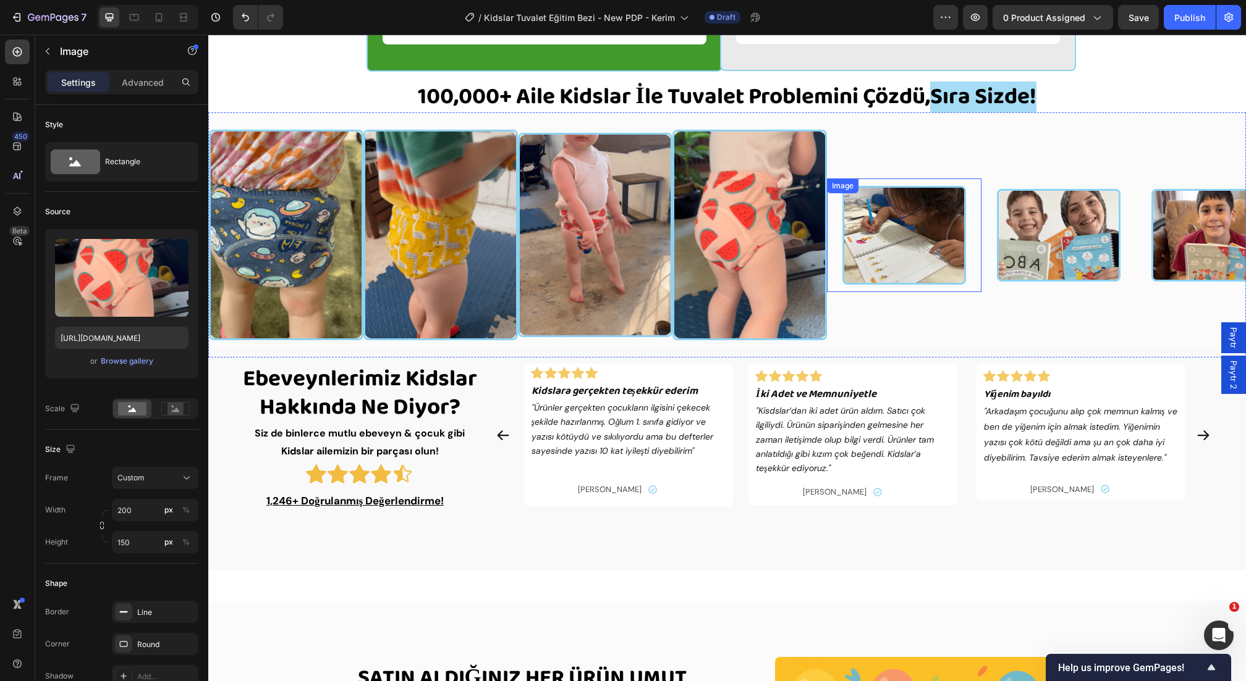
click at [889, 259] on img at bounding box center [904, 235] width 124 height 99
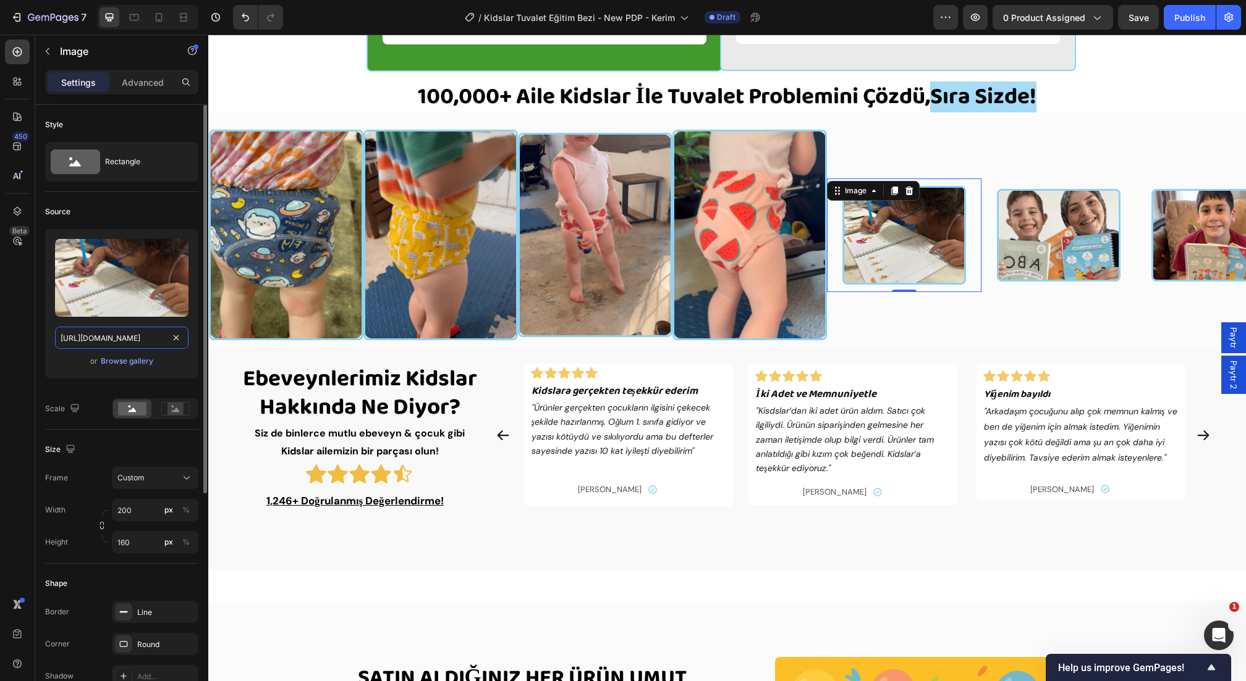
click at [111, 332] on input "[URL][DOMAIN_NAME]" at bounding box center [121, 338] width 133 height 22
paste input "[DOMAIN_NAME][URL]"
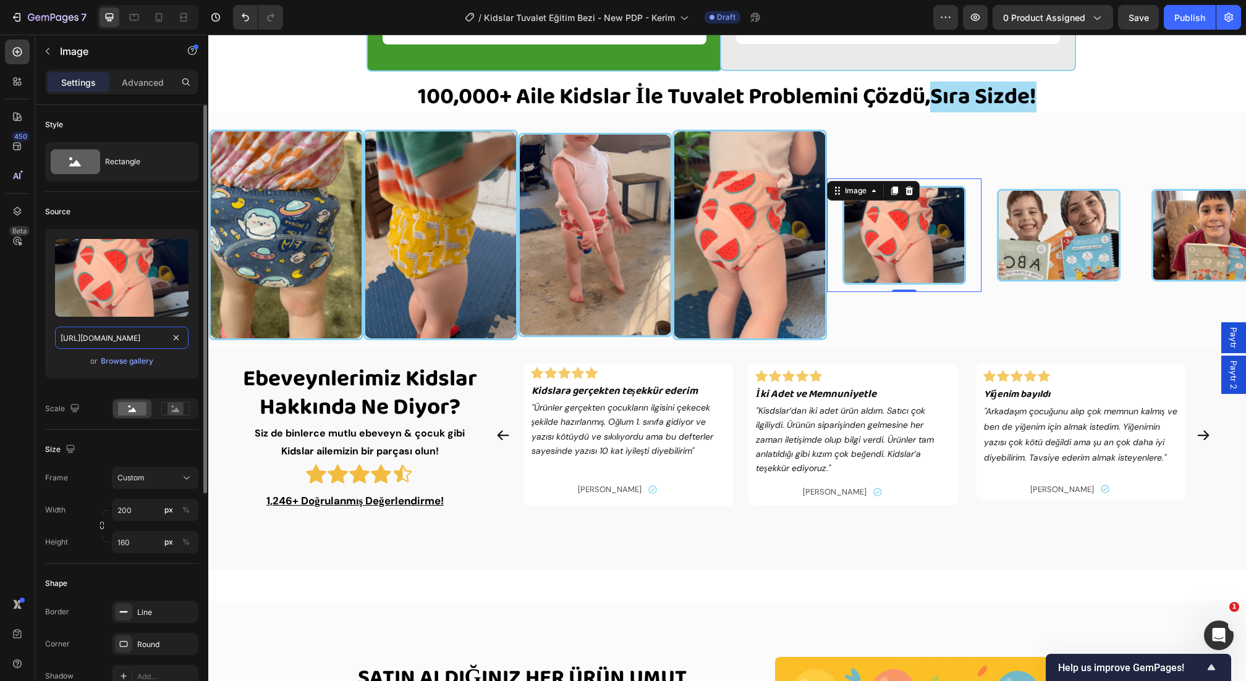
scroll to position [0, 421]
type input "[URL][DOMAIN_NAME]"
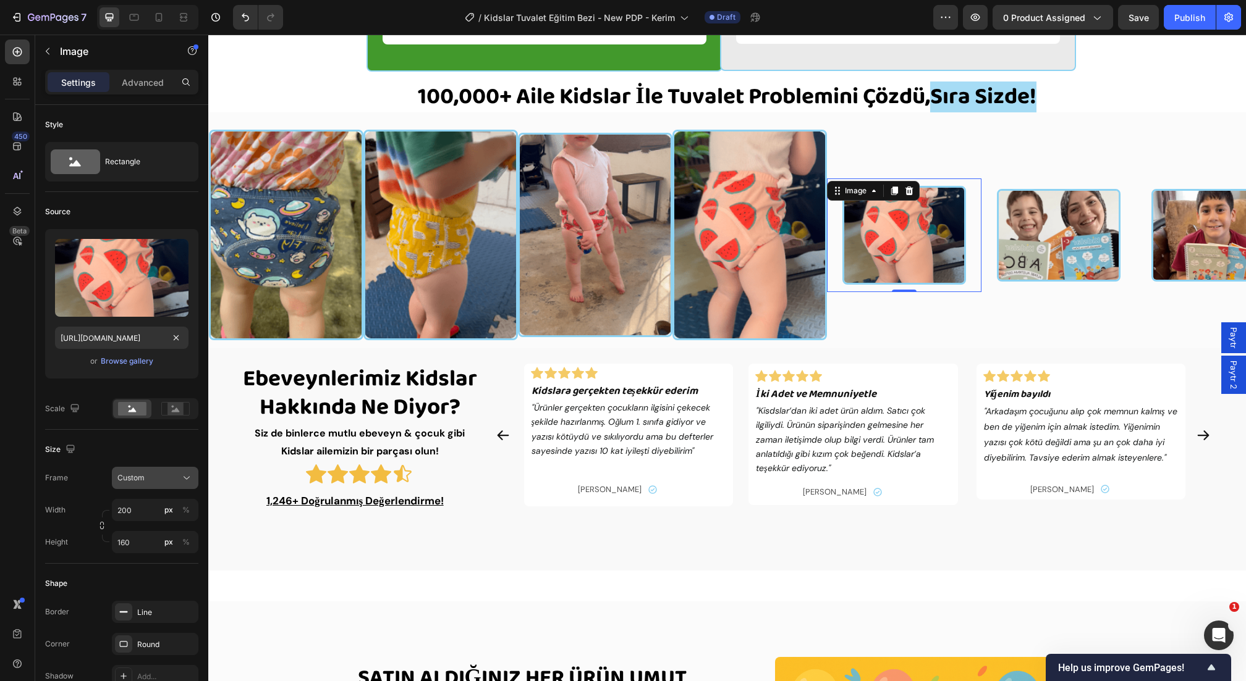
click at [157, 481] on div "Custom" at bounding box center [147, 478] width 61 height 11
click at [150, 574] on div "Original" at bounding box center [153, 578] width 72 height 11
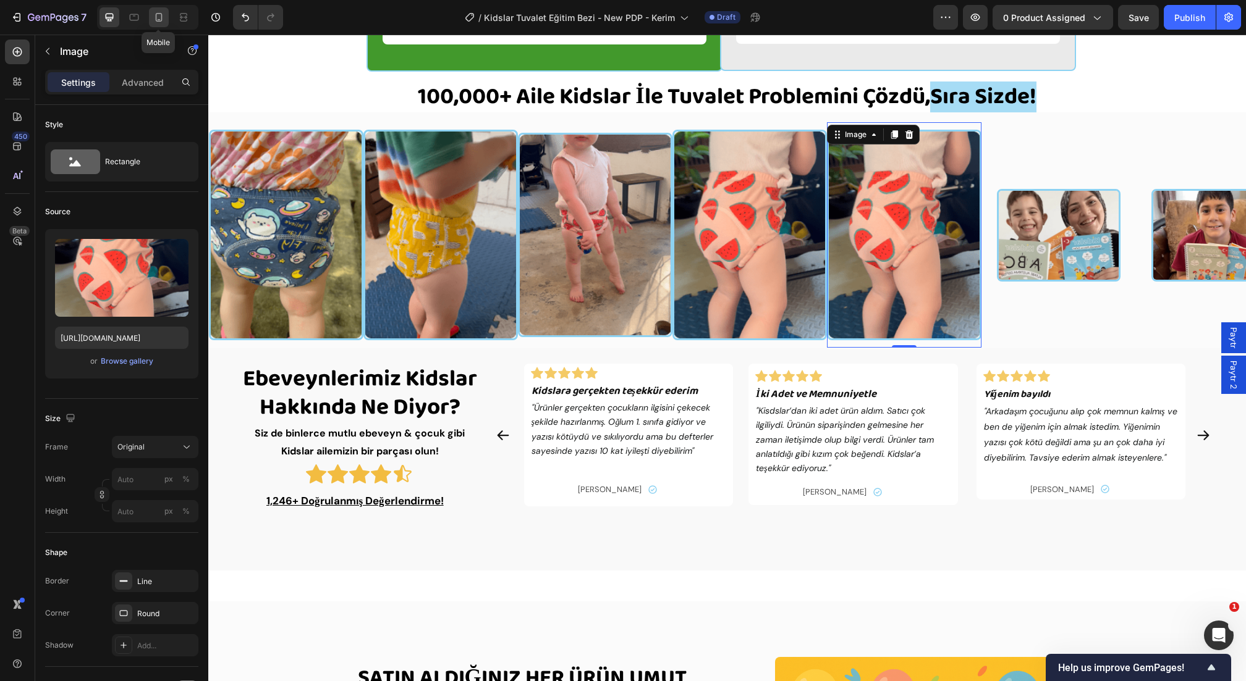
click at [161, 14] on icon at bounding box center [159, 17] width 7 height 9
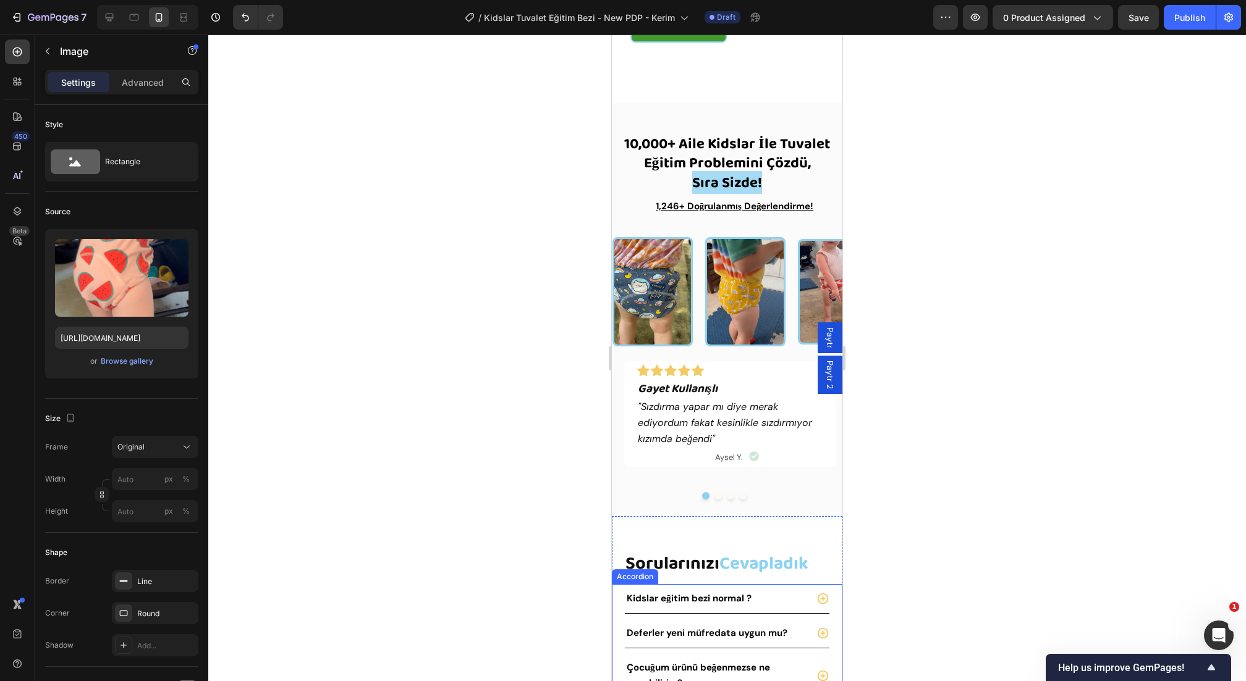
scroll to position [2333, 0]
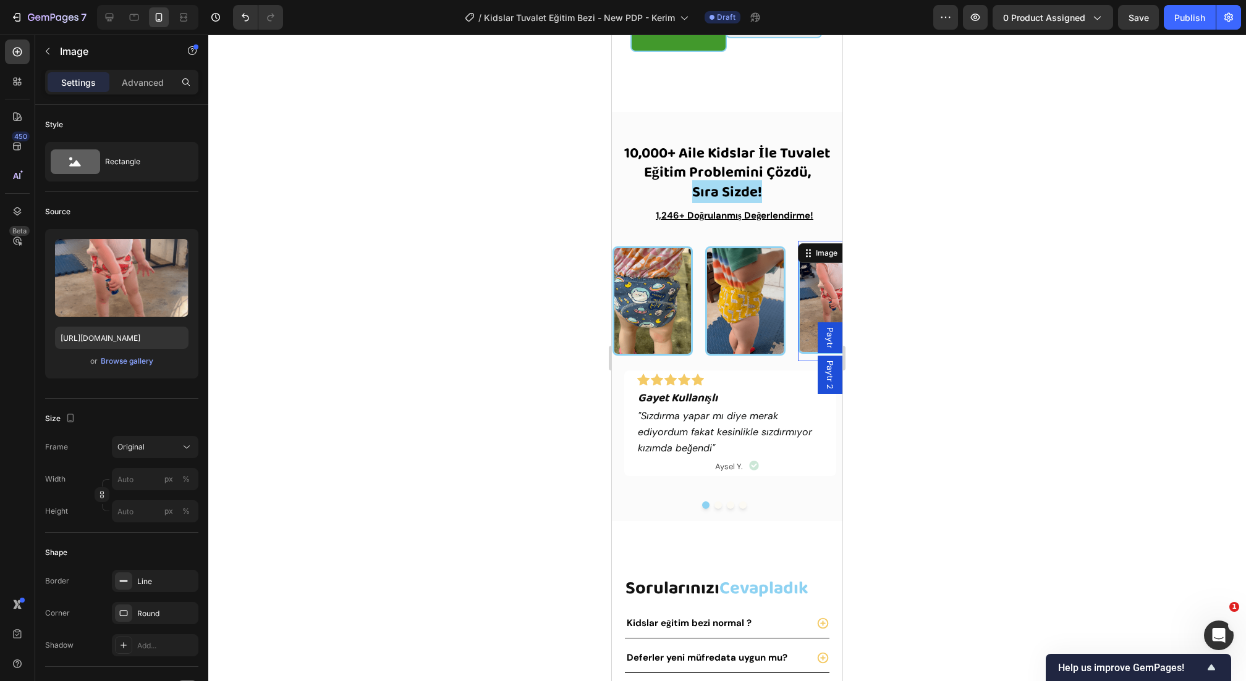
click at [806, 272] on img at bounding box center [838, 301] width 80 height 106
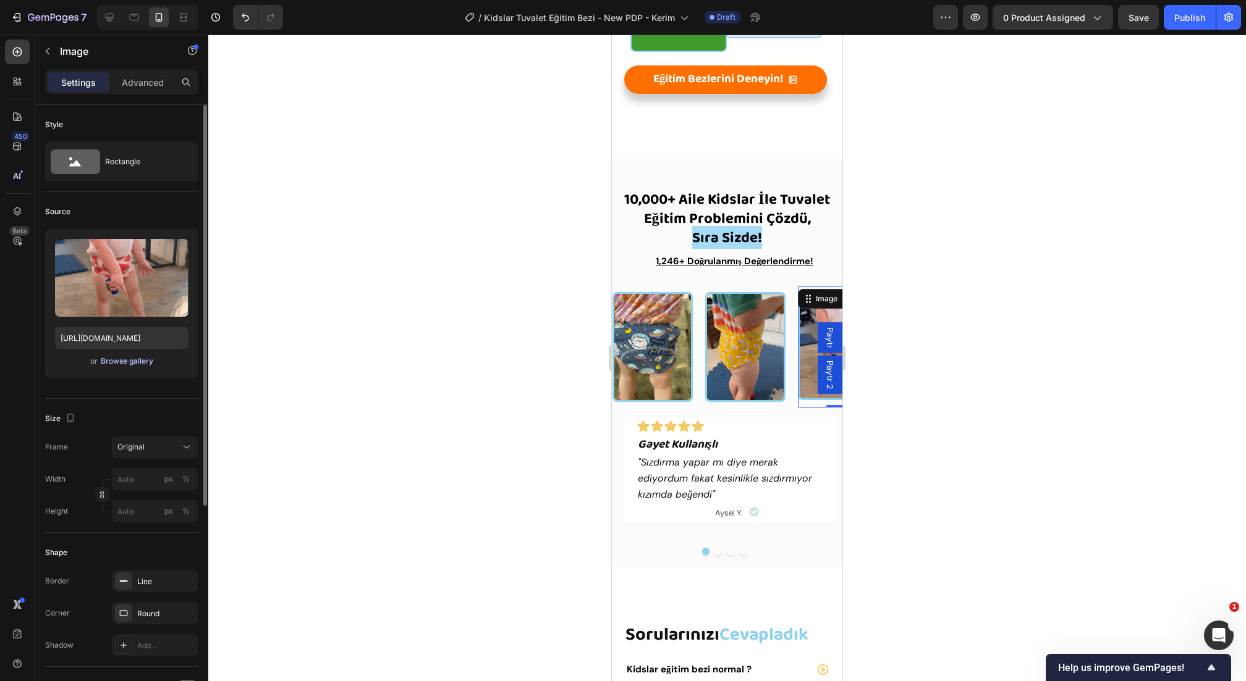
click at [122, 359] on div "Browse gallery" at bounding box center [127, 361] width 53 height 11
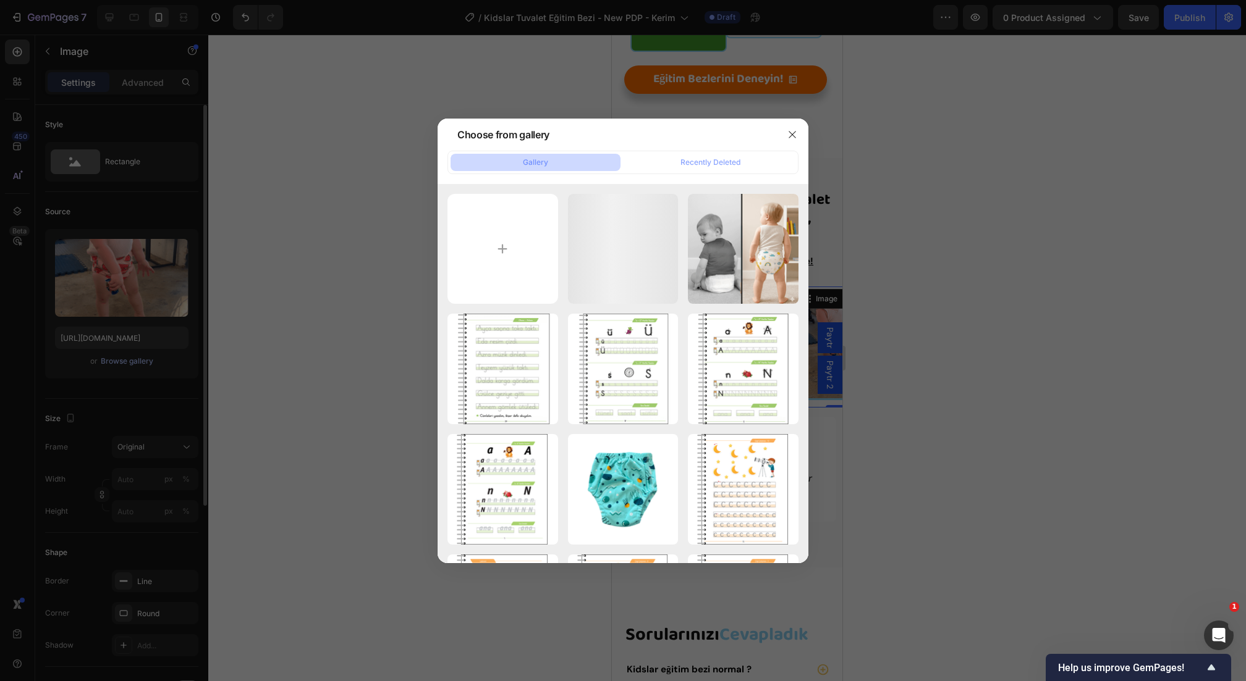
scroll to position [2332, 0]
click at [297, 332] on div at bounding box center [623, 340] width 1246 height 681
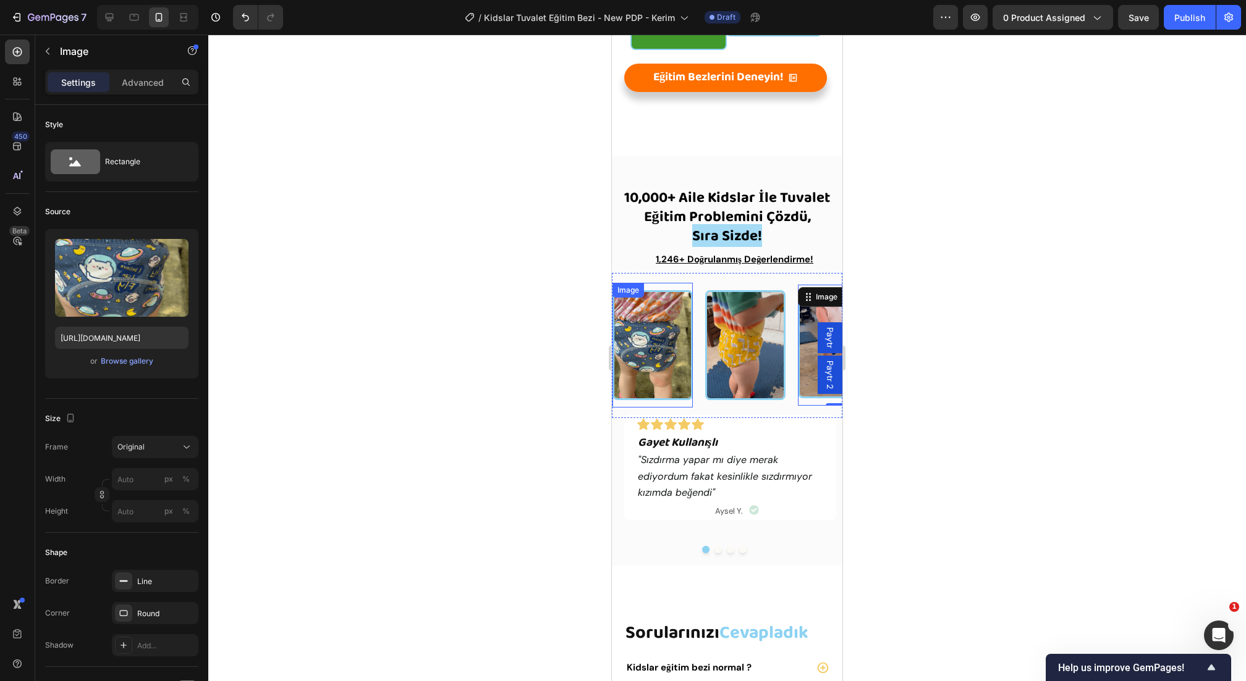
click at [681, 404] on div "Image Image Image 0 Image Image Image Image Image Image" at bounding box center [1029, 345] width 834 height 125
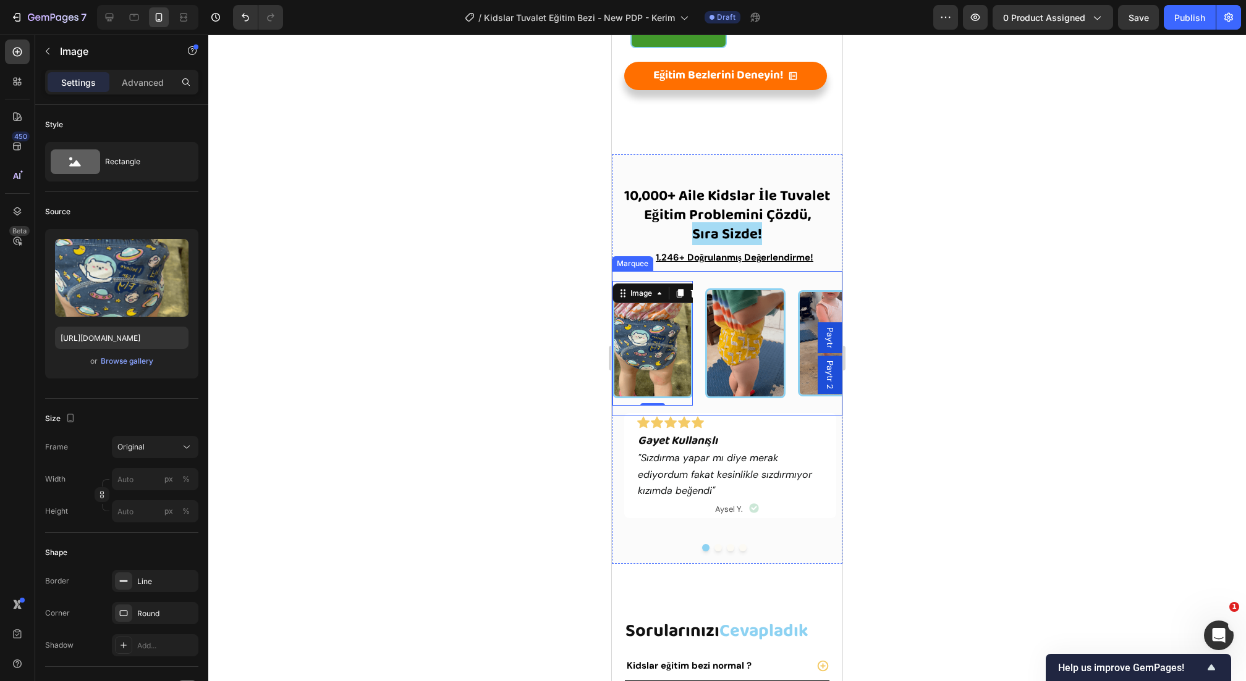
click at [707, 403] on div "Image 0 Image Image Image Image Image Image Image Image" at bounding box center [1029, 343] width 834 height 125
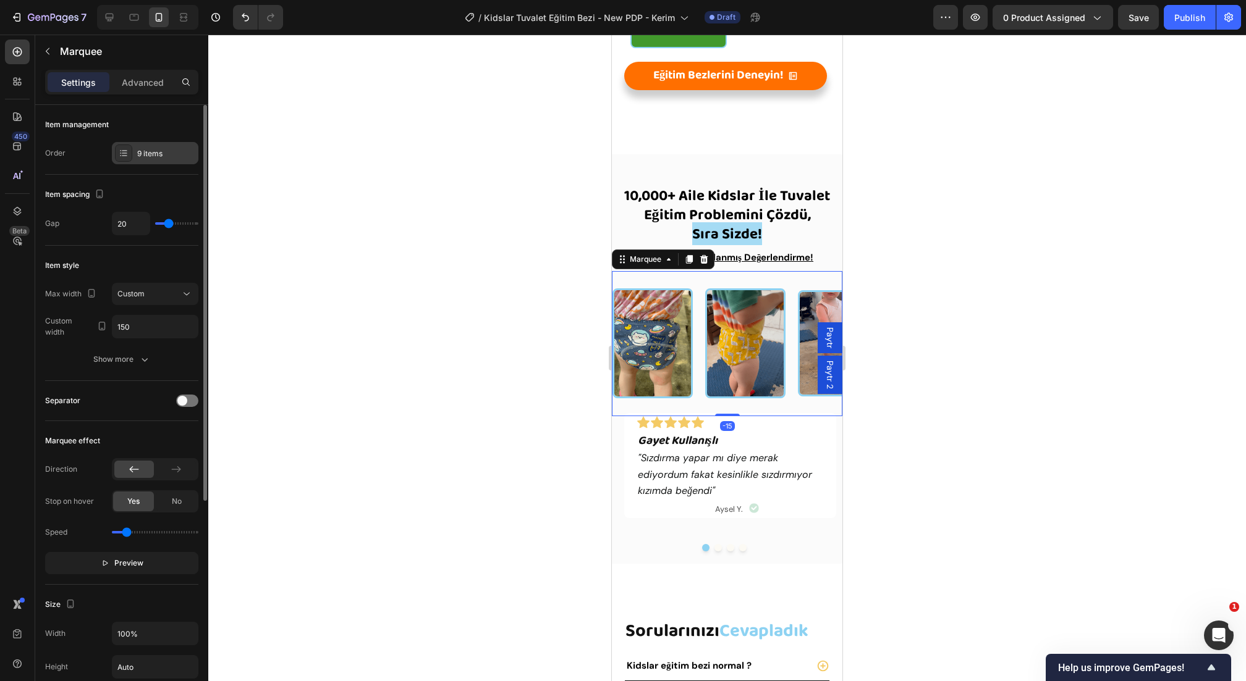
click at [160, 143] on div "9 items" at bounding box center [155, 153] width 86 height 22
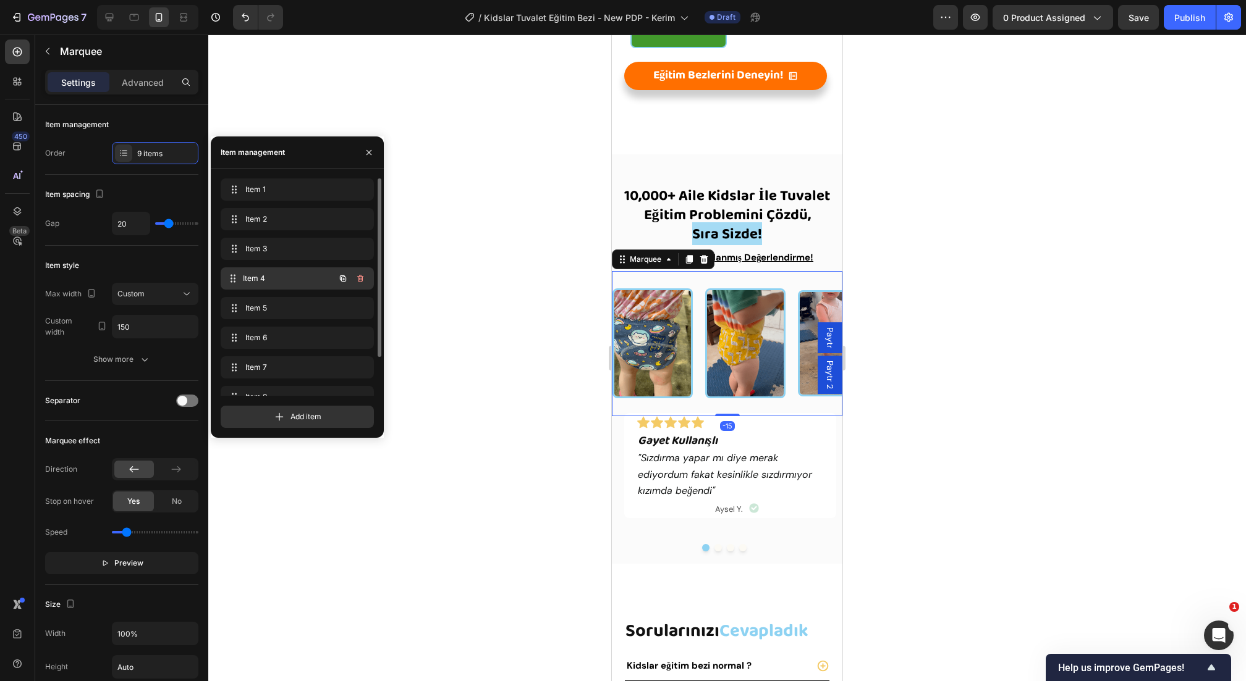
click at [247, 284] on div "Item 4 Item 4" at bounding box center [280, 278] width 109 height 17
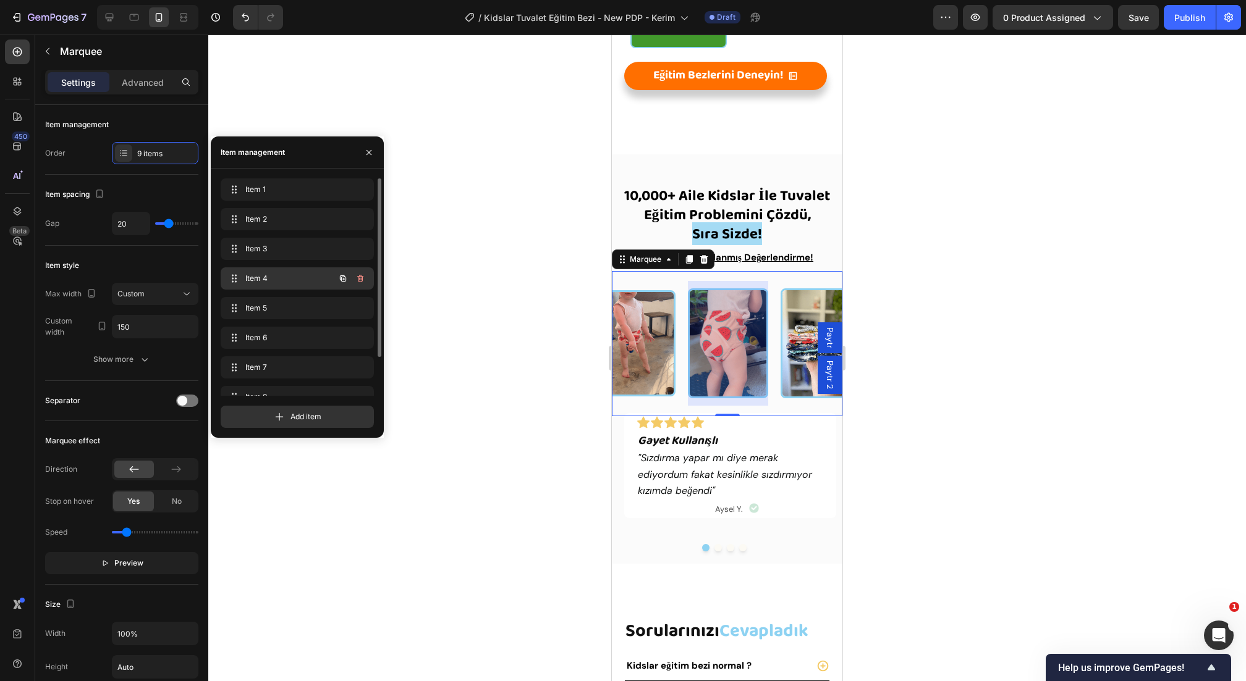
scroll to position [0, 203]
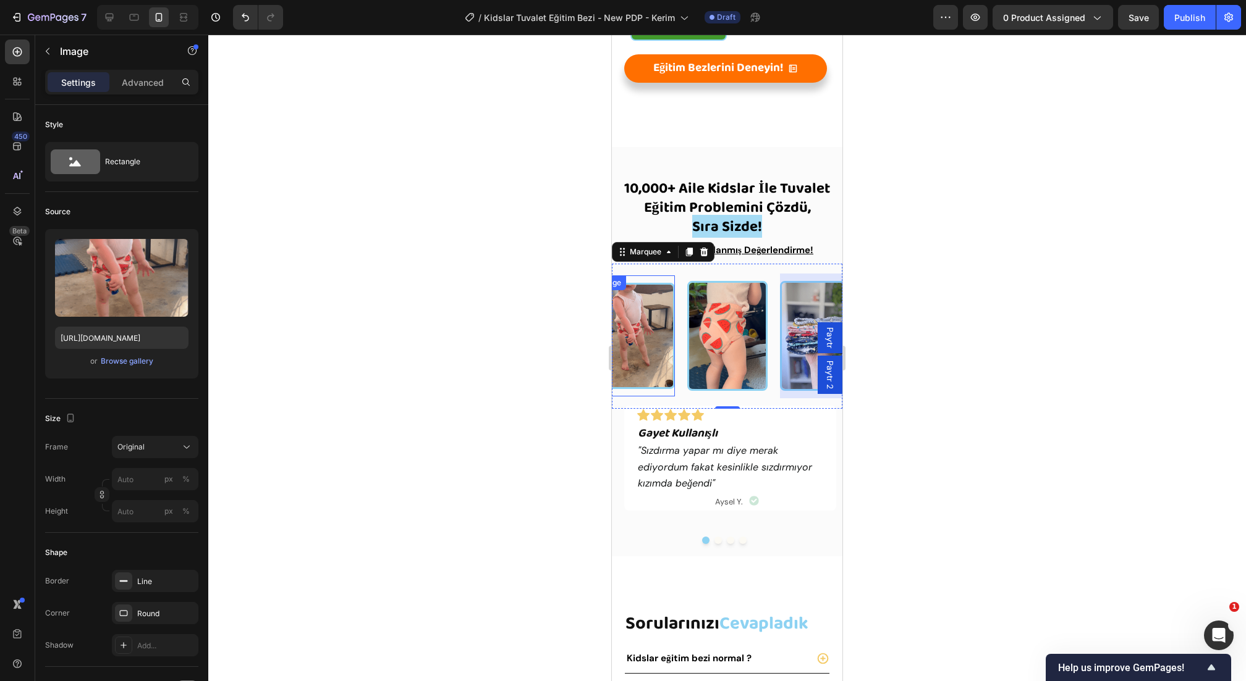
click at [662, 356] on img at bounding box center [634, 336] width 80 height 106
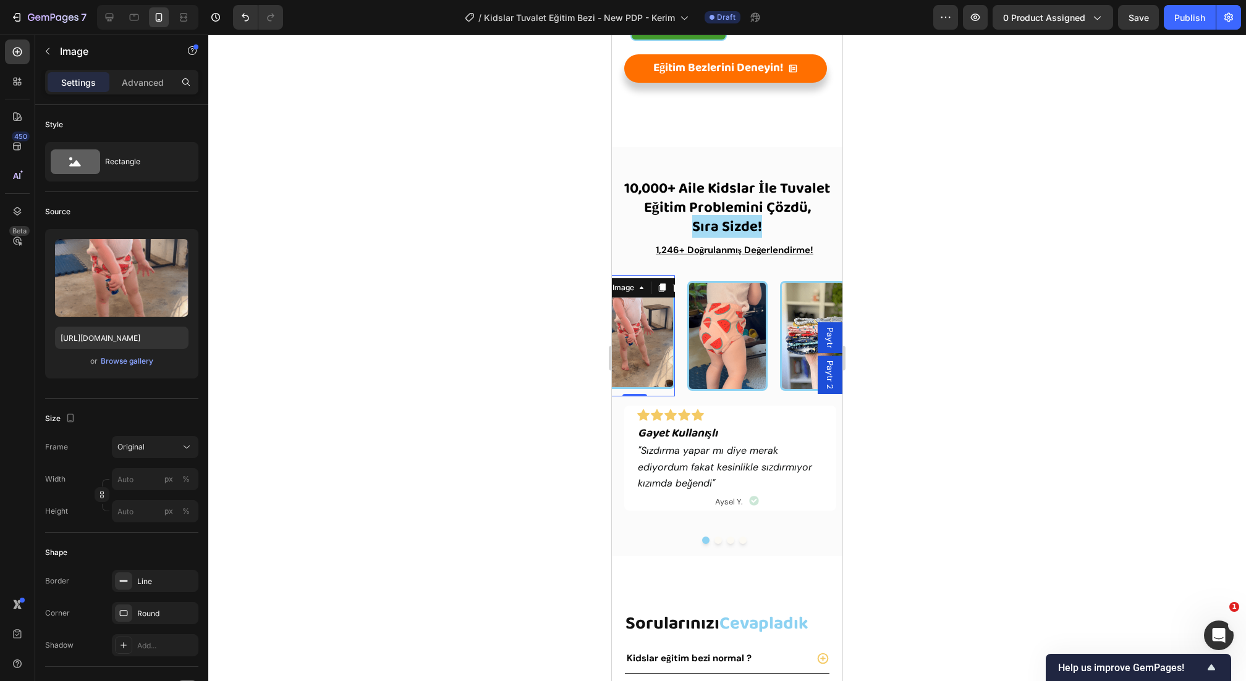
scroll to position [2346, 0]
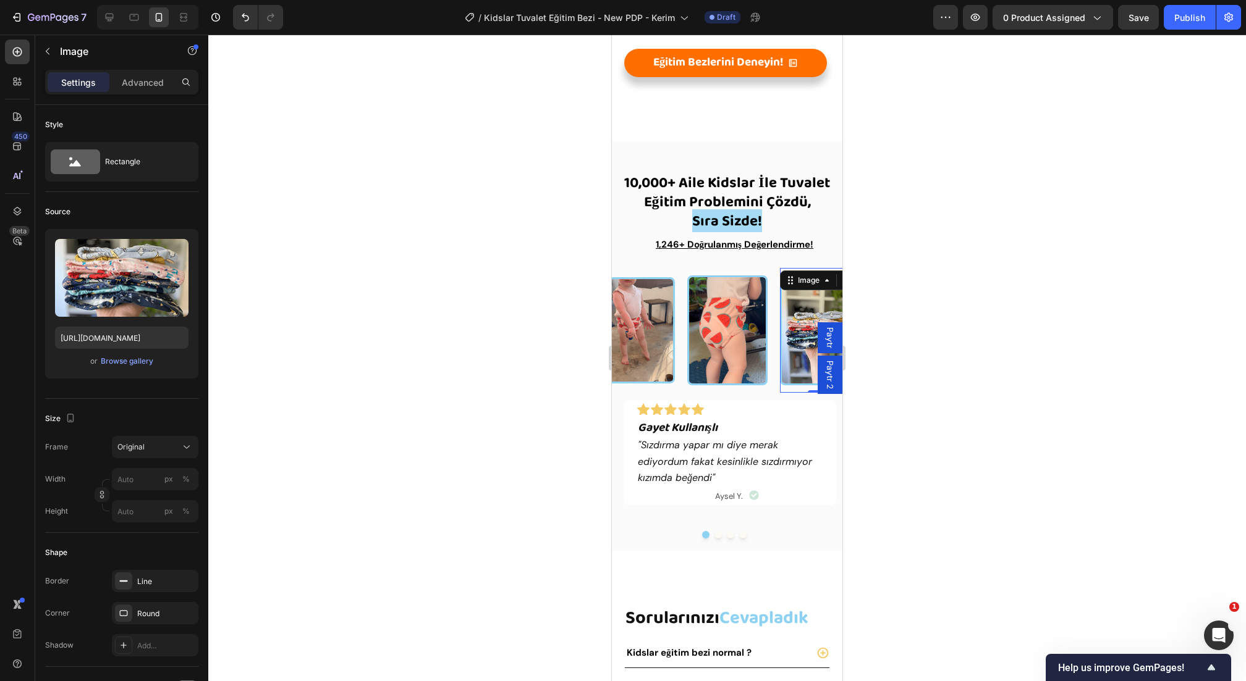
click at [786, 287] on div "Image 0" at bounding box center [820, 330] width 80 height 124
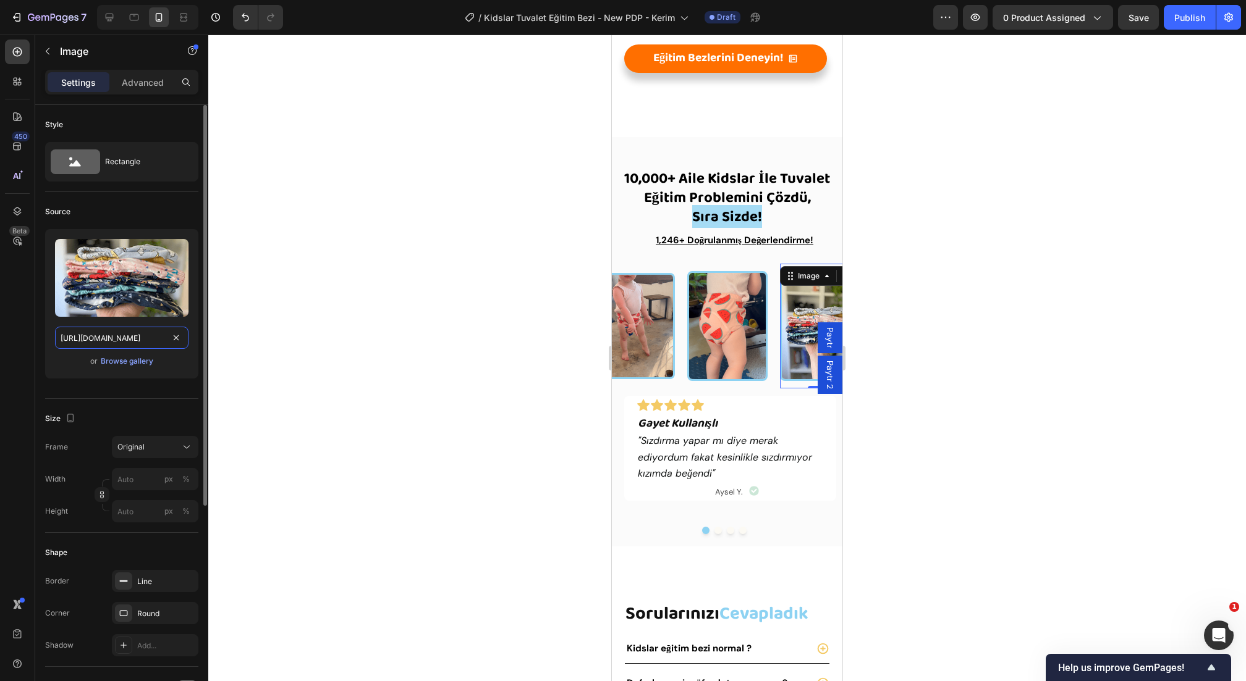
click at [141, 338] on input "[URL][DOMAIN_NAME]" at bounding box center [121, 338] width 133 height 22
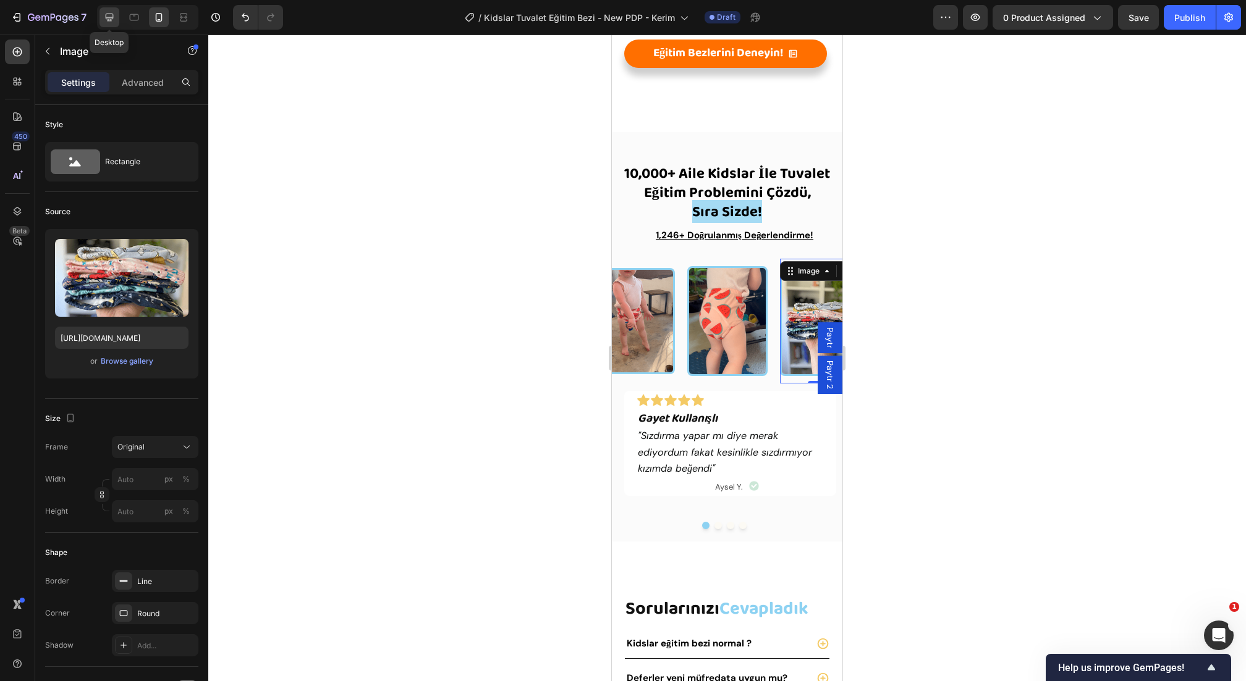
click at [103, 15] on icon at bounding box center [109, 17] width 12 height 12
type input "200"
type input "160"
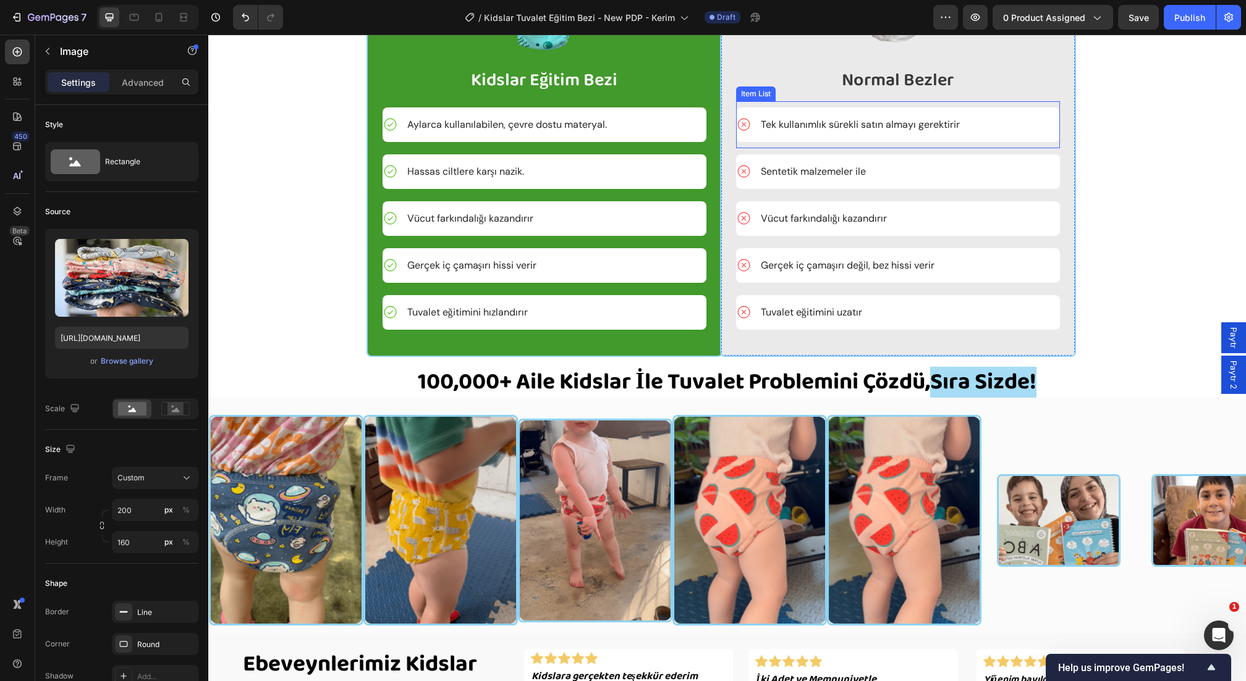
scroll to position [2096, 0]
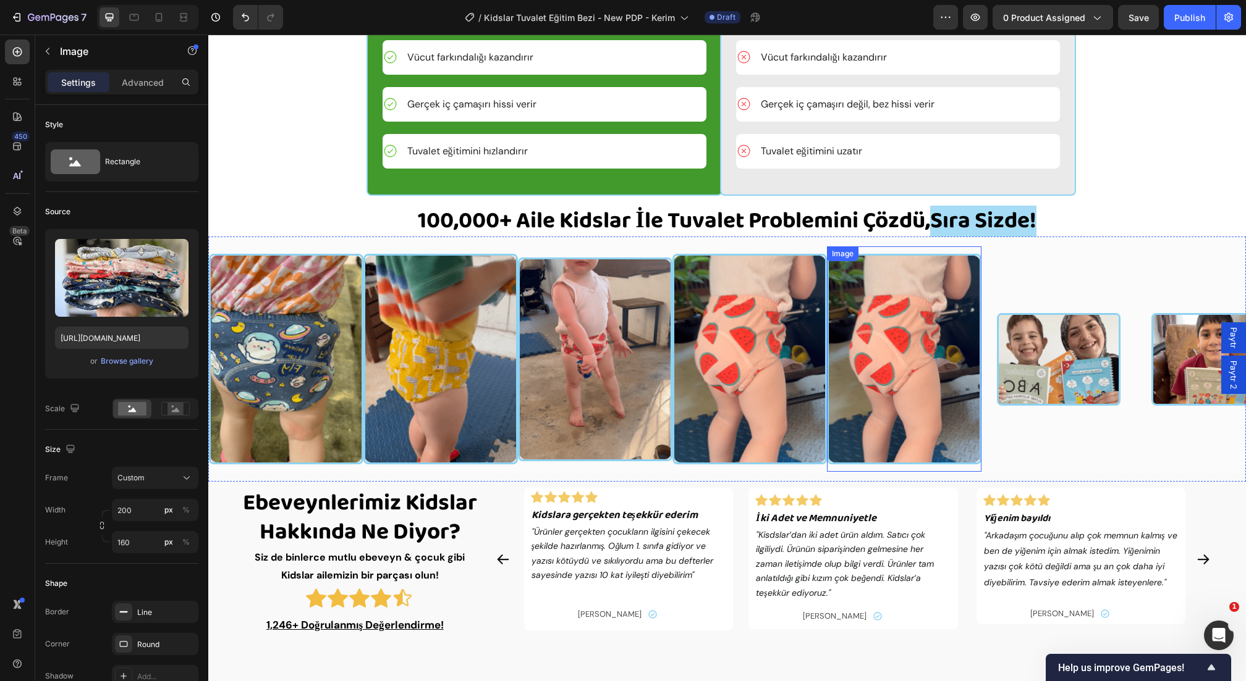
click at [925, 388] on img at bounding box center [904, 359] width 154 height 211
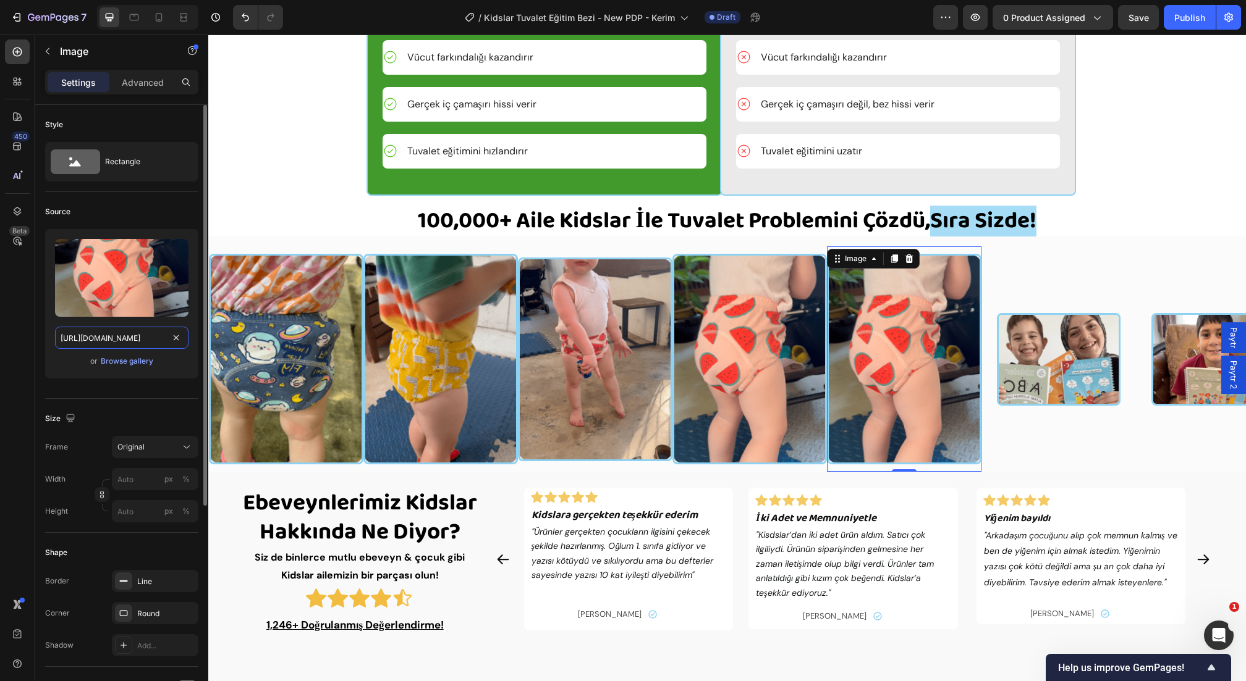
click at [93, 339] on input "[URL][DOMAIN_NAME]" at bounding box center [121, 338] width 133 height 22
paste input "9dd3bac7-5bd0-4bcf-8e12-8e5d688653a4.png?v=253121428655180605"
type input "[URL][DOMAIN_NAME]"
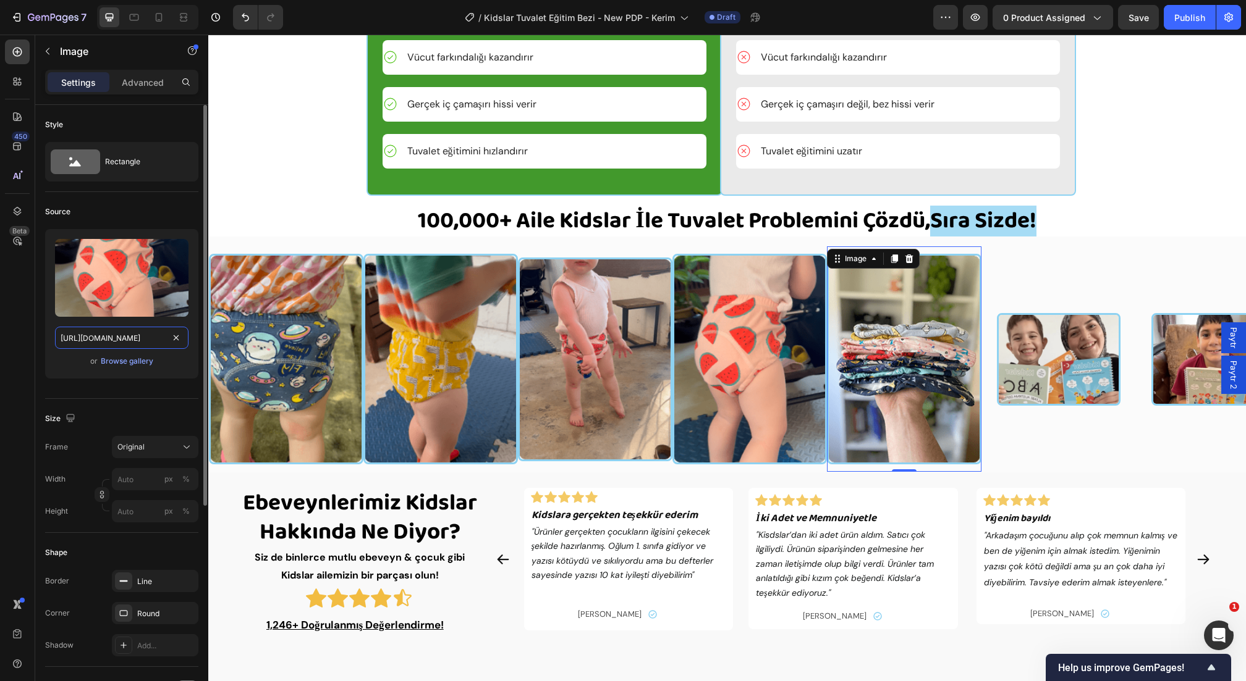
scroll to position [0, 417]
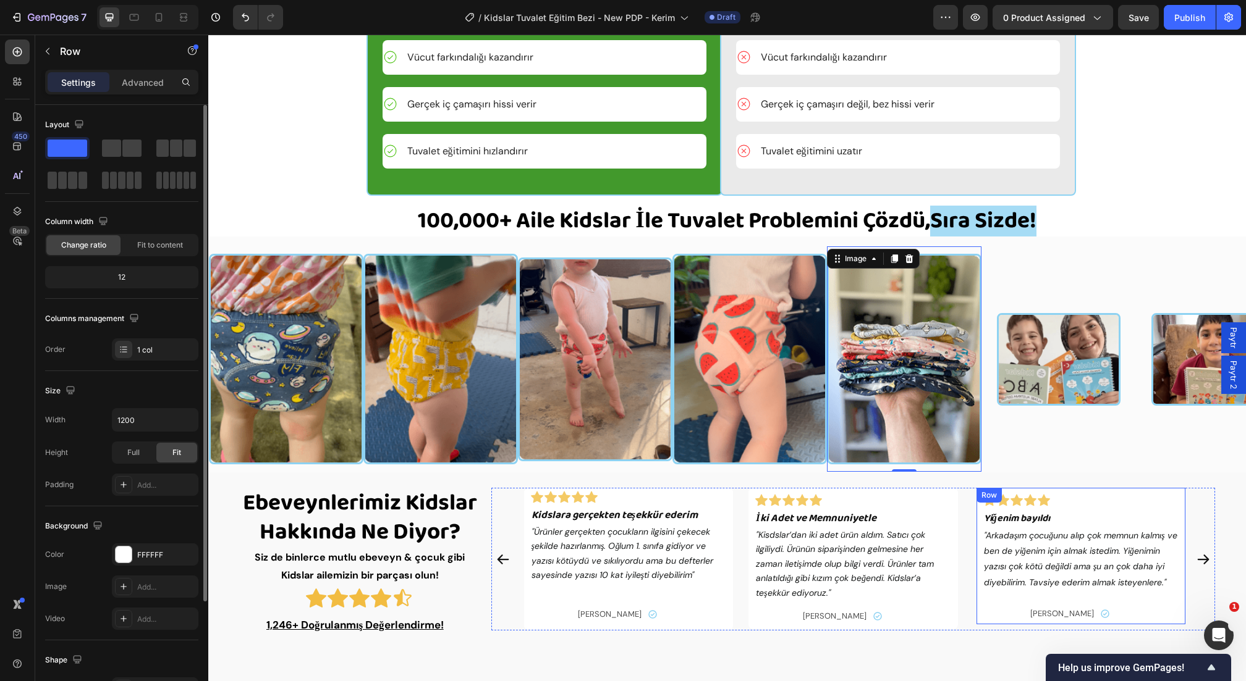
click at [1027, 532] on div "Icon Icon Icon Icon Icon Icon List Yiğenim bayıldı Heading "Arkadaşım çocuğunu …" at bounding box center [1080, 556] width 209 height 136
click at [1056, 381] on img at bounding box center [1059, 359] width 124 height 93
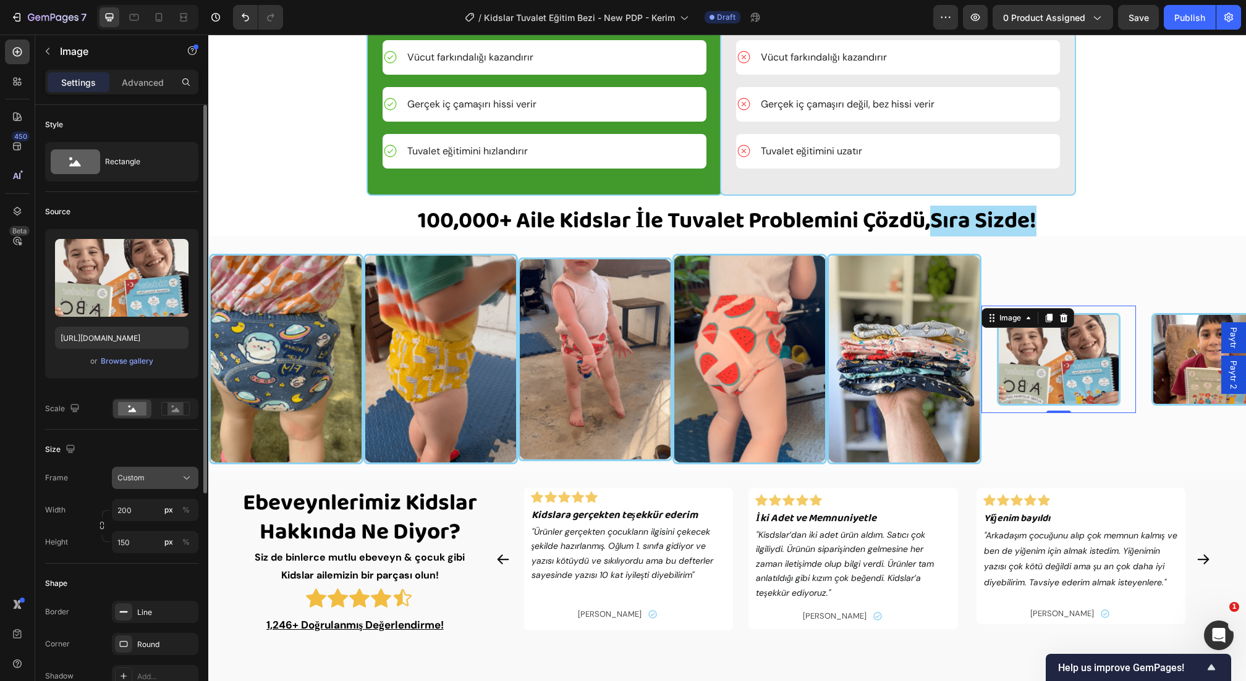
click at [141, 472] on div "Custom" at bounding box center [154, 478] width 75 height 12
click at [151, 576] on div "Original" at bounding box center [153, 578] width 72 height 11
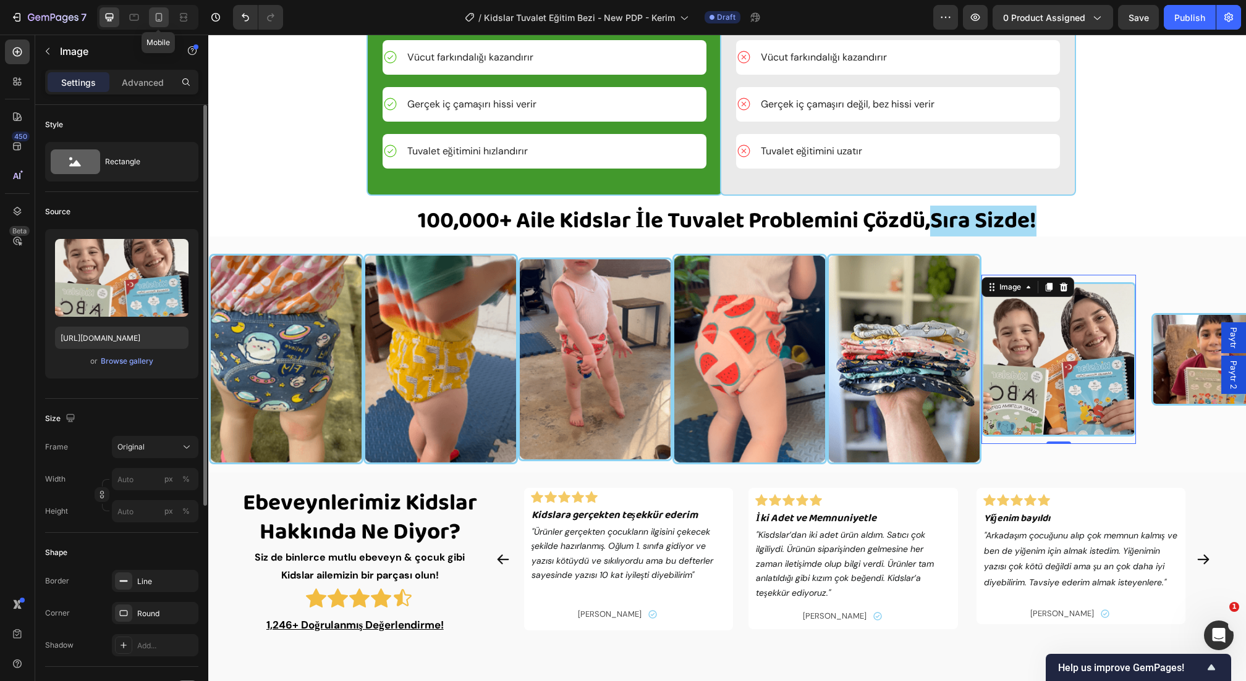
click at [159, 9] on div at bounding box center [159, 17] width 20 height 20
type input "200"
type input "160"
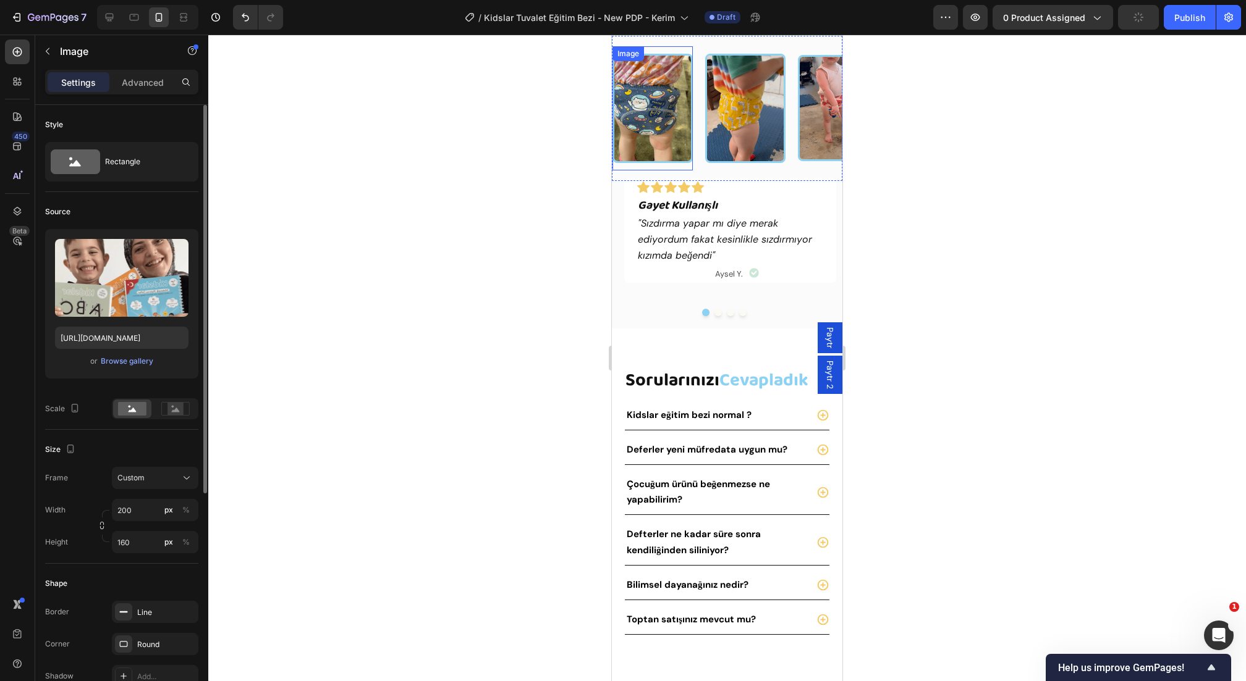
scroll to position [2362, 0]
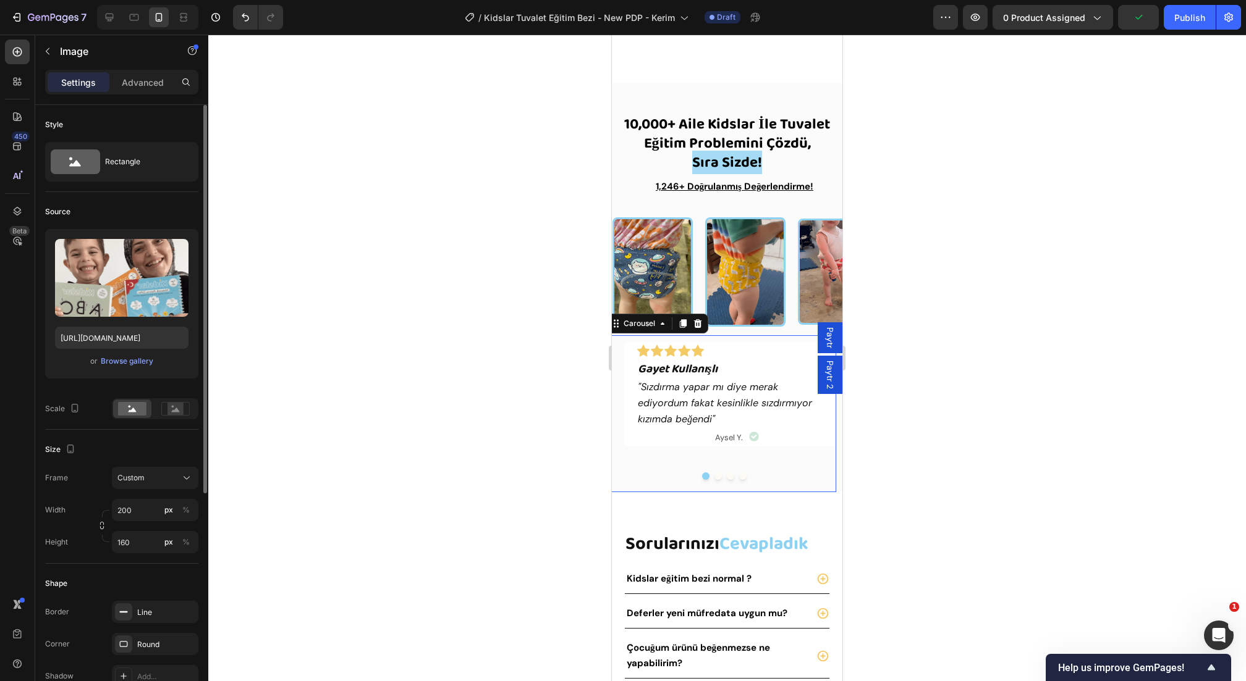
click at [731, 338] on div "Icon Icon Icon Icon Icon Icon List Gayet Kullanışlı Heading "Sızdırma yapar mı …" at bounding box center [720, 413] width 230 height 157
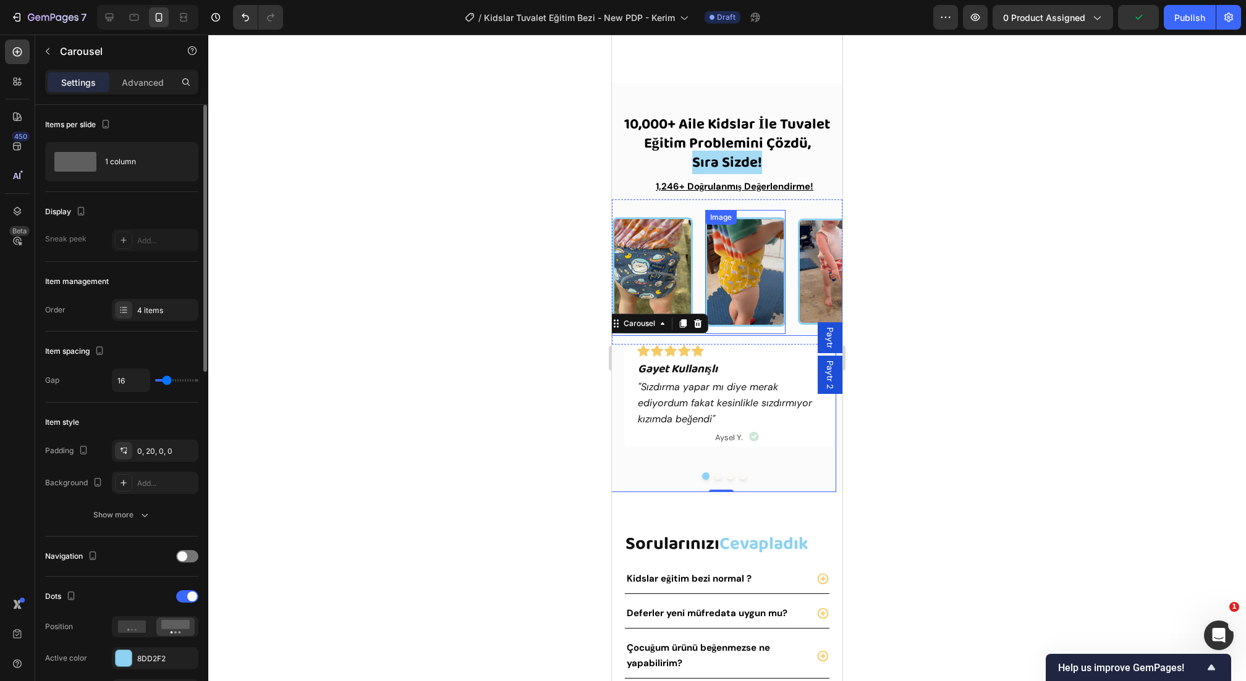
click at [746, 325] on img at bounding box center [745, 271] width 80 height 109
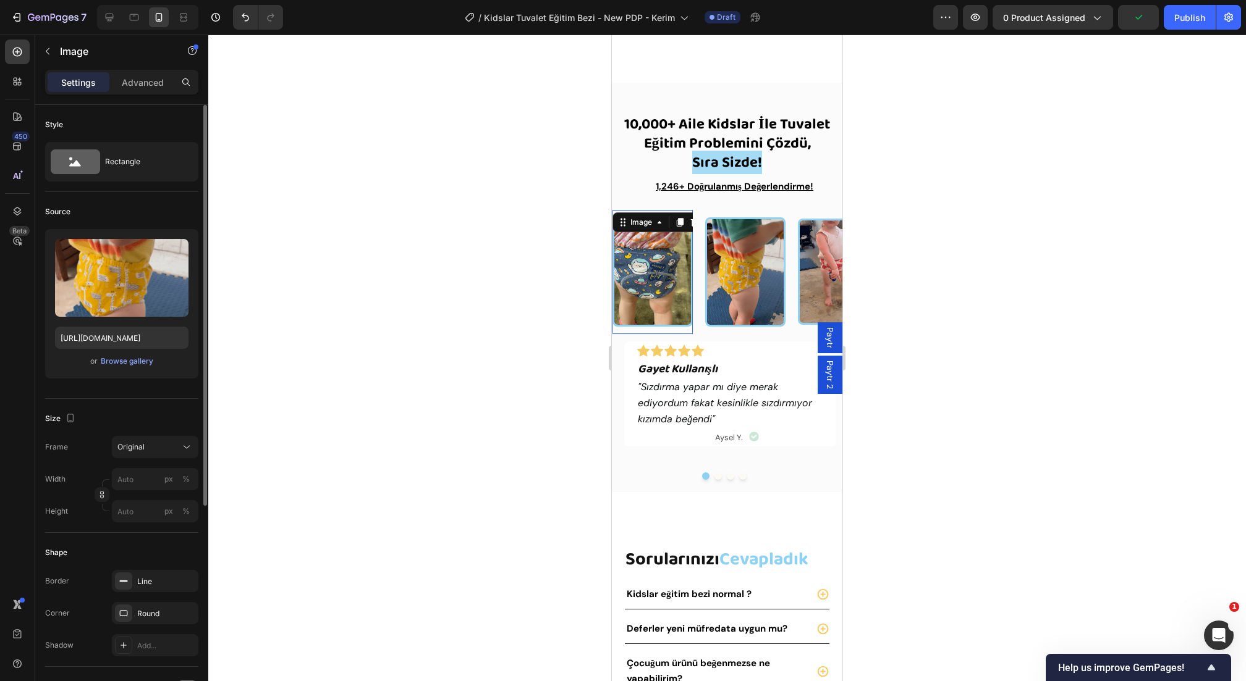
click at [689, 332] on div "Image 0" at bounding box center [652, 272] width 80 height 124
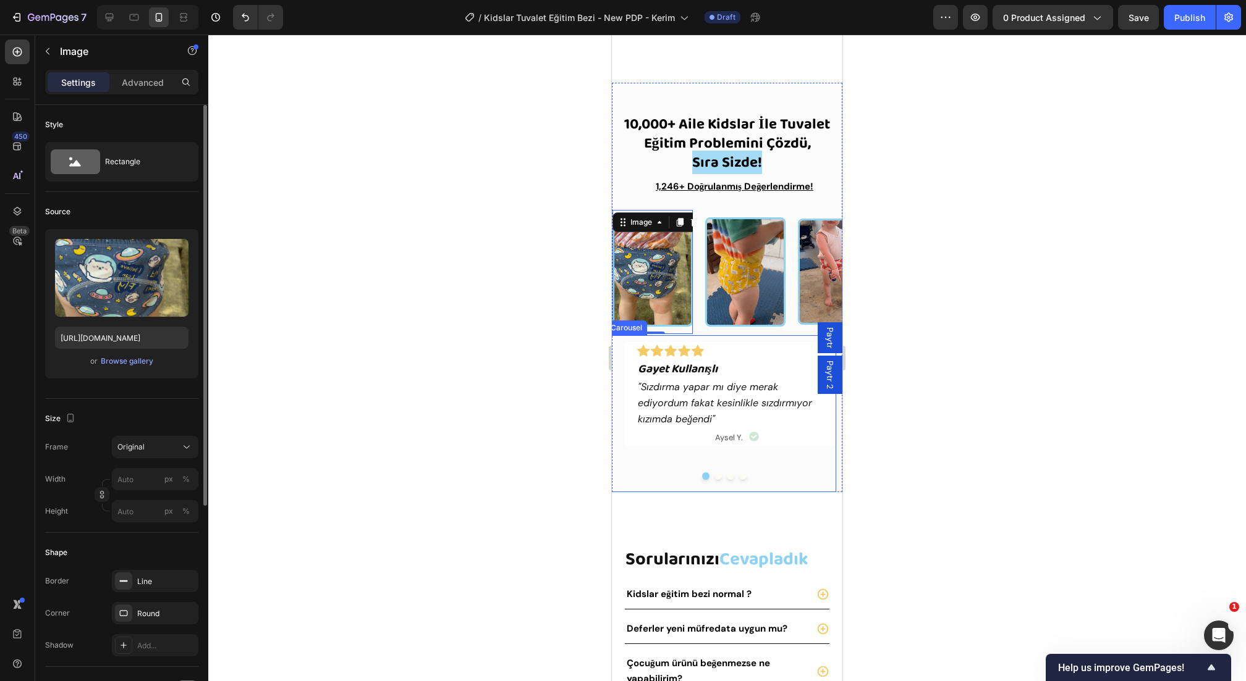
click at [699, 336] on div "Icon Icon Icon Icon Icon Icon List Gayet Kullanışlı Heading "Sızdırma yapar mı …" at bounding box center [720, 413] width 230 height 157
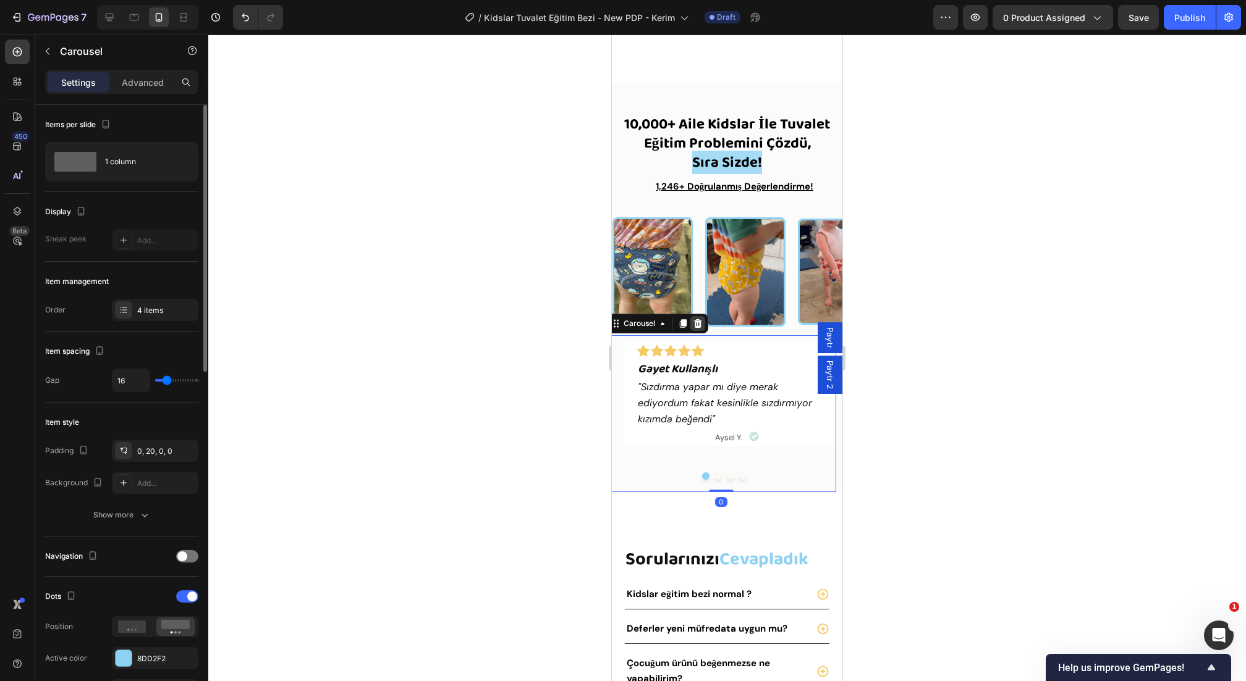
click at [704, 328] on div at bounding box center [697, 323] width 15 height 15
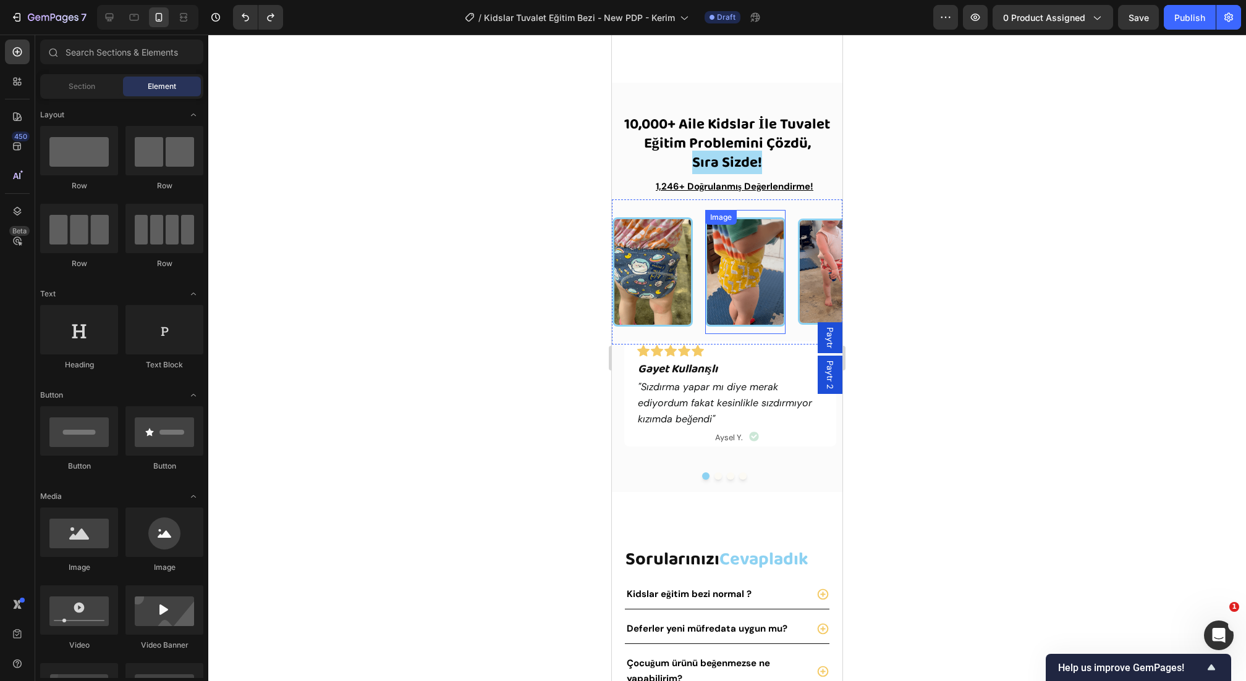
click at [772, 333] on div "Image" at bounding box center [745, 272] width 80 height 124
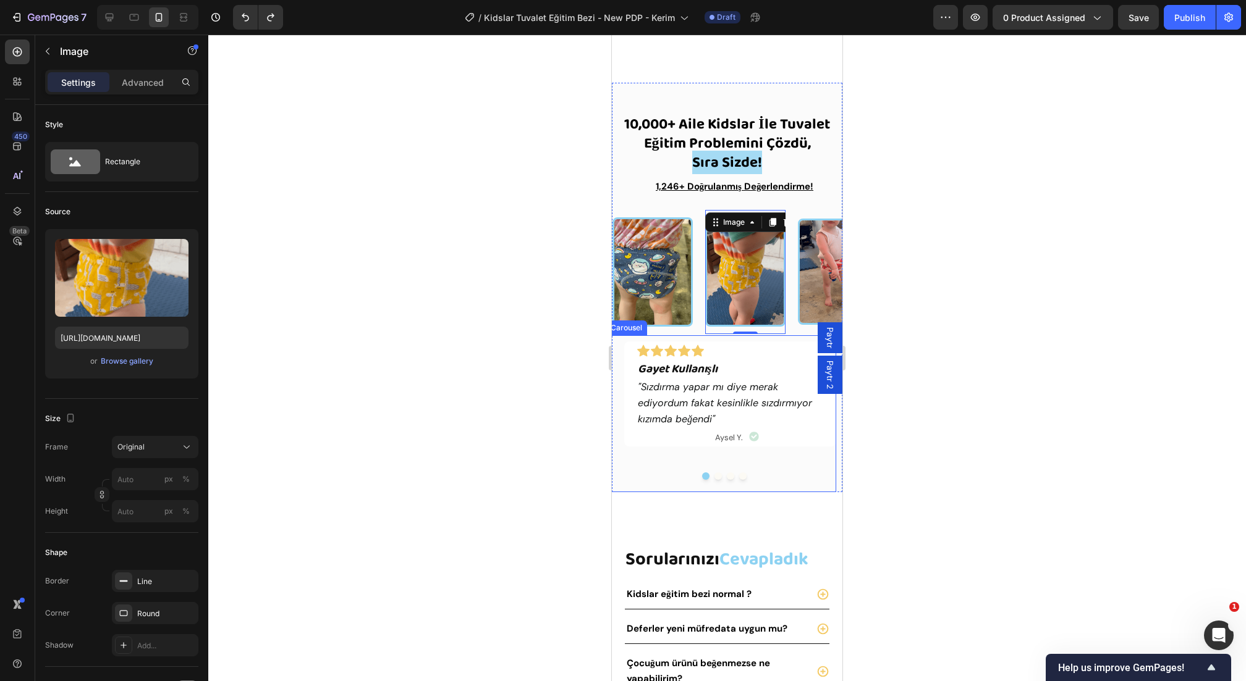
click at [791, 335] on div "Icon Icon Icon Icon Icon Icon List Gayet Kullanışlı Heading "Sızdırma yapar mı …" at bounding box center [720, 413] width 230 height 157
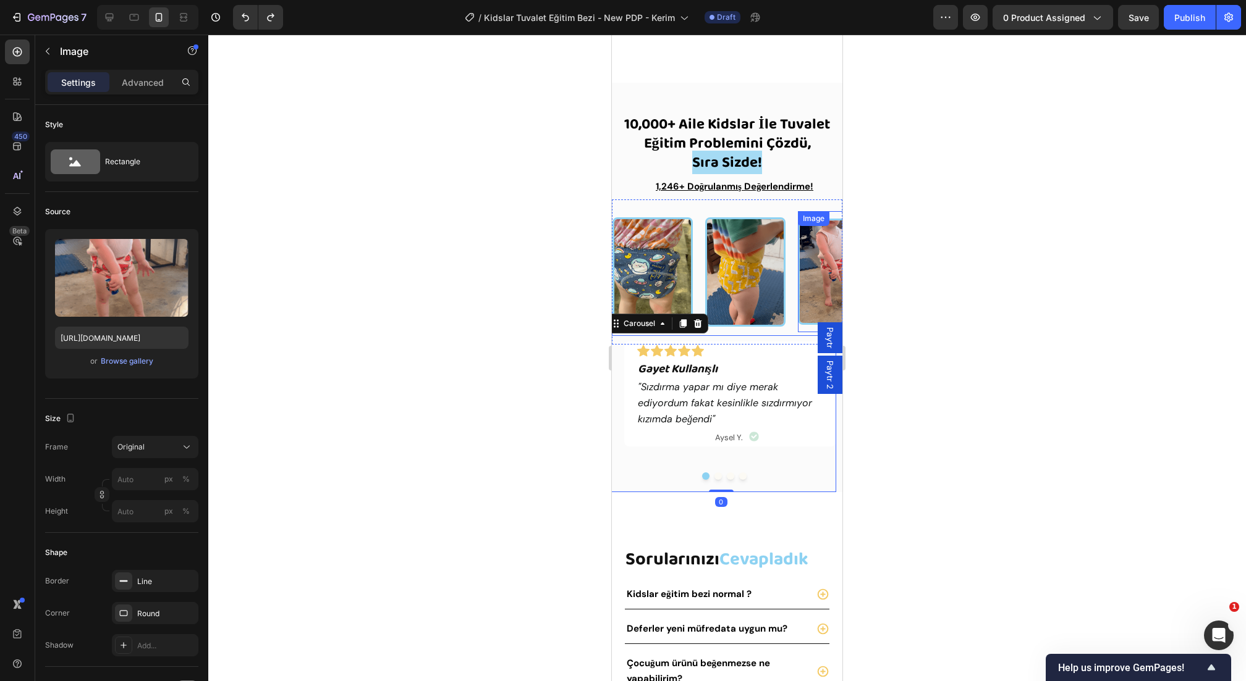
click at [799, 327] on div "Image" at bounding box center [838, 271] width 80 height 121
click at [791, 328] on div "Image" at bounding box center [751, 272] width 93 height 124
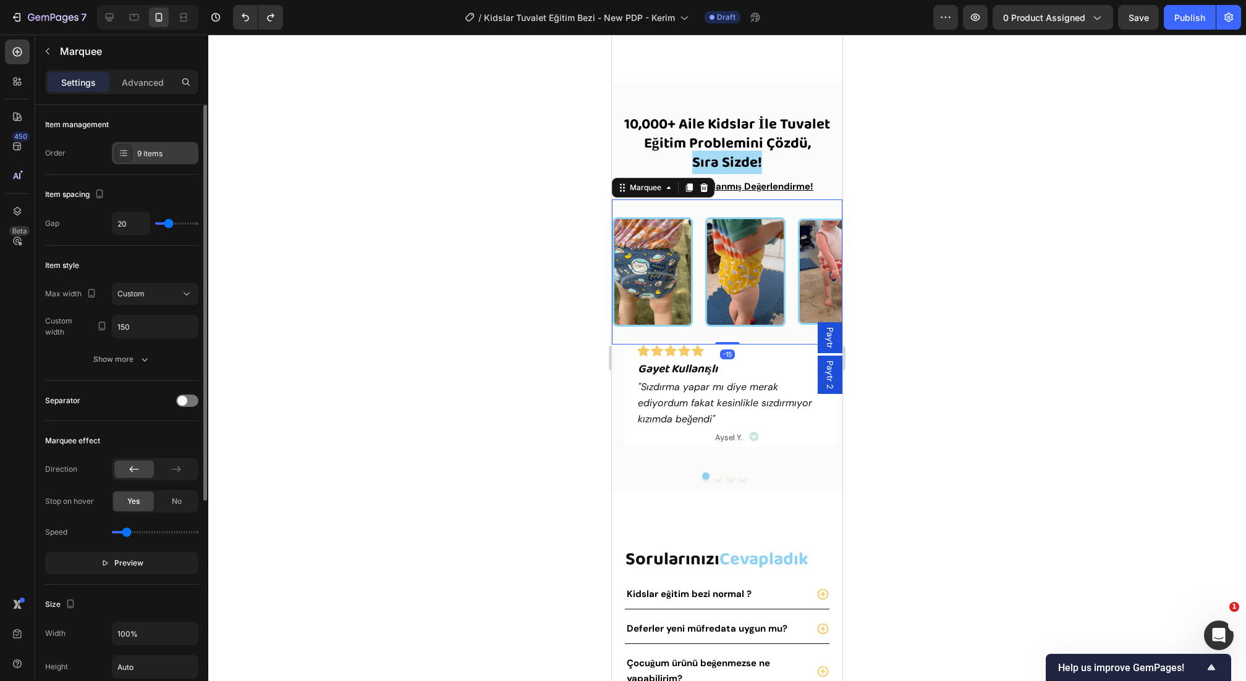
click at [164, 161] on div "9 items" at bounding box center [155, 153] width 86 height 22
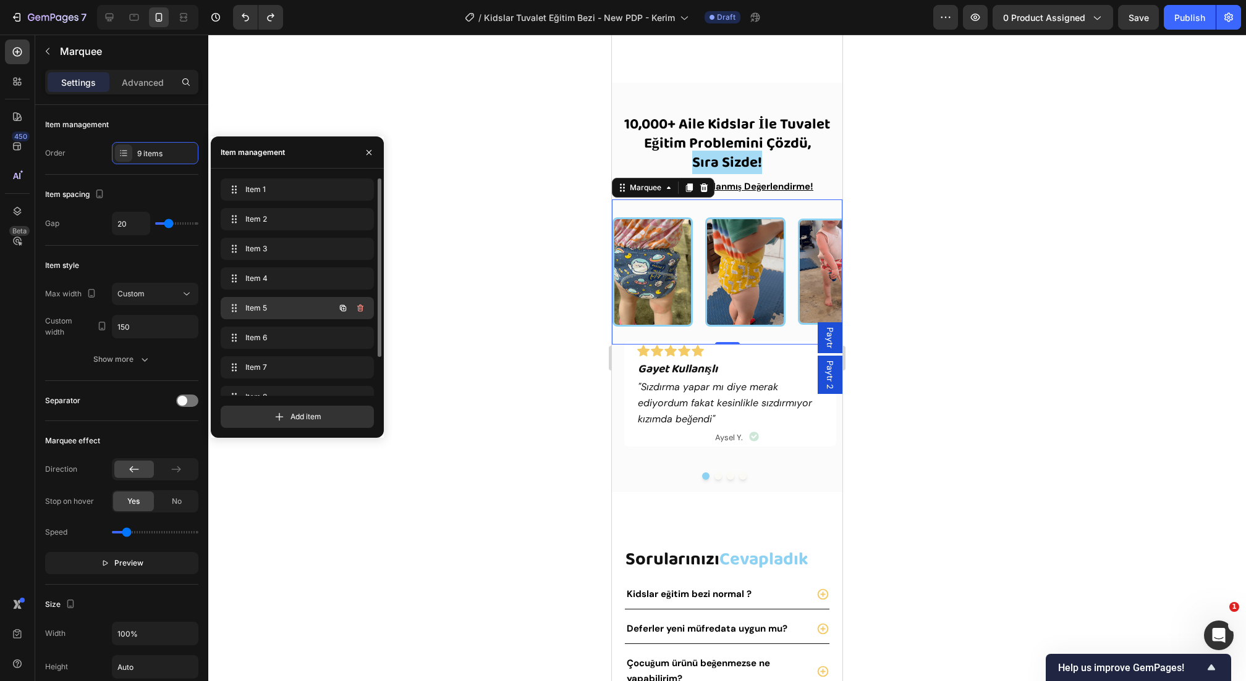
click at [284, 311] on span "Item 5" at bounding box center [280, 308] width 70 height 11
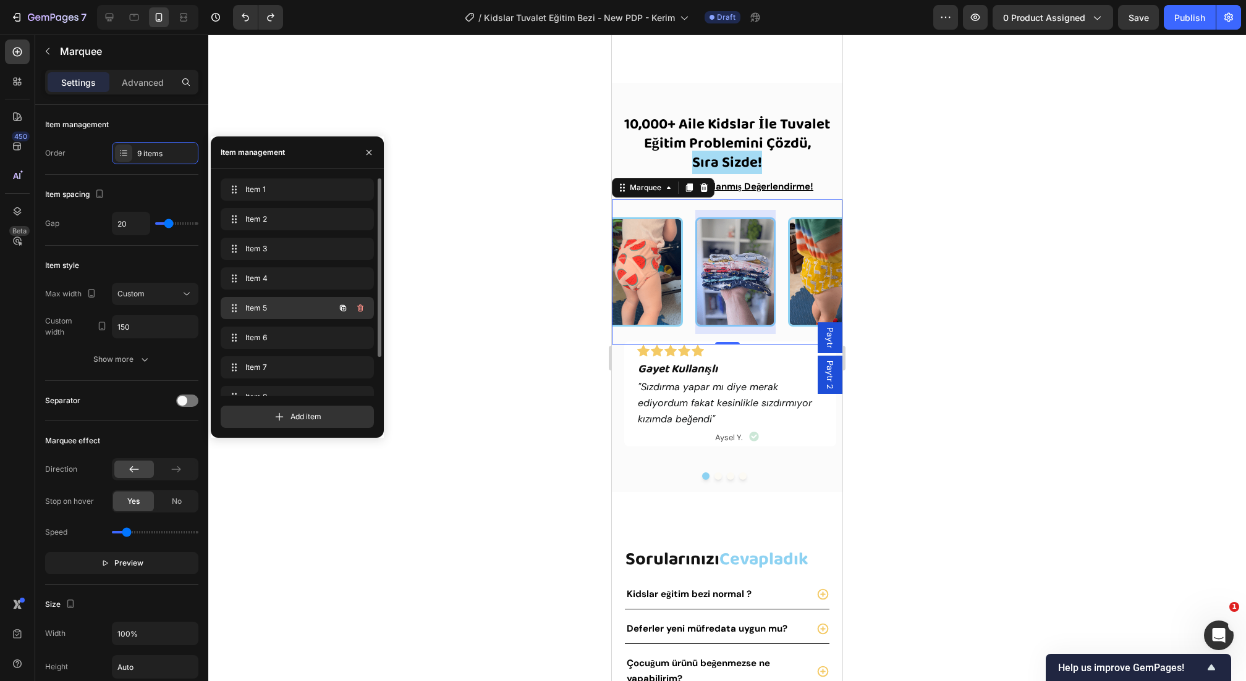
scroll to position [0, 296]
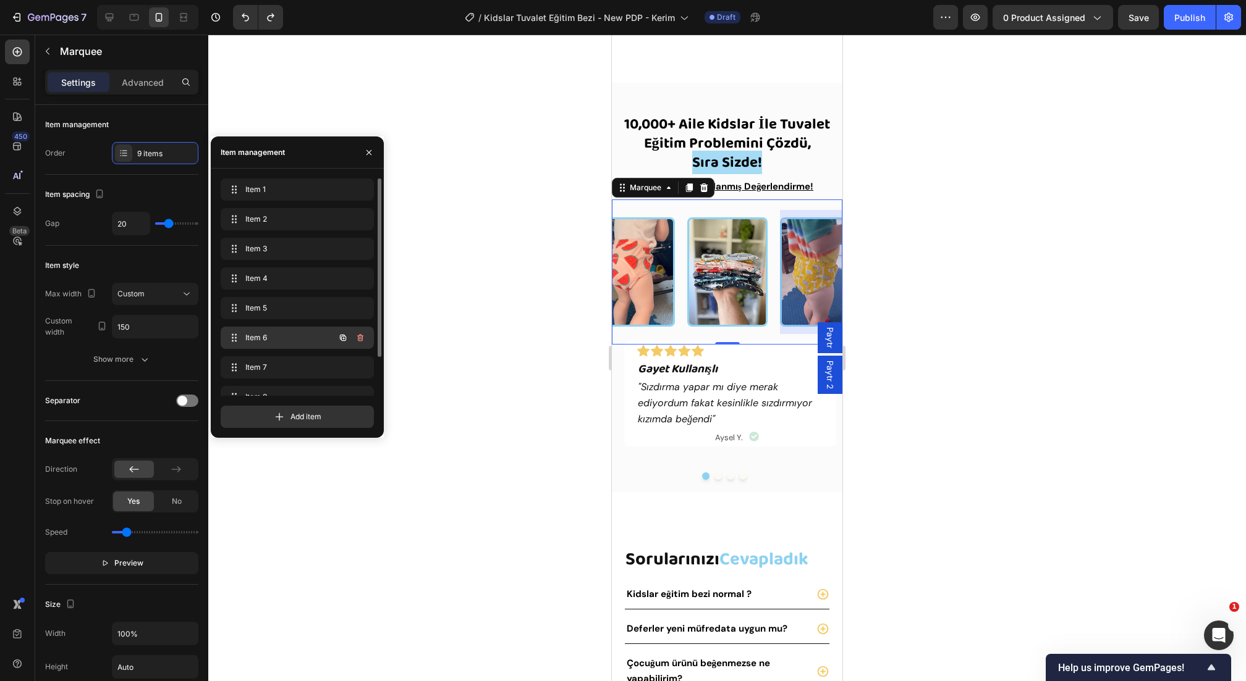
click at [283, 337] on span "Item 6" at bounding box center [280, 337] width 70 height 11
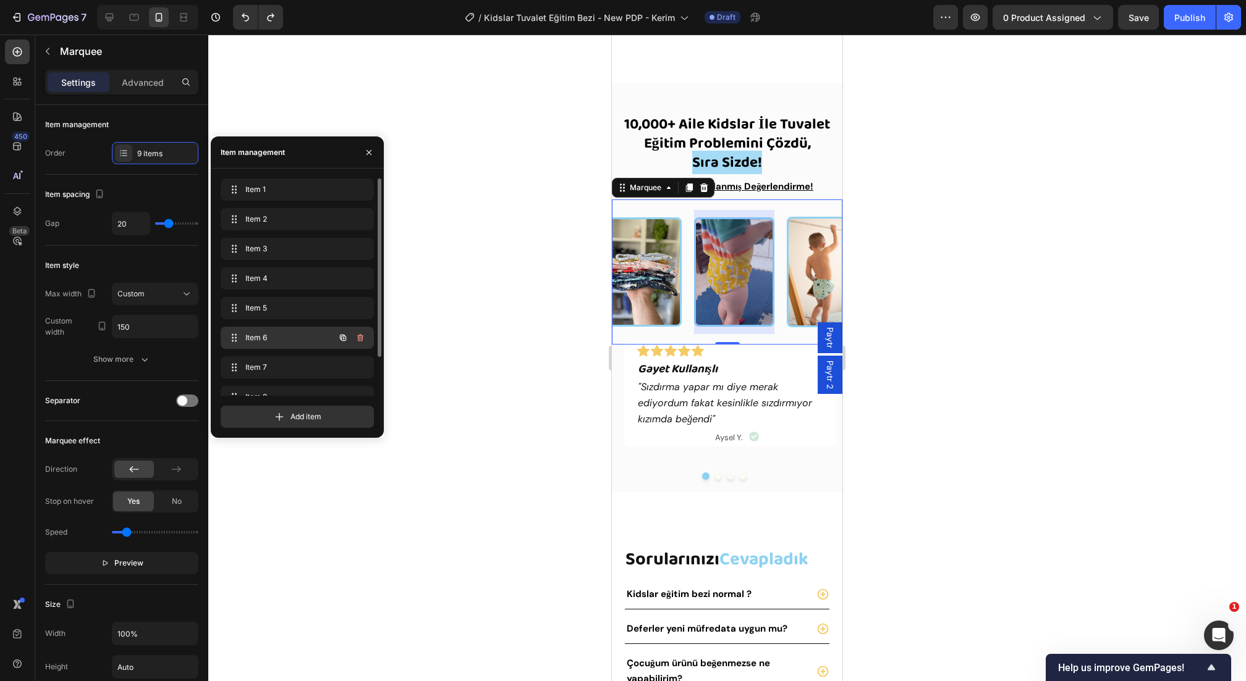
scroll to position [0, 389]
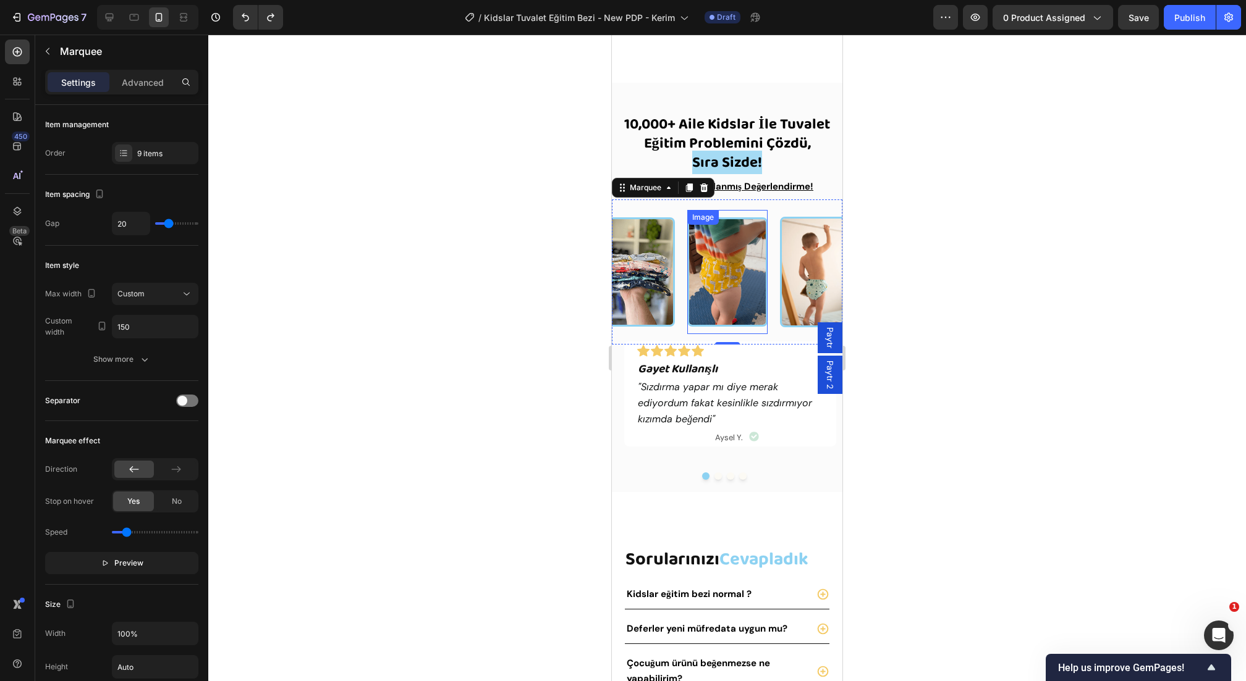
click at [714, 261] on img at bounding box center [727, 271] width 80 height 109
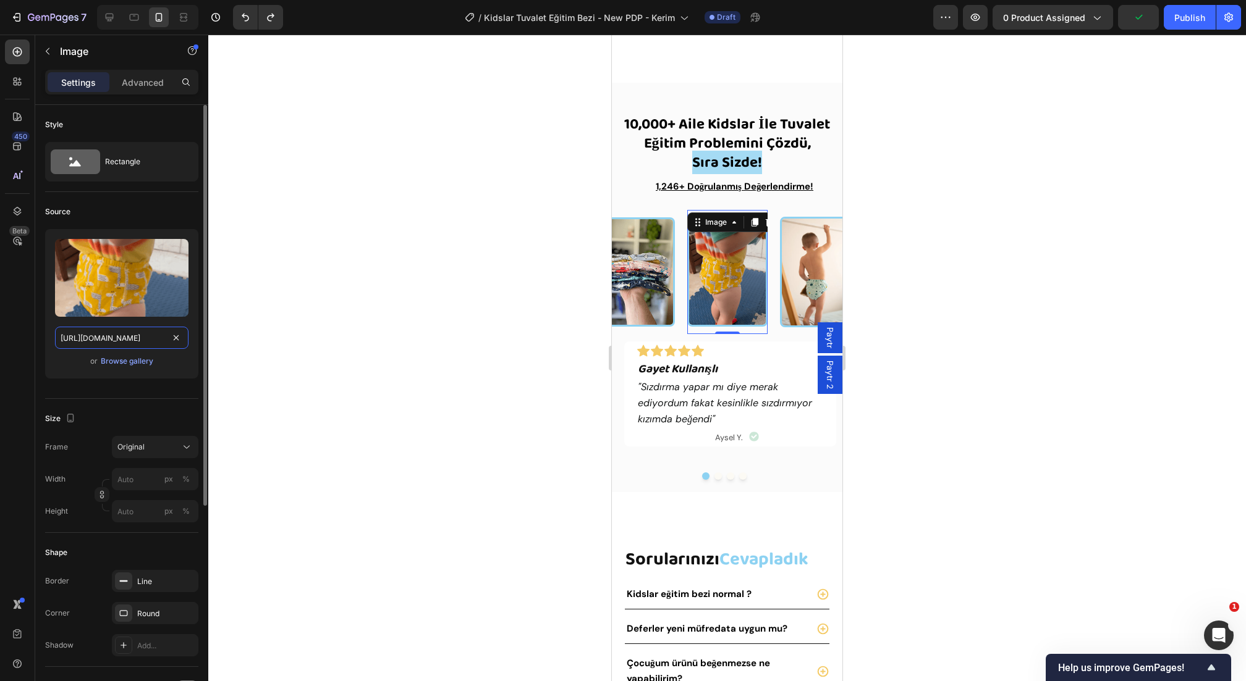
click at [133, 329] on input "[URL][DOMAIN_NAME]" at bounding box center [121, 338] width 133 height 22
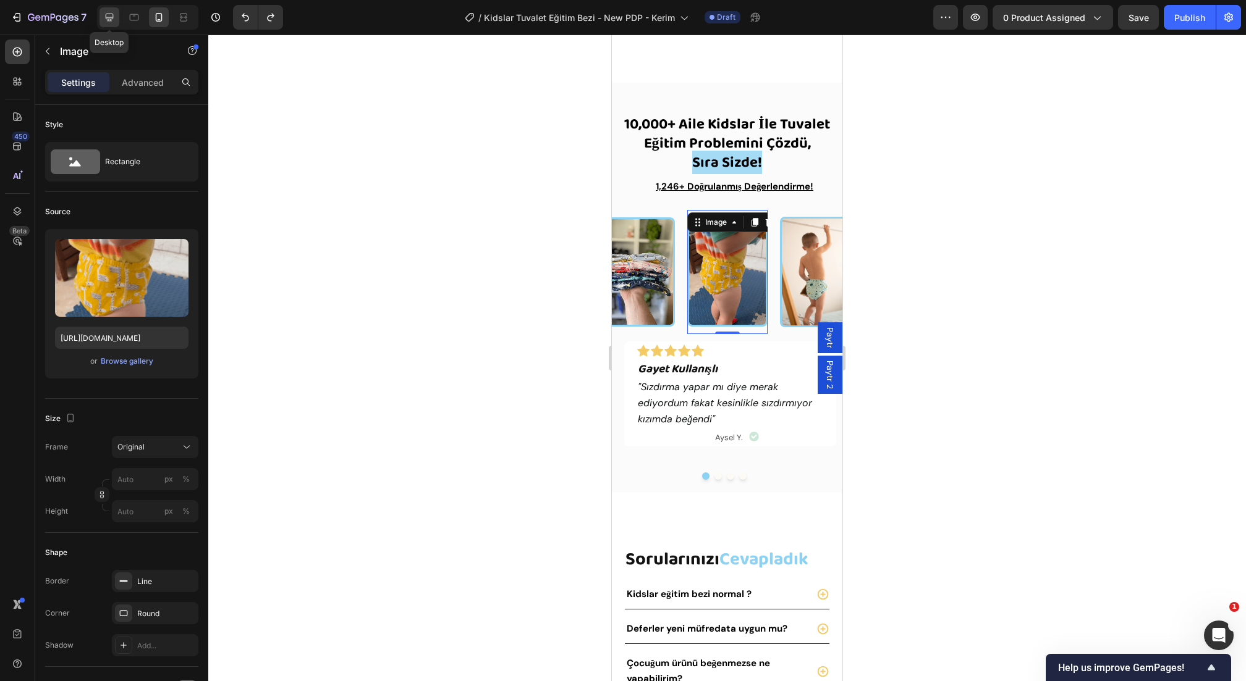
click at [108, 27] on div at bounding box center [109, 17] width 20 height 20
type input "200"
type input "150"
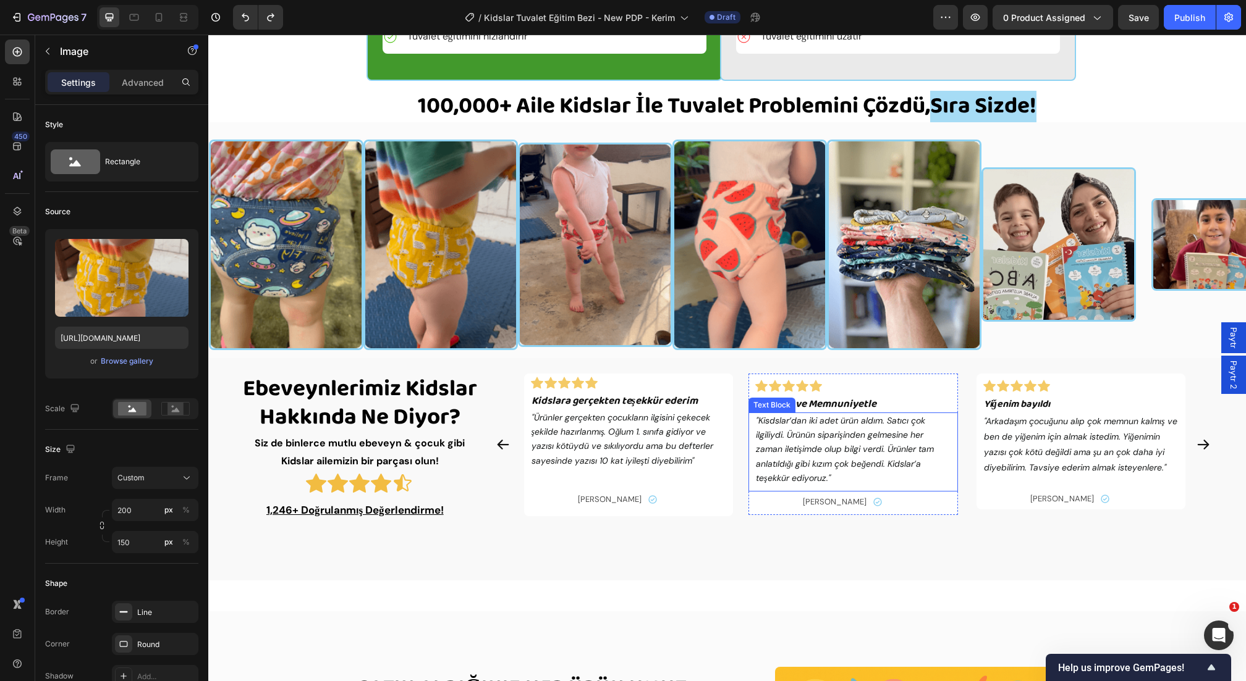
scroll to position [2105, 0]
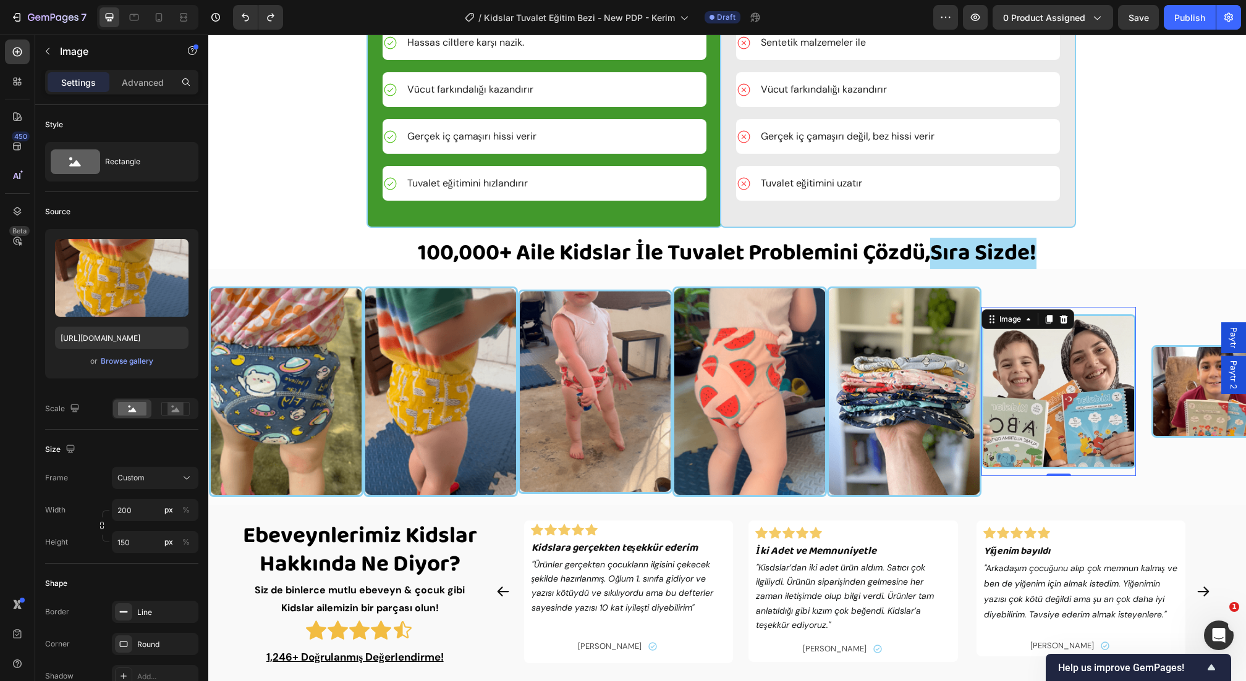
click at [1060, 404] on img at bounding box center [1058, 391] width 154 height 154
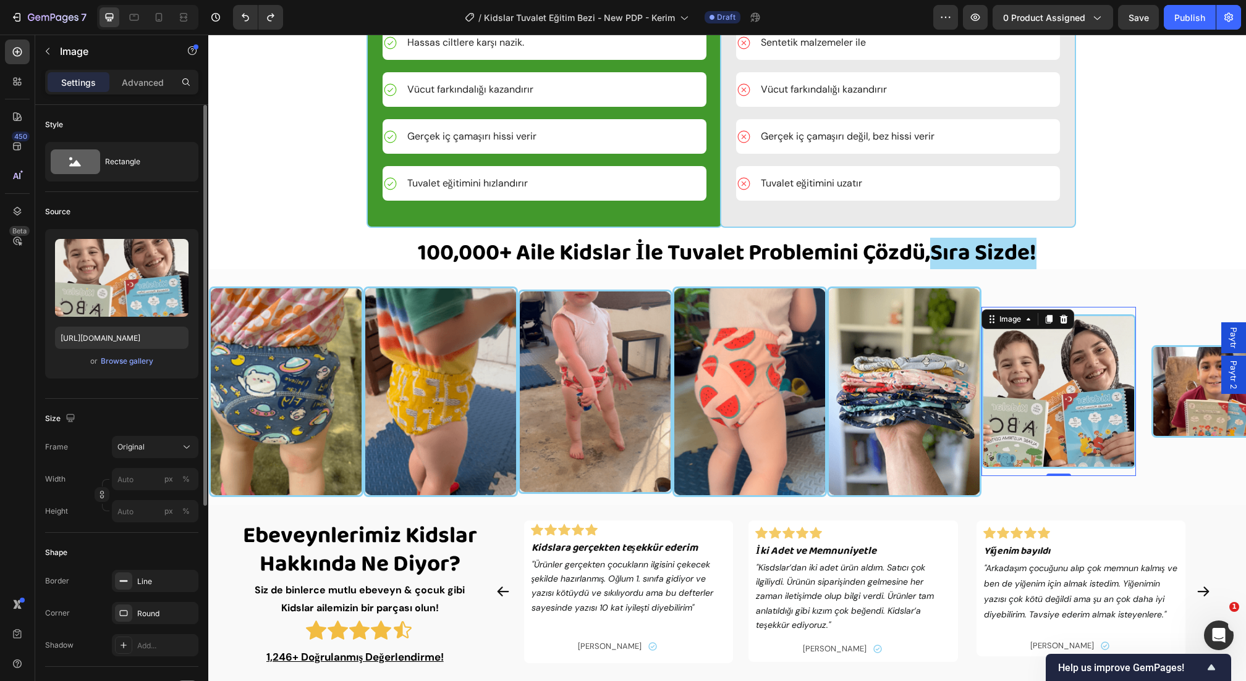
click at [112, 348] on div "Upload Image [URL][DOMAIN_NAME] or Browse gallery" at bounding box center [121, 304] width 153 height 150
click at [117, 335] on input "[URL][DOMAIN_NAME]" at bounding box center [121, 338] width 133 height 22
paste input "[DOMAIN_NAME][URL]"
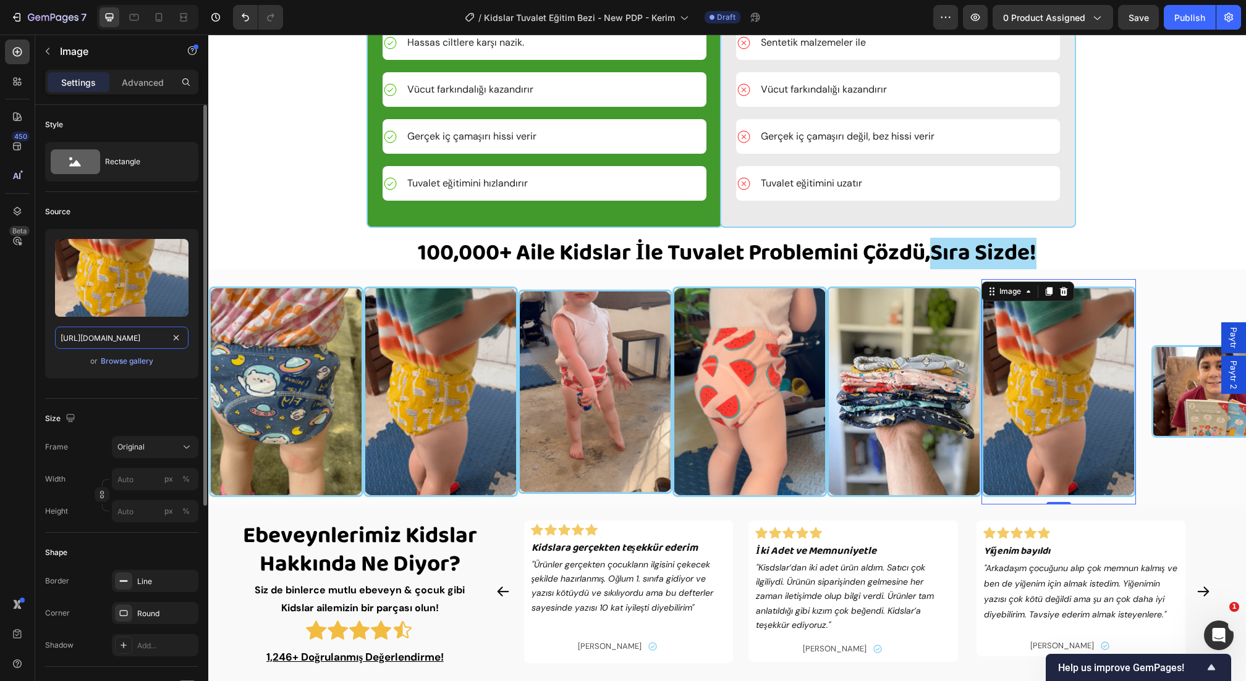
scroll to position [0, 415]
type input "[URL][DOMAIN_NAME]"
click at [36, 303] on div "Style Rectangle Source Upload Image [URL][DOMAIN_NAME] or Browse gallery Size F…" at bounding box center [121, 571] width 173 height 933
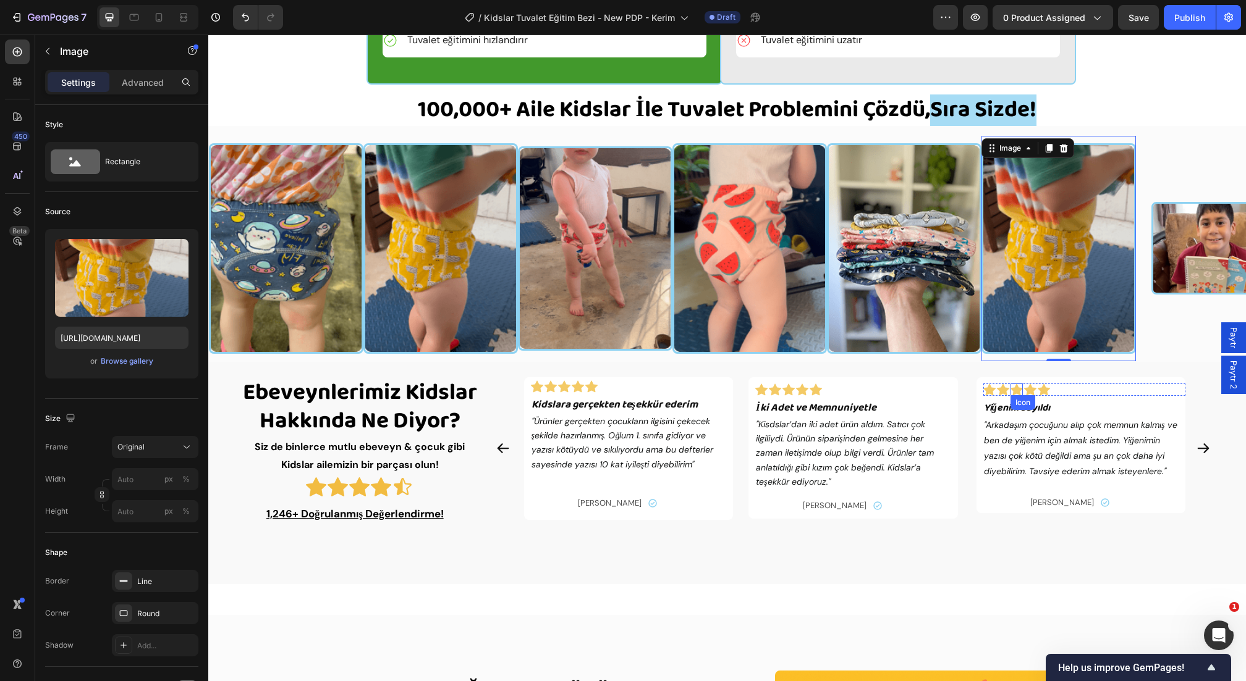
scroll to position [2256, 0]
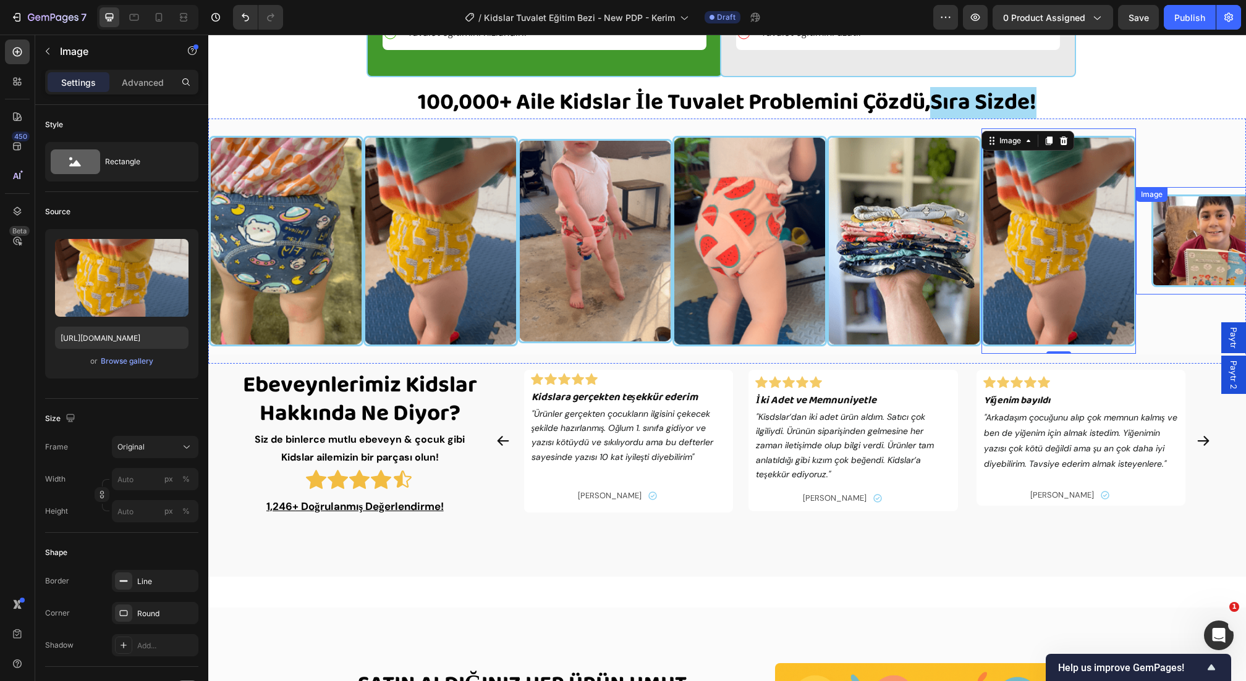
click at [1197, 238] on img at bounding box center [1213, 241] width 124 height 93
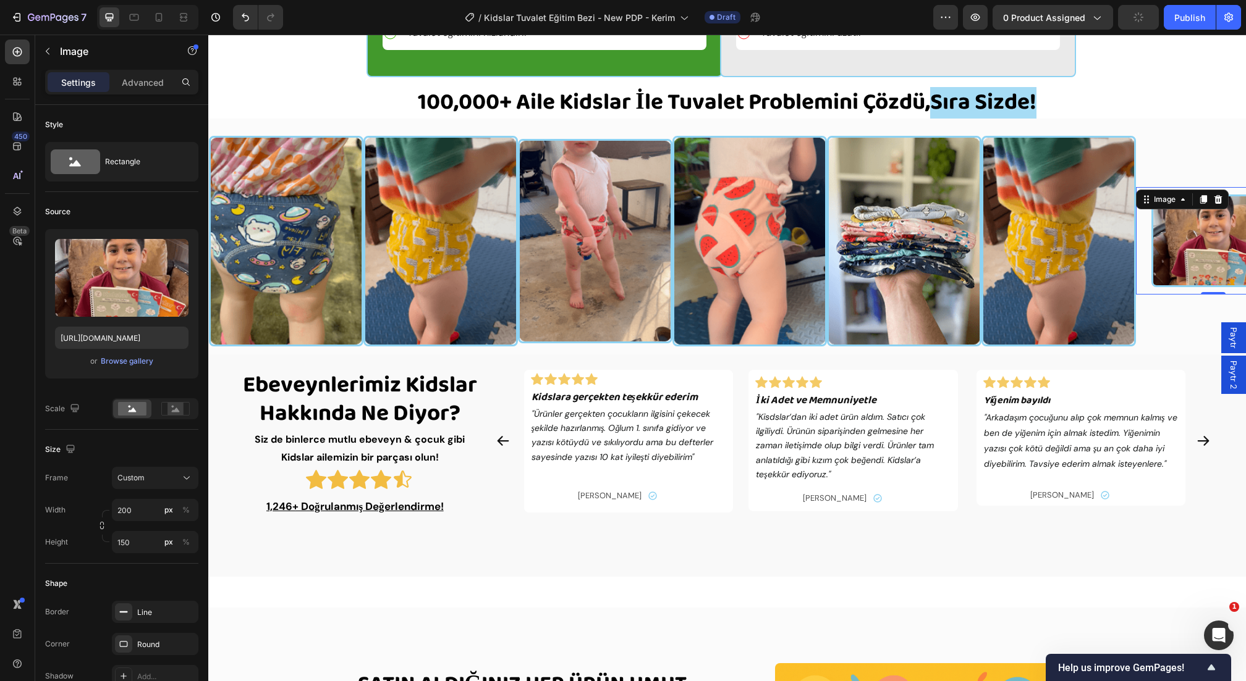
click at [145, 13] on div at bounding box center [147, 17] width 101 height 25
click at [148, 17] on div at bounding box center [147, 17] width 101 height 25
click at [167, 20] on div at bounding box center [159, 17] width 20 height 20
type input "160"
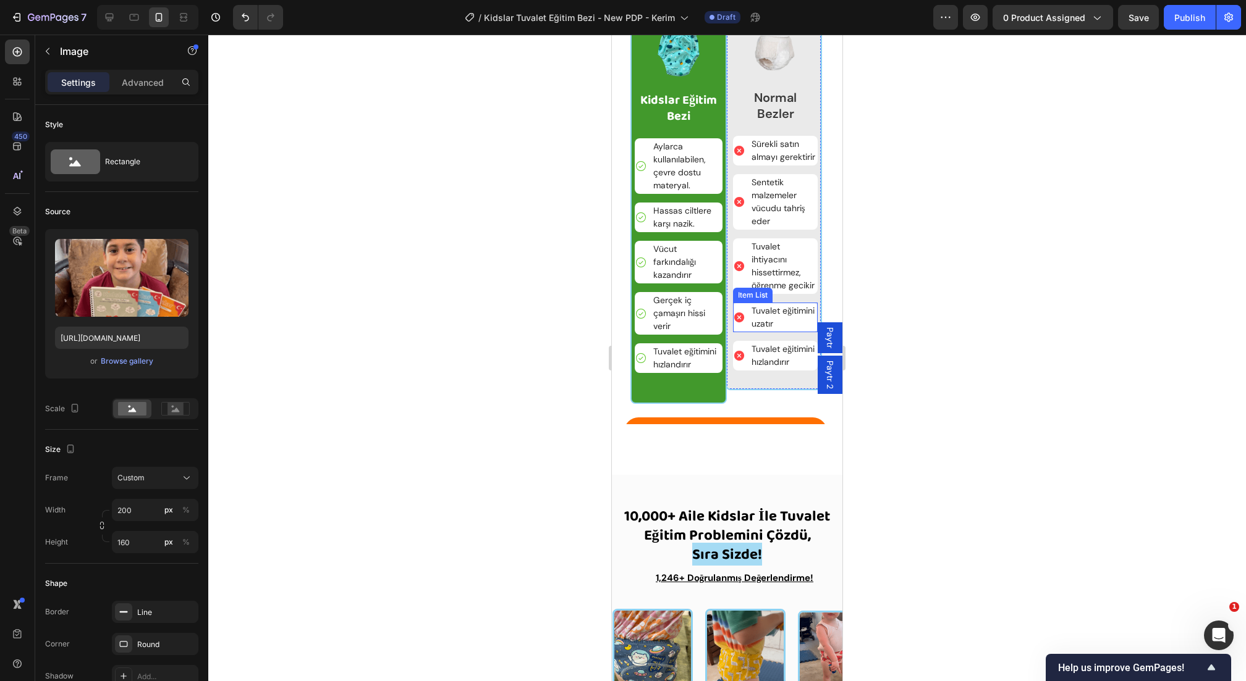
scroll to position [2219, 0]
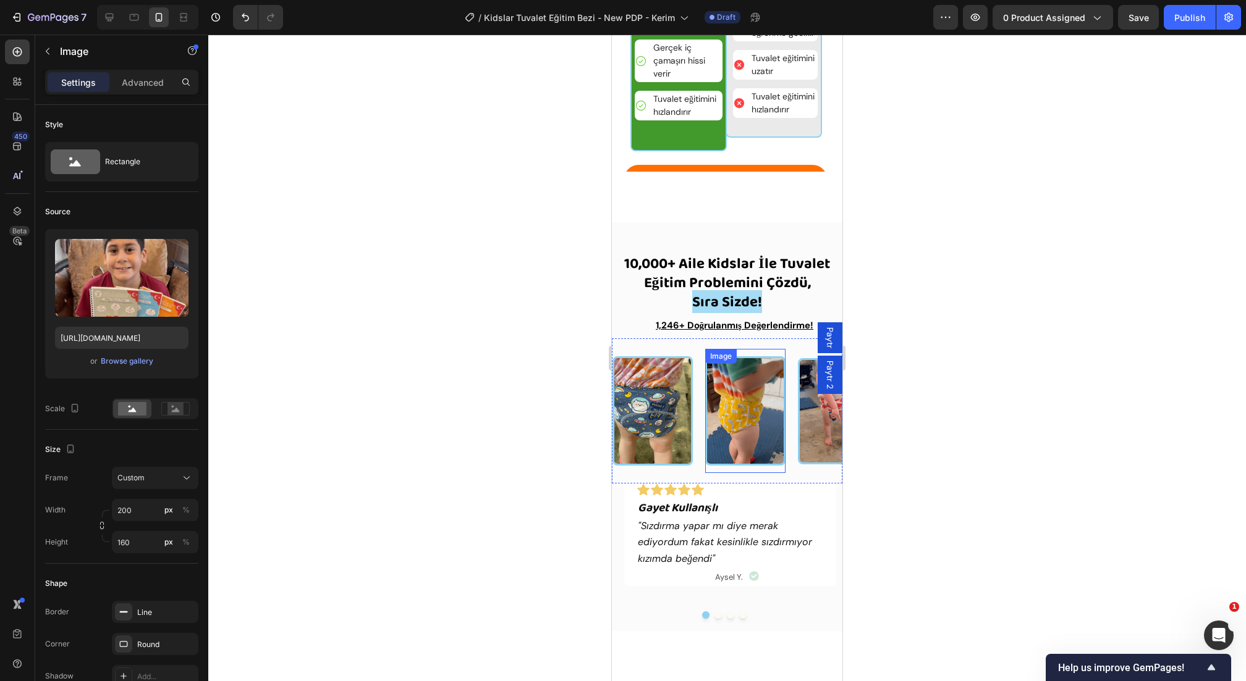
click at [743, 419] on img at bounding box center [745, 410] width 80 height 109
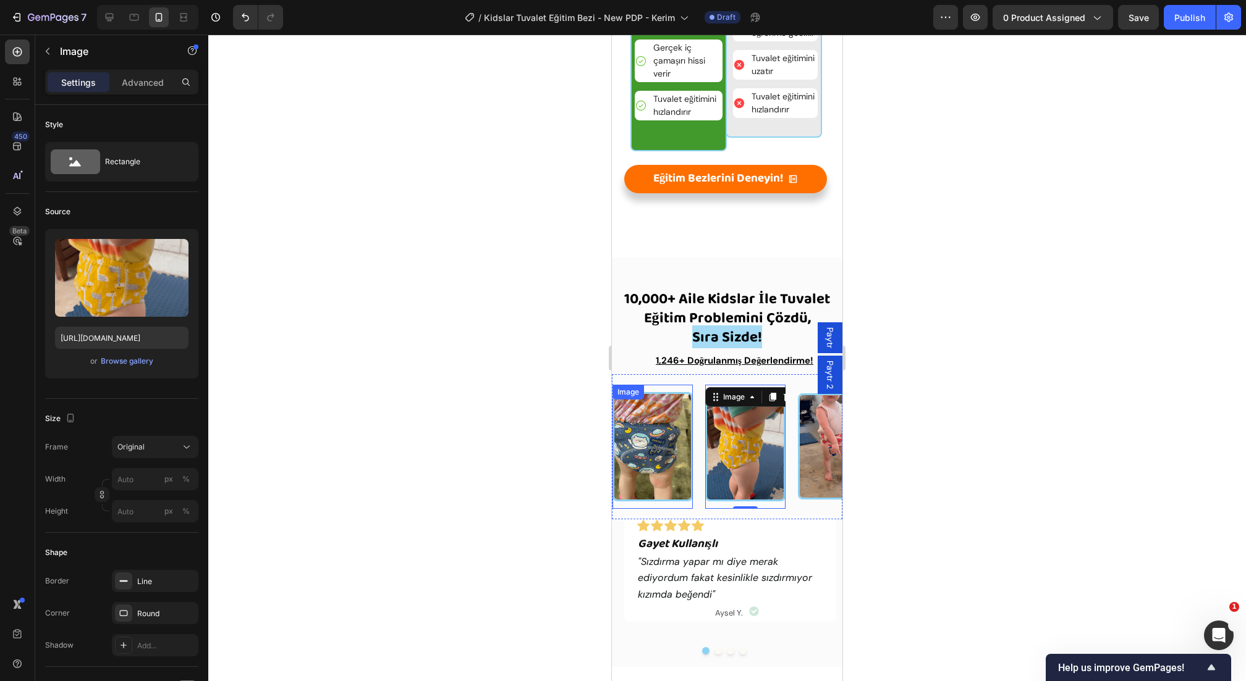
click at [668, 500] on div "Image" at bounding box center [652, 447] width 80 height 124
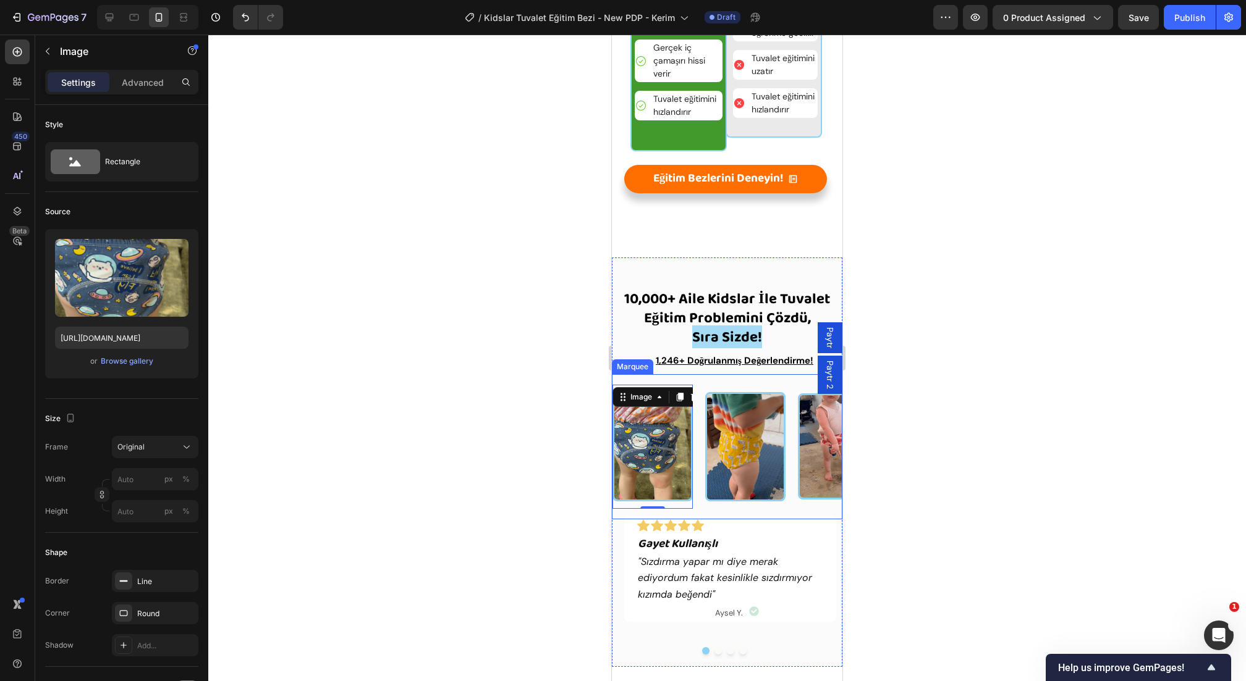
click at [698, 505] on div "Image 0" at bounding box center [658, 447] width 93 height 124
